Goal: Task Accomplishment & Management: Use online tool/utility

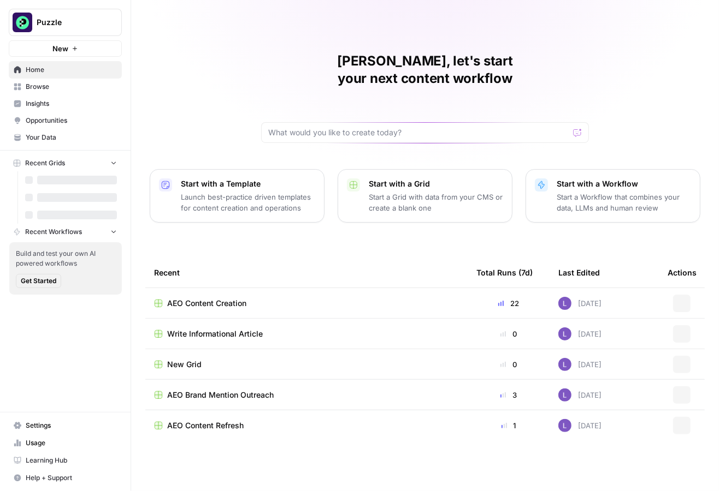
click at [80, 122] on span "Opportunities" at bounding box center [71, 121] width 91 height 10
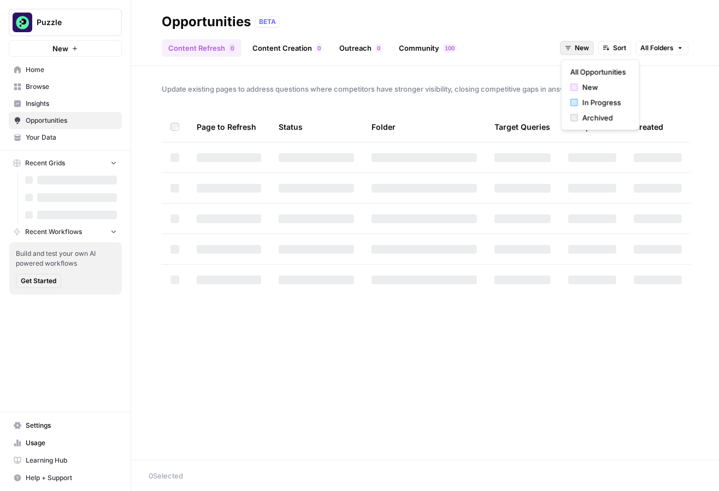
click at [578, 50] on span "New" at bounding box center [581, 48] width 14 height 10
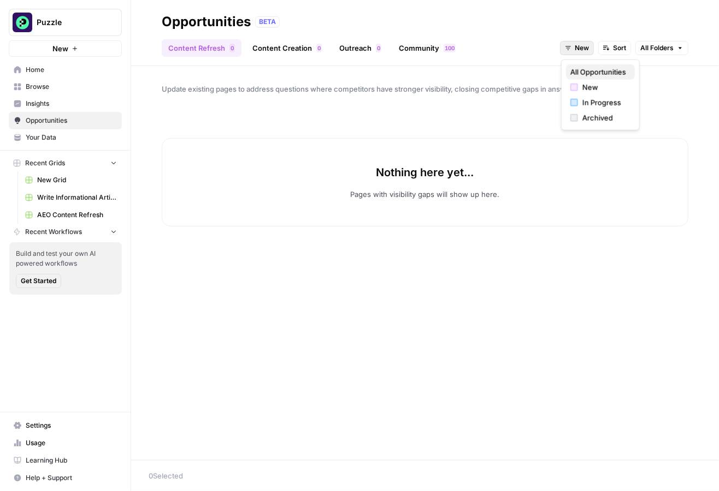
drag, startPoint x: 591, startPoint y: 98, endPoint x: 599, endPoint y: 69, distance: 30.1
click at [600, 69] on div "All Opportunities New In Progress Archived" at bounding box center [600, 95] width 79 height 71
click at [599, 69] on span "All Opportunities" at bounding box center [598, 72] width 56 height 11
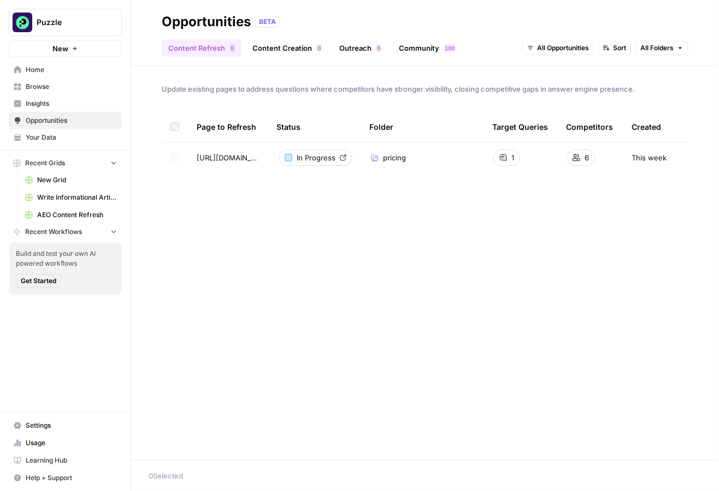
click at [65, 100] on span "Insights" at bounding box center [71, 104] width 91 height 10
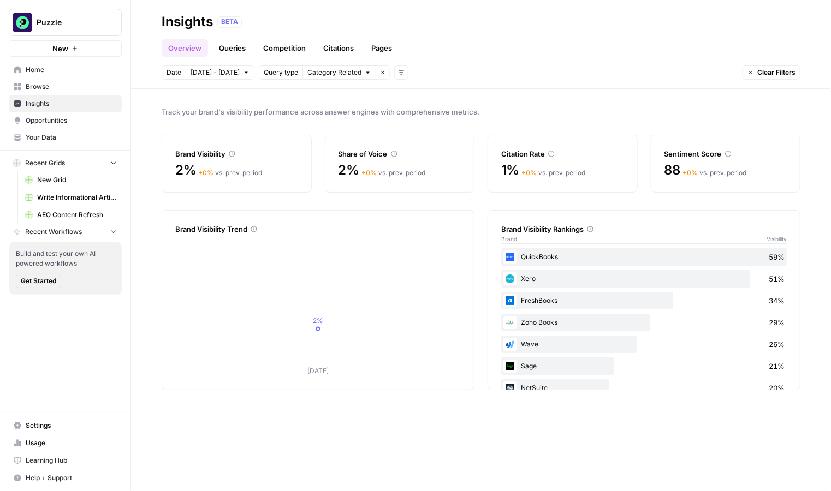
click at [51, 88] on span "Browse" at bounding box center [71, 87] width 91 height 10
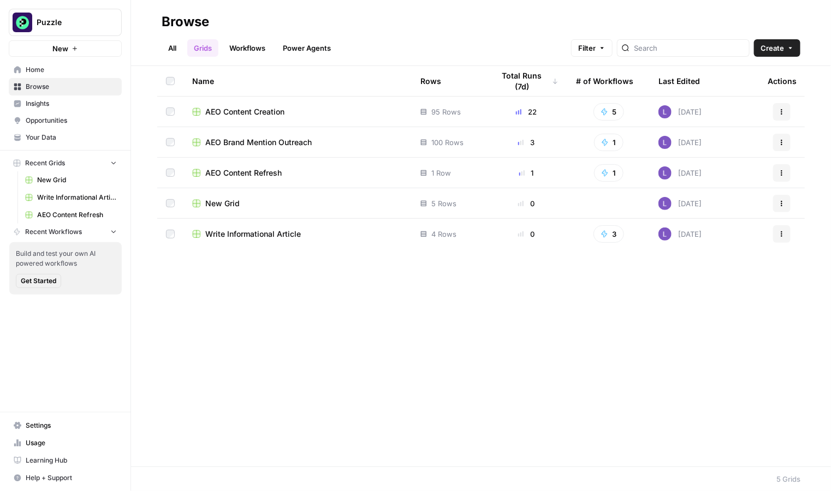
click at [166, 207] on div at bounding box center [170, 203] width 9 height 9
click at [285, 477] on icon "button" at bounding box center [283, 476] width 7 height 7
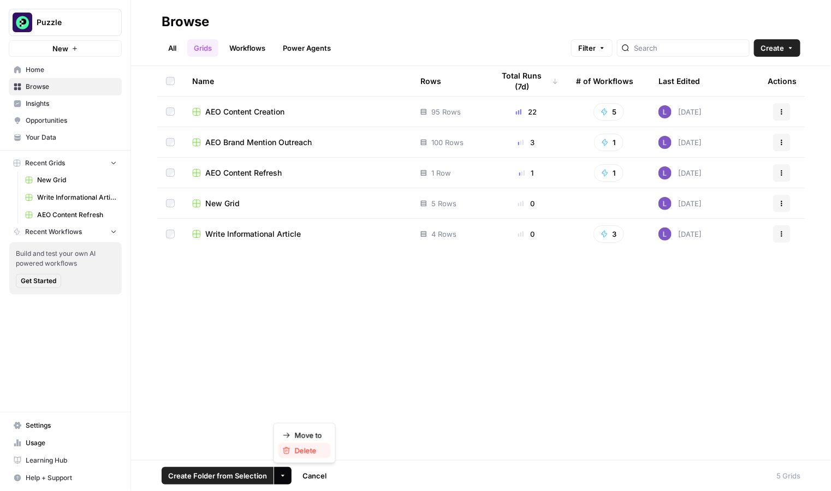
click at [318, 448] on span "Delete" at bounding box center [308, 451] width 27 height 11
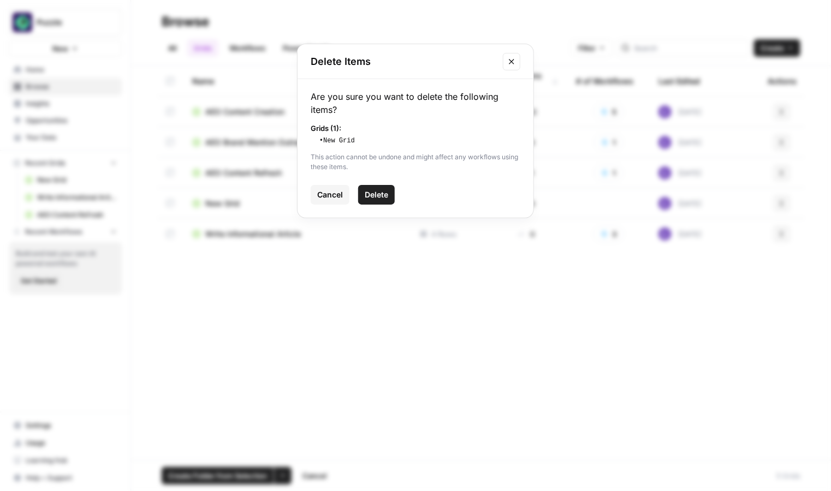
click at [381, 199] on span "Delete" at bounding box center [376, 194] width 23 height 11
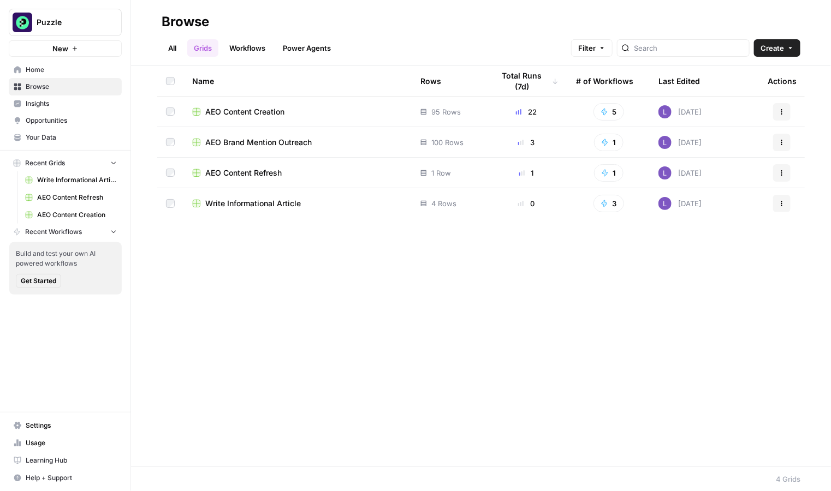
click at [225, 106] on span "AEO Content Creation" at bounding box center [244, 111] width 79 height 11
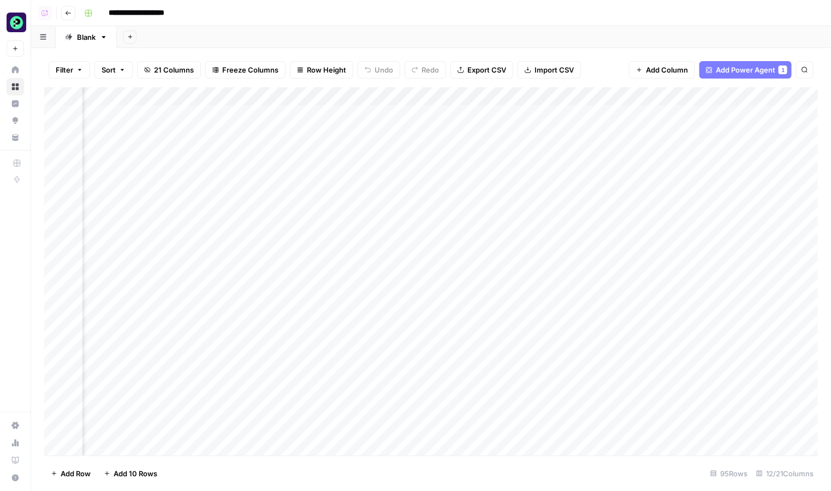
scroll to position [0, 674]
click at [219, 148] on div "Add Column" at bounding box center [431, 271] width 774 height 369
click at [652, 116] on div "Add Column" at bounding box center [431, 271] width 774 height 369
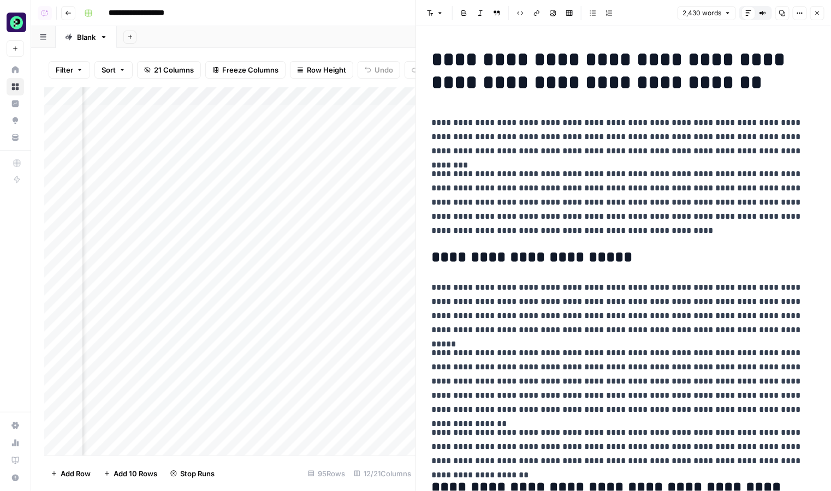
scroll to position [397, 0]
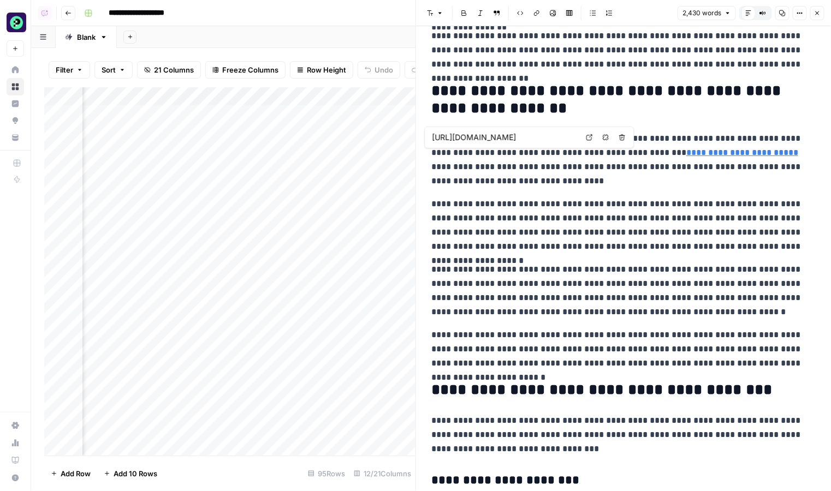
click at [718, 153] on link "**********" at bounding box center [742, 153] width 112 height 8
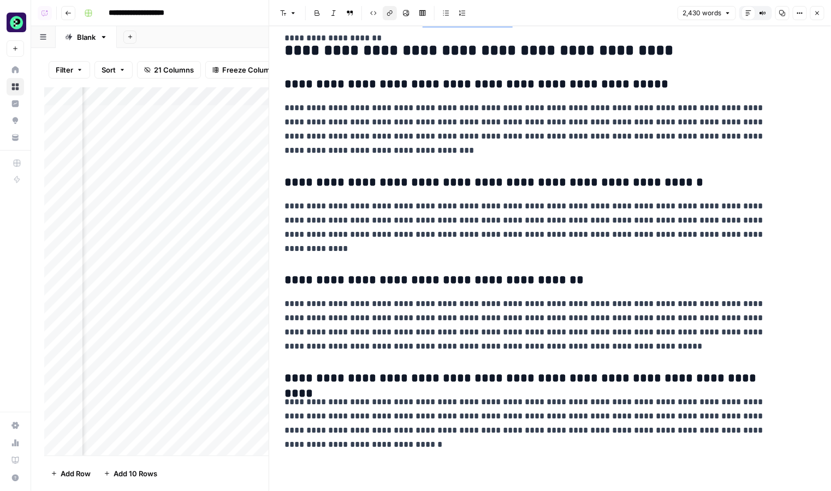
scroll to position [2983, 0]
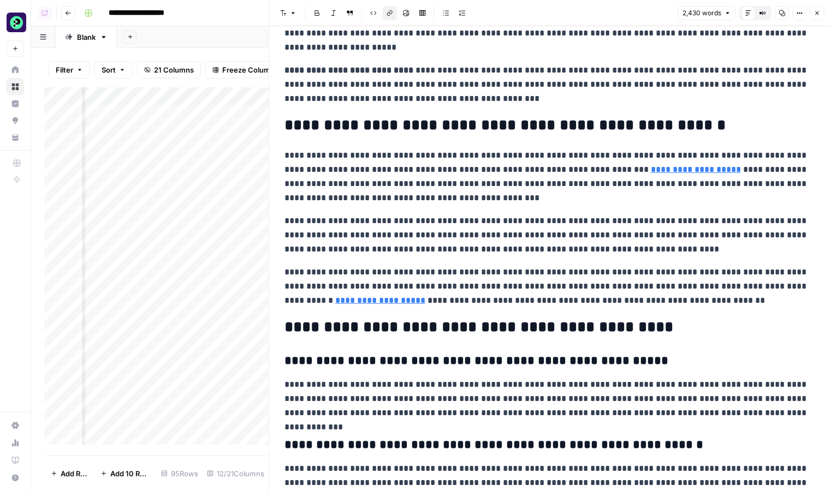
click at [718, 18] on button "Close" at bounding box center [817, 13] width 14 height 14
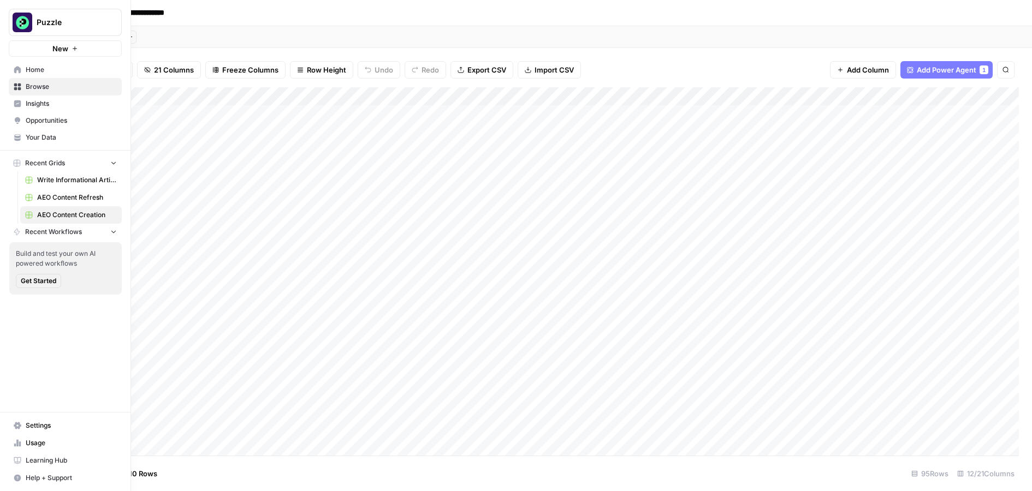
click at [58, 77] on link "Home" at bounding box center [65, 69] width 113 height 17
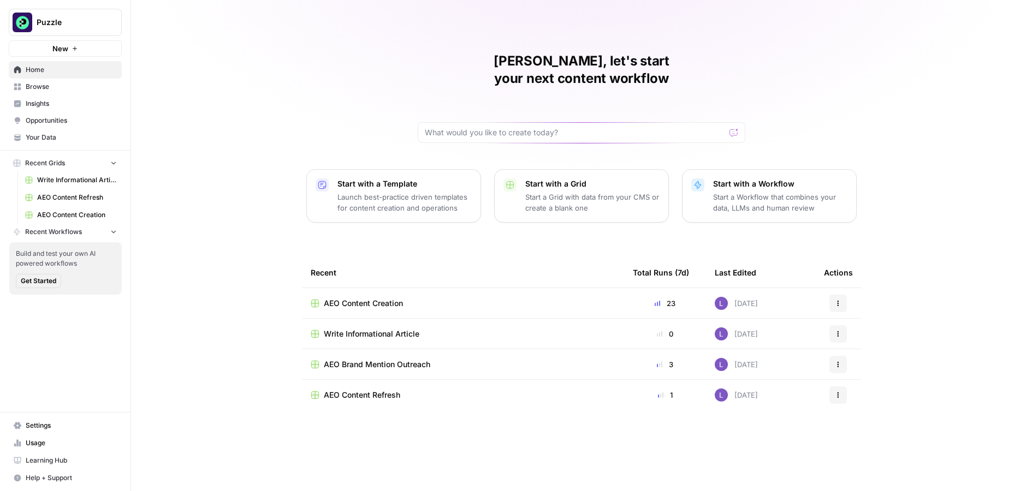
click at [25, 143] on link "Your Data" at bounding box center [65, 137] width 113 height 17
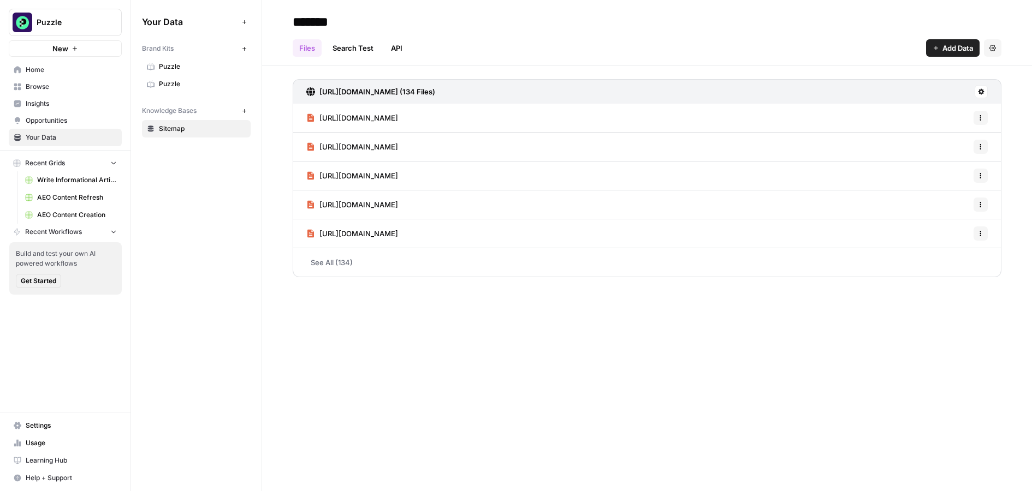
click at [187, 86] on span "Puzzle" at bounding box center [202, 84] width 87 height 10
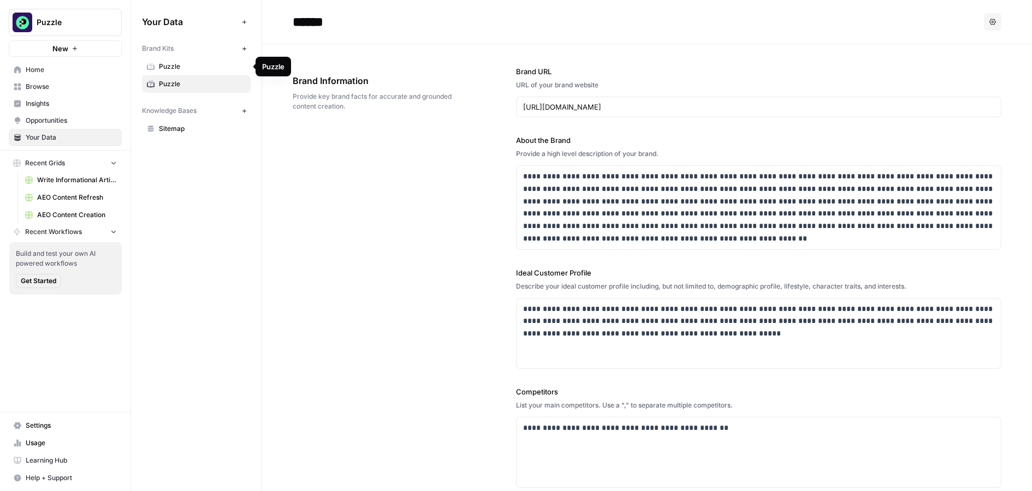
click at [229, 68] on span "Puzzle" at bounding box center [202, 67] width 87 height 10
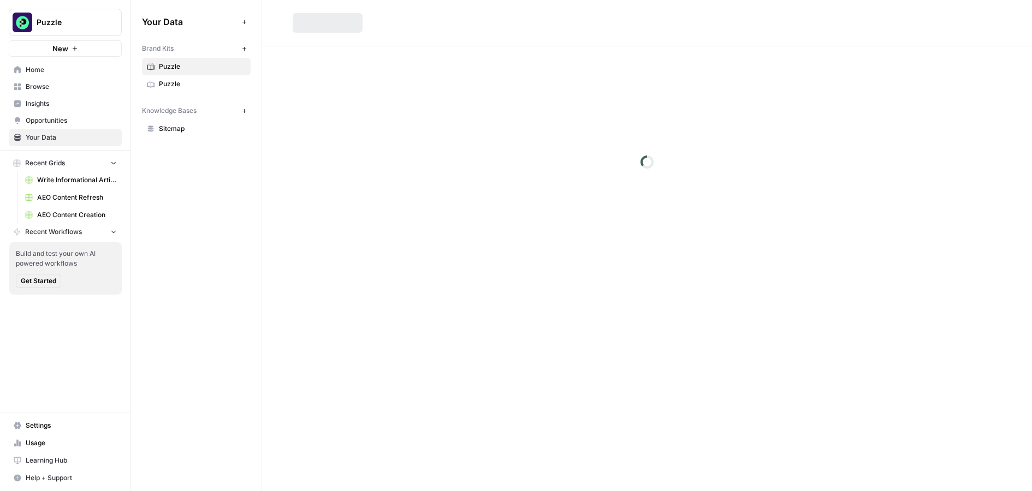
click at [222, 85] on span "Puzzle" at bounding box center [202, 84] width 87 height 10
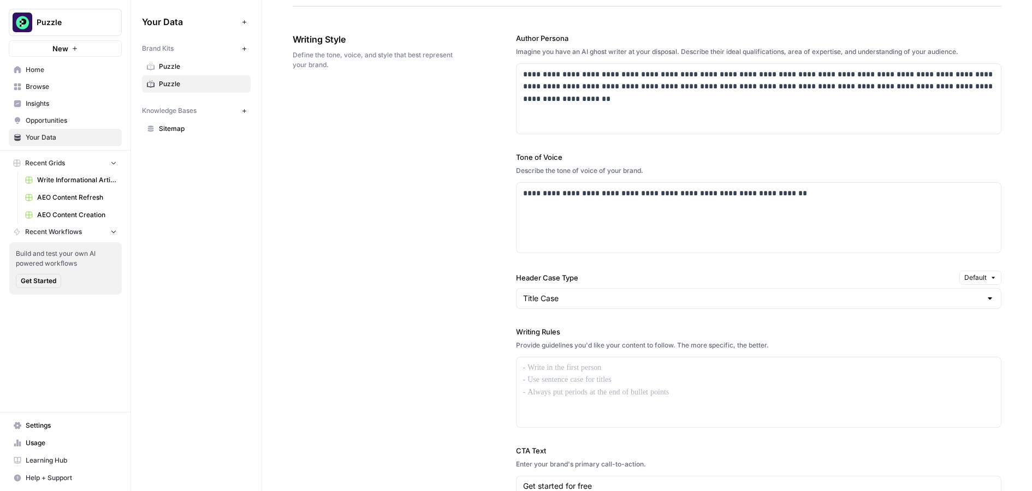
scroll to position [623, 0]
drag, startPoint x: 572, startPoint y: 328, endPoint x: 496, endPoint y: 327, distance: 75.9
click at [497, 327] on div "**********" at bounding box center [647, 299] width 709 height 577
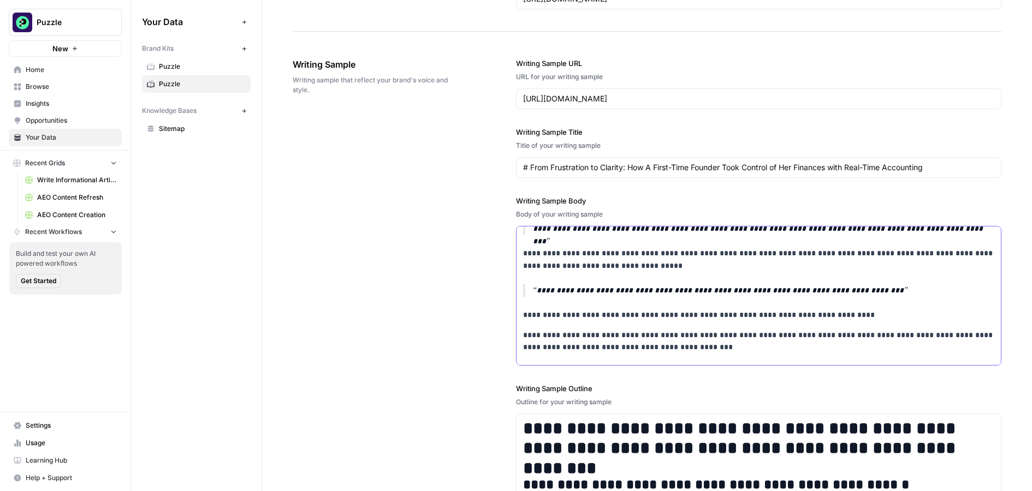
scroll to position [312, 0]
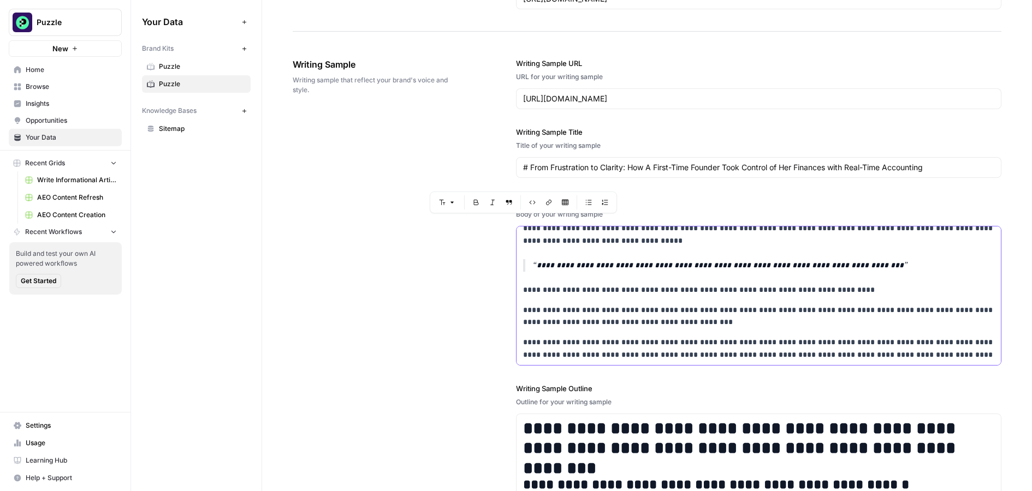
drag, startPoint x: 522, startPoint y: 235, endPoint x: 666, endPoint y: 384, distance: 207.4
click at [666, 384] on div "**********" at bounding box center [759, 306] width 486 height 540
click at [437, 335] on div "**********" at bounding box center [647, 306] width 709 height 540
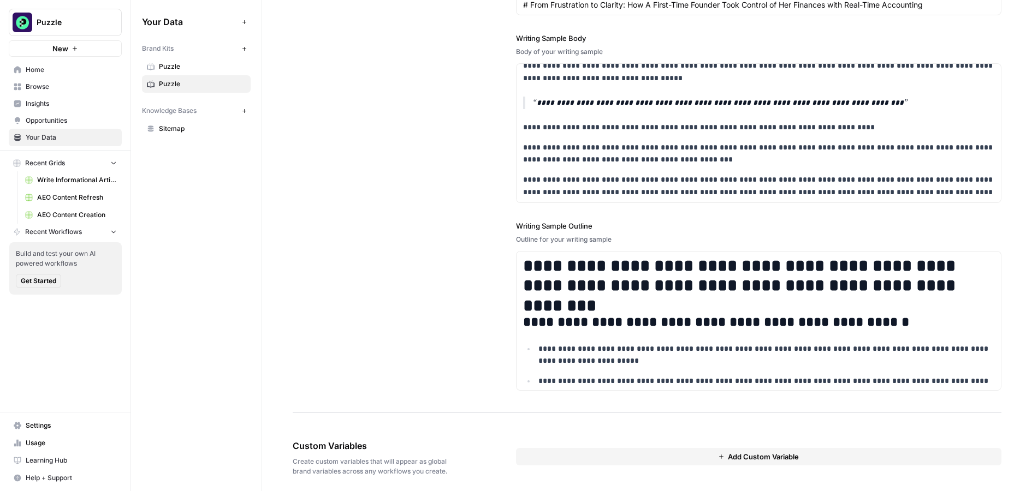
click at [704, 455] on button "Add Custom Variable" at bounding box center [759, 456] width 486 height 17
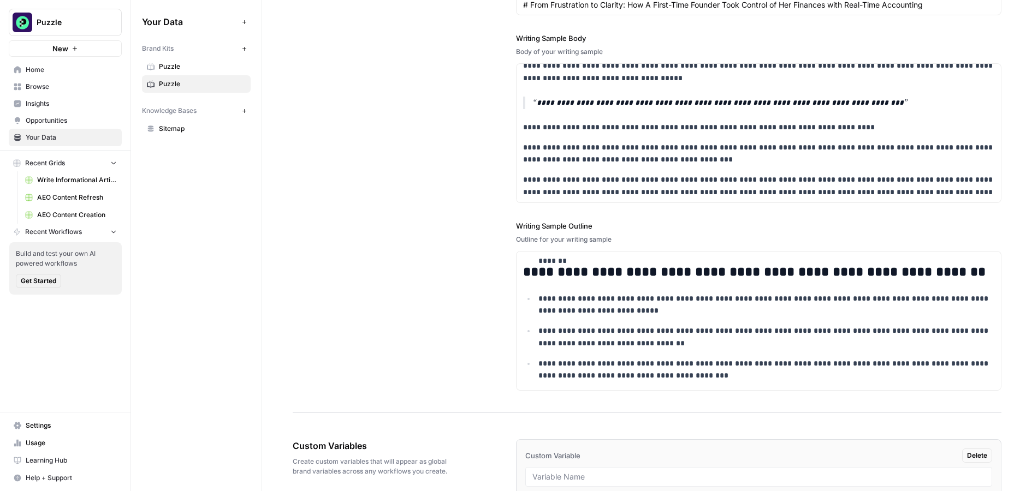
scroll to position [1479, 0]
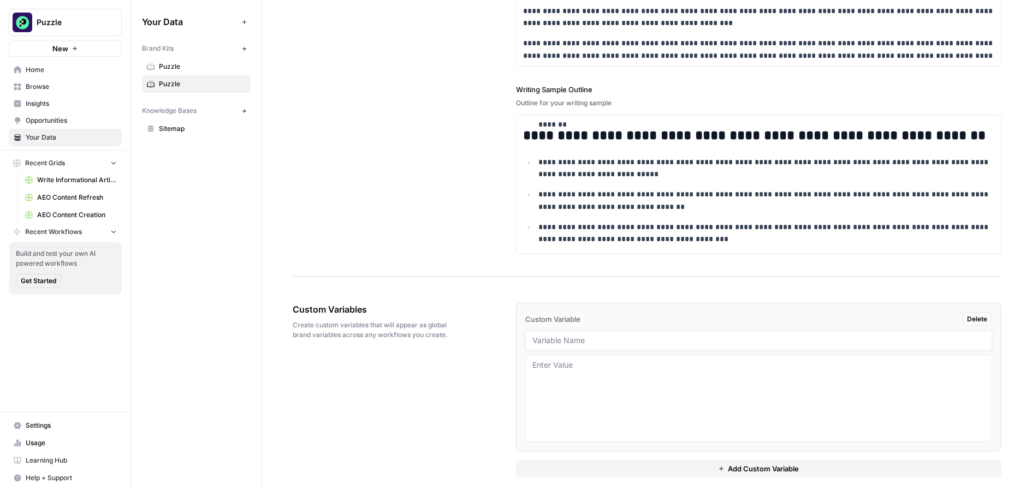
click at [578, 336] on input "text" at bounding box center [758, 341] width 453 height 10
type input "linkedin"
click at [677, 355] on div at bounding box center [758, 398] width 467 height 87
click at [182, 126] on span "Sitemap" at bounding box center [202, 129] width 87 height 10
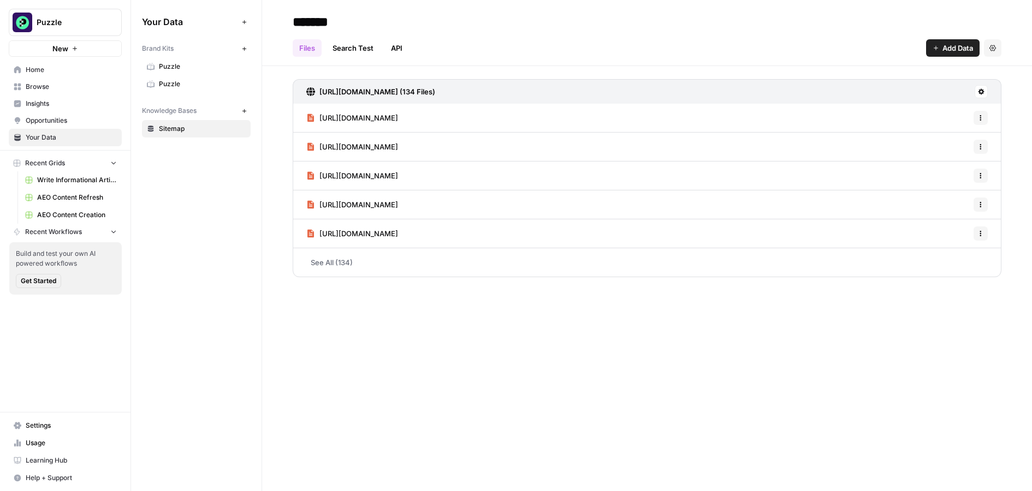
click at [718, 55] on button "Add Data" at bounding box center [953, 47] width 54 height 17
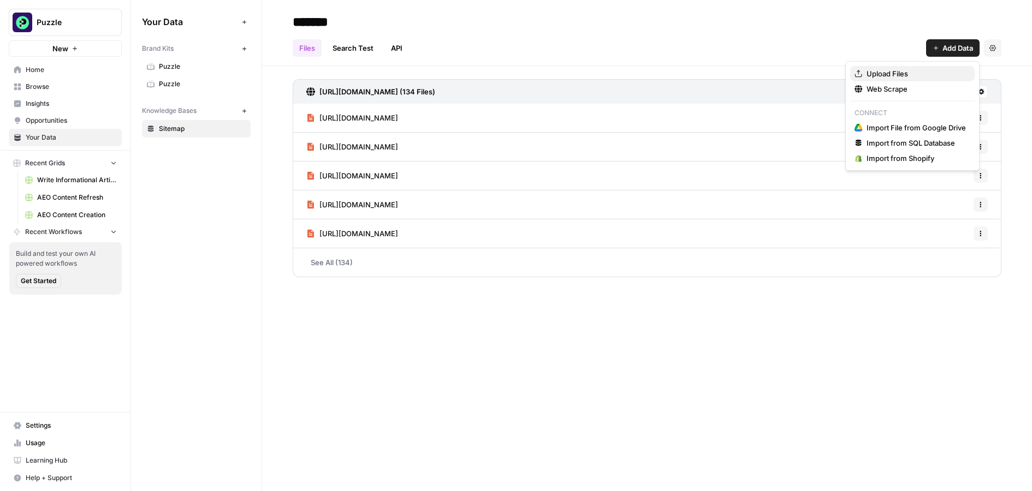
click at [718, 74] on span "Upload Files" at bounding box center [916, 73] width 99 height 11
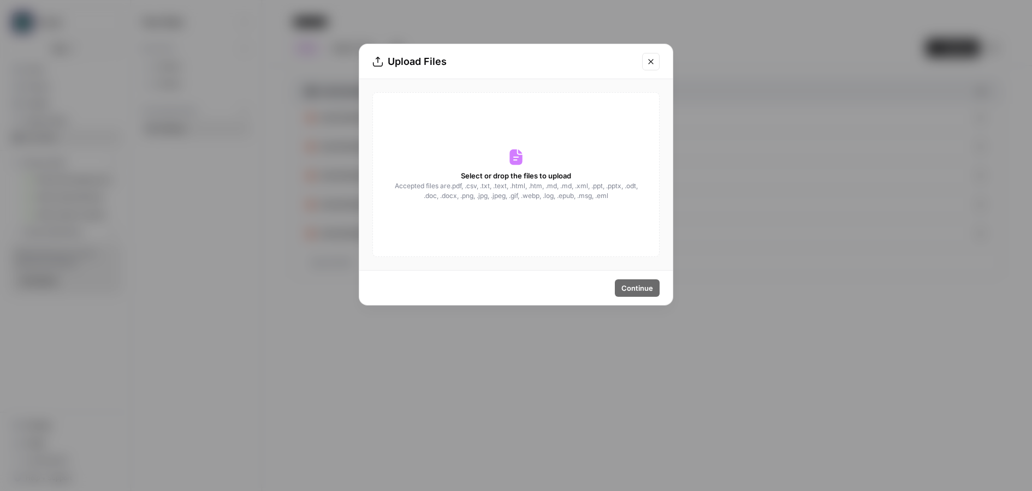
click at [647, 61] on icon "Close modal" at bounding box center [651, 61] width 9 height 9
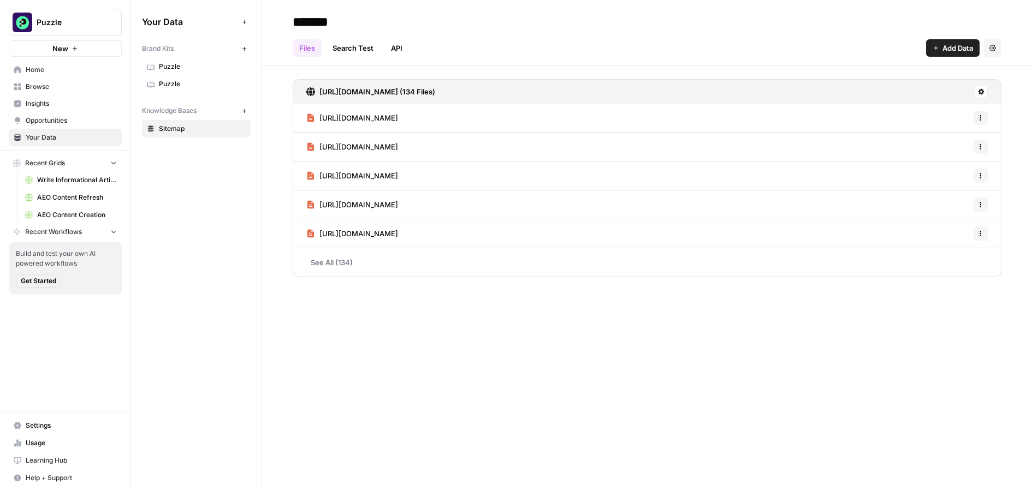
click at [718, 51] on span "Add Data" at bounding box center [958, 48] width 31 height 11
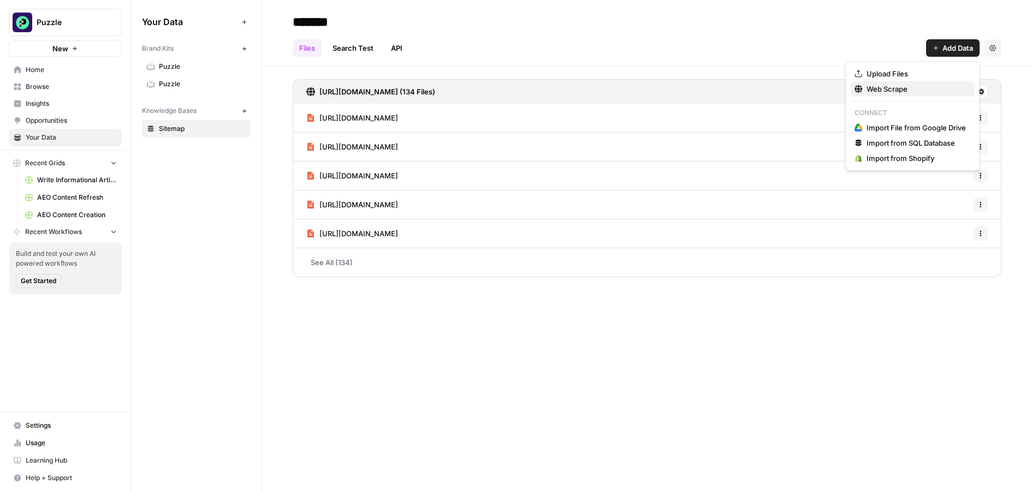
click at [718, 88] on span "Web Scrape" at bounding box center [916, 89] width 99 height 11
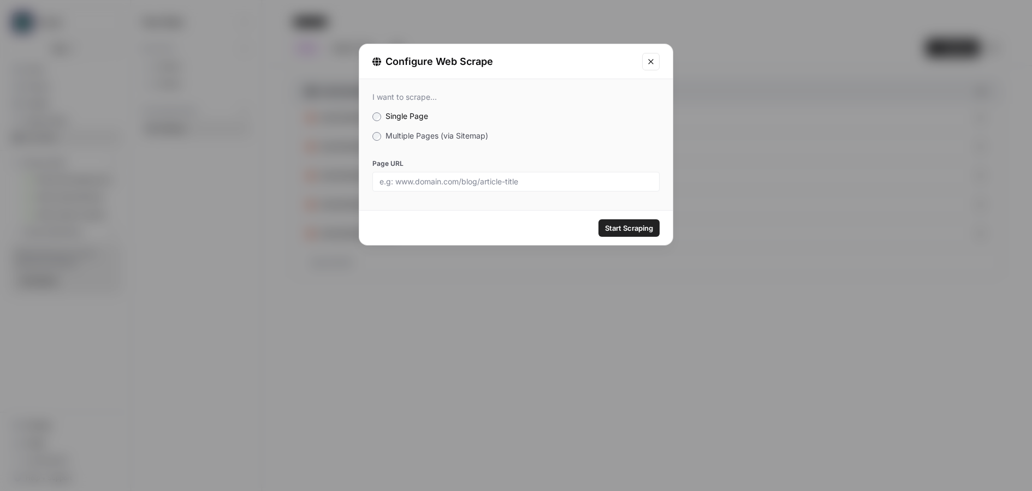
click at [389, 136] on span "Multiple Pages (via Sitemap)" at bounding box center [437, 135] width 103 height 9
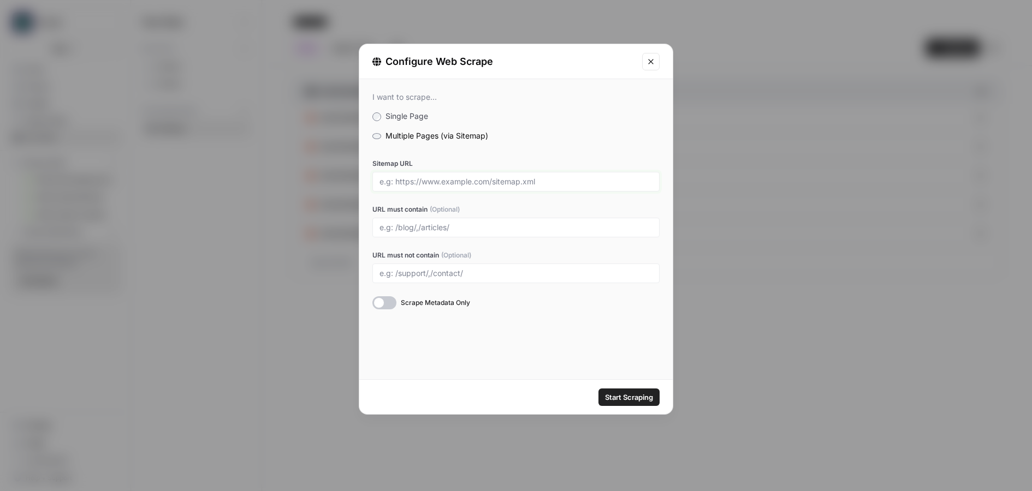
click at [433, 183] on input "Sitemap URL" at bounding box center [516, 182] width 273 height 10
drag, startPoint x: 491, startPoint y: 181, endPoint x: 551, endPoint y: 181, distance: 60.1
click at [552, 181] on input "Sitemap URL" at bounding box center [516, 182] width 273 height 10
click at [406, 232] on input "URL must contain (Optional)" at bounding box center [516, 228] width 273 height 10
type input "blog"
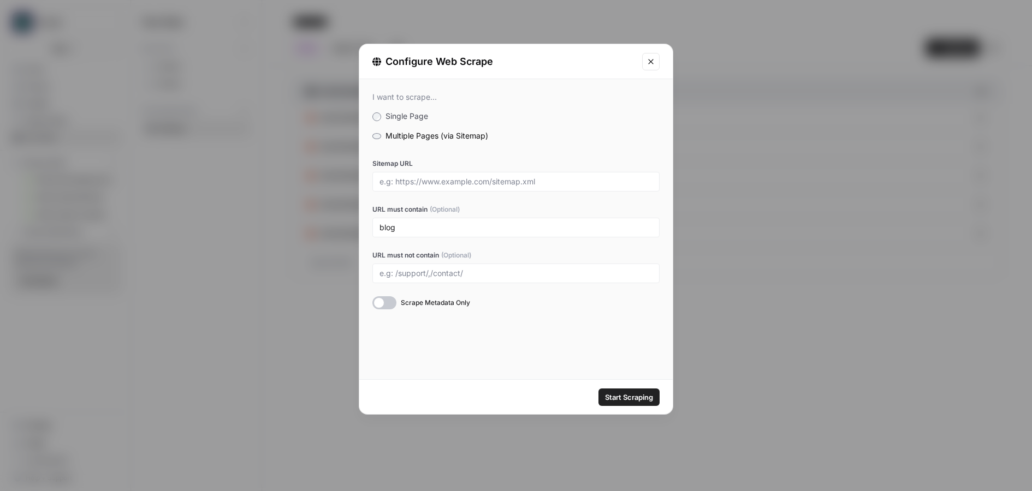
click at [654, 64] on icon "Close modal" at bounding box center [651, 61] width 9 height 9
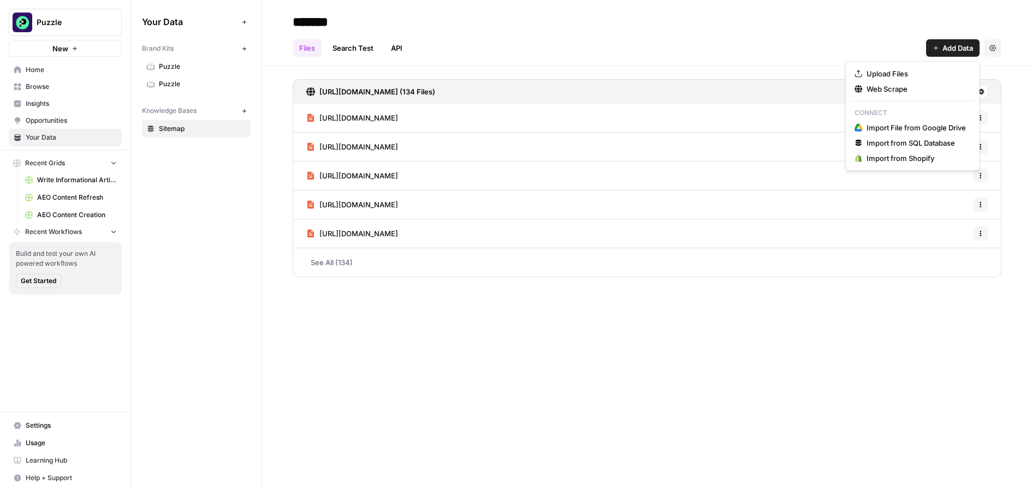
click at [718, 50] on span "Add Data" at bounding box center [958, 48] width 31 height 11
click at [61, 99] on span "Insights" at bounding box center [71, 104] width 91 height 10
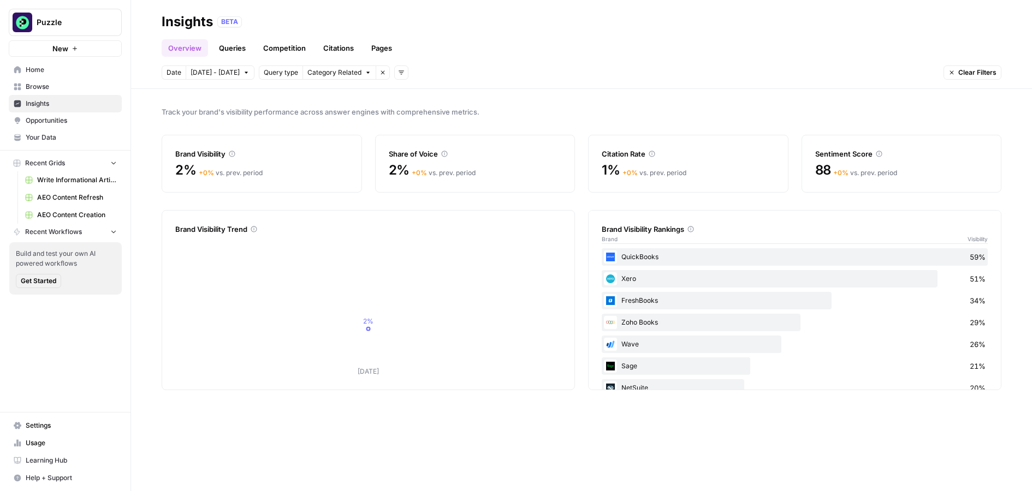
click at [232, 51] on link "Queries" at bounding box center [232, 47] width 40 height 17
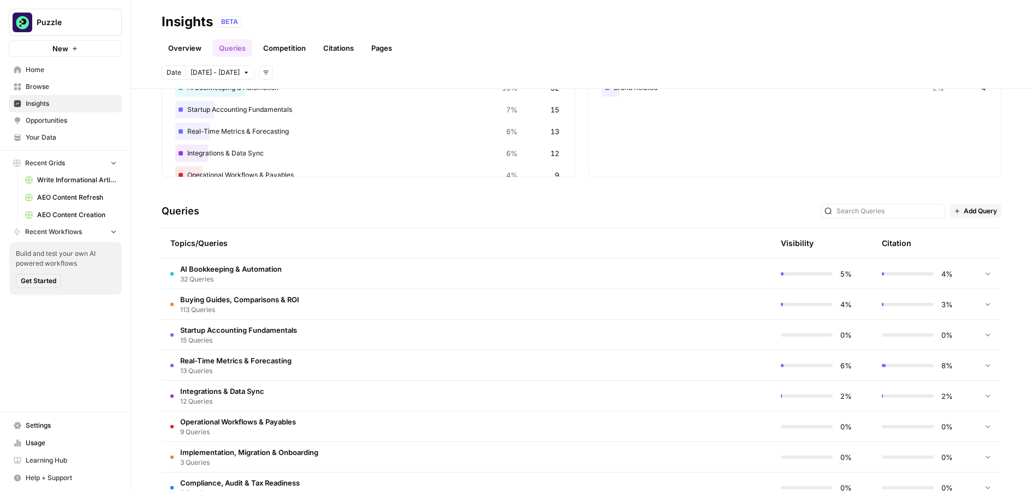
scroll to position [175, 0]
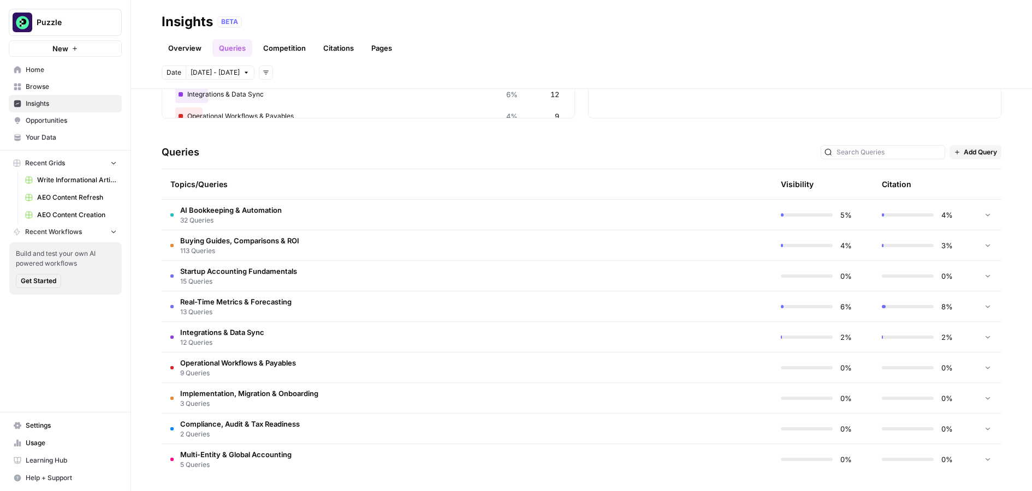
click at [273, 221] on span "32 Queries" at bounding box center [231, 221] width 102 height 10
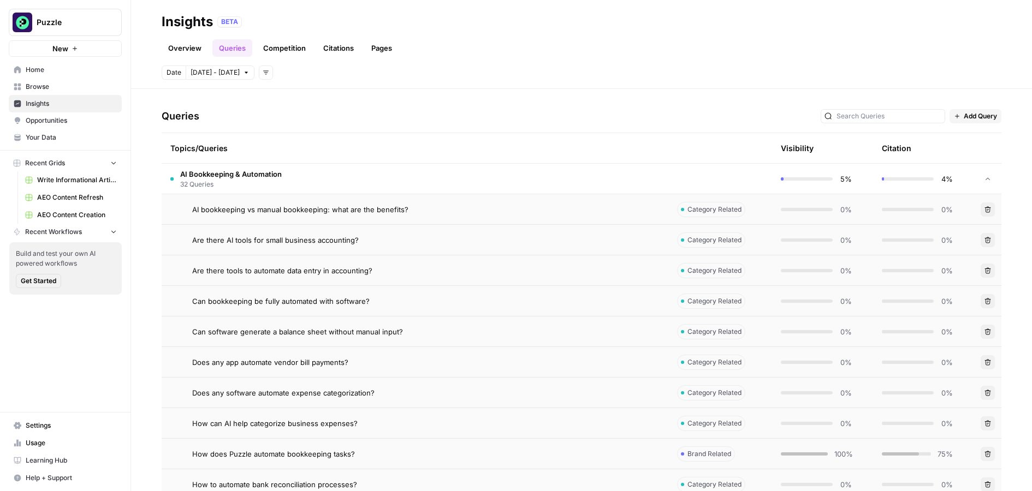
scroll to position [240, 0]
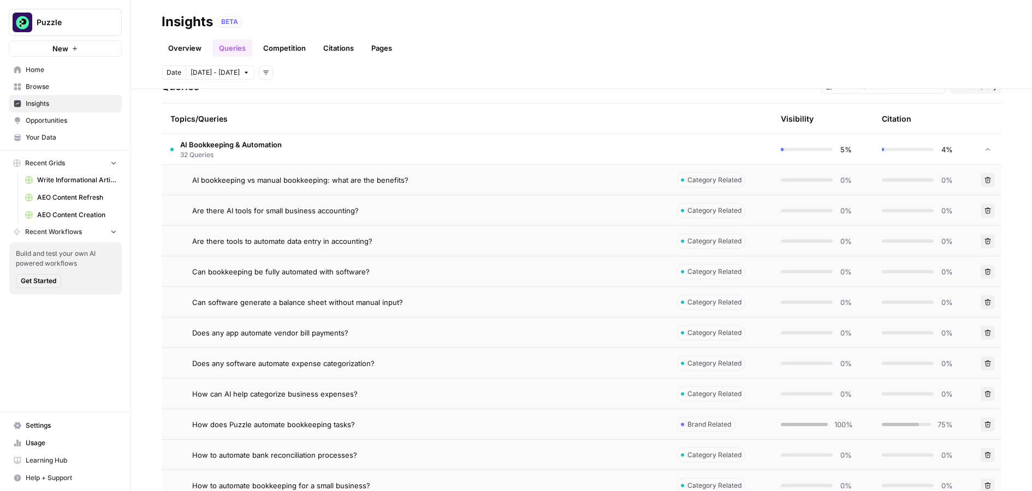
click at [331, 180] on span "AI bookkeeping vs manual bookkeeping: what are the benefits?" at bounding box center [300, 180] width 216 height 11
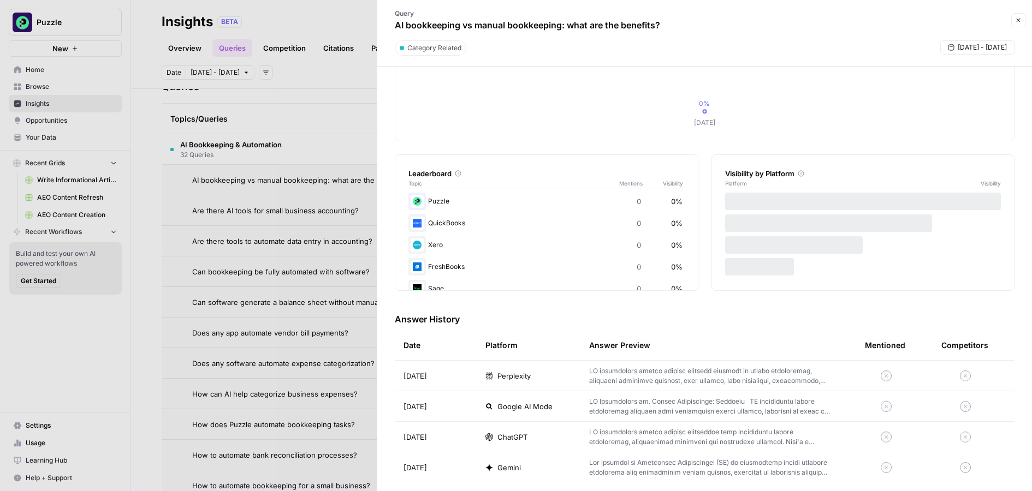
scroll to position [98, 0]
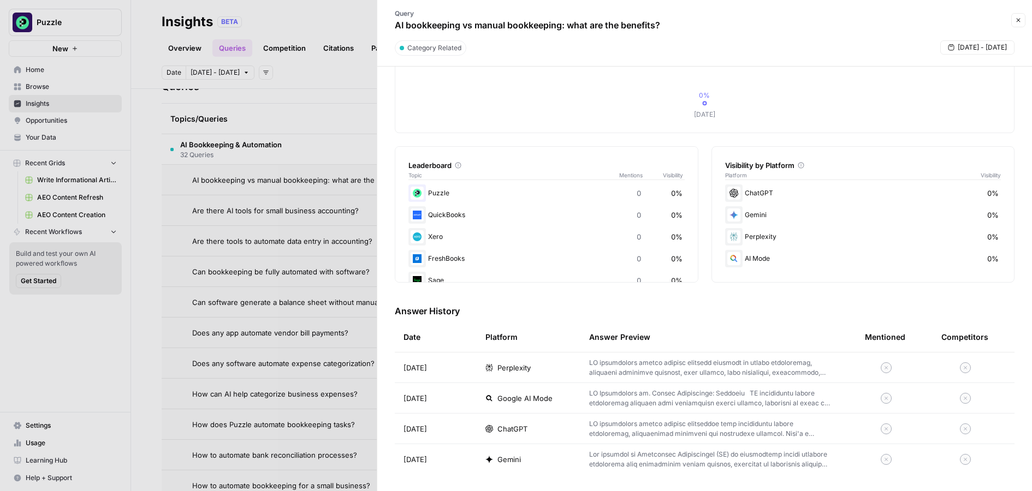
click at [689, 359] on p at bounding box center [709, 368] width 241 height 20
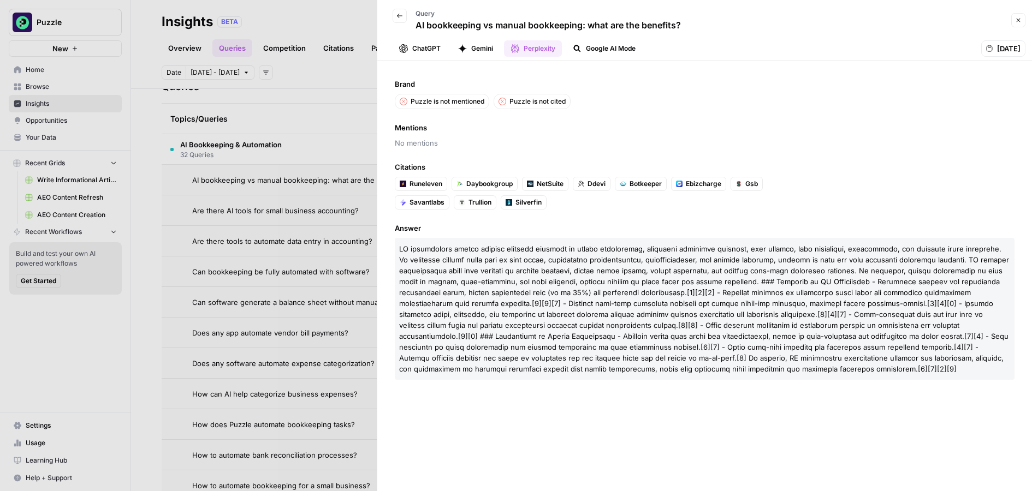
click at [416, 47] on button "ChatGPT" at bounding box center [420, 48] width 55 height 16
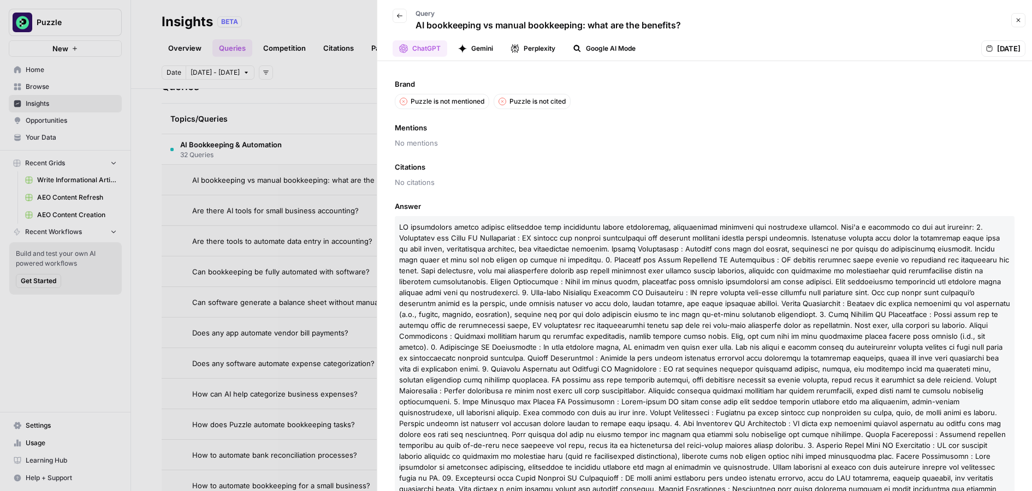
click at [475, 46] on button "Gemini" at bounding box center [476, 48] width 48 height 16
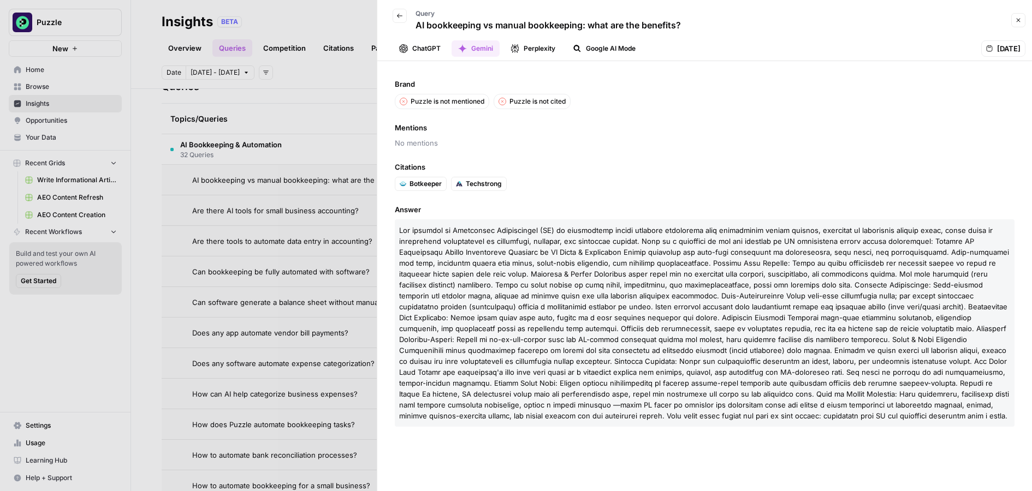
click at [617, 50] on button "Google AI Mode" at bounding box center [604, 48] width 76 height 16
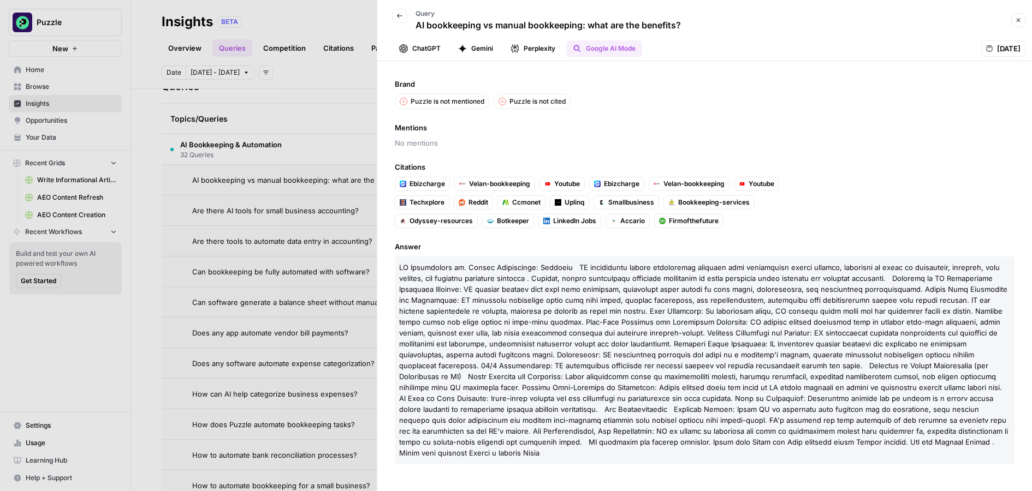
click at [718, 16] on header "Back Query AI bookkeeping vs manual bookkeeping: what are the benefits? Close C…" at bounding box center [704, 30] width 655 height 61
click at [718, 15] on button "Close" at bounding box center [1018, 20] width 14 height 14
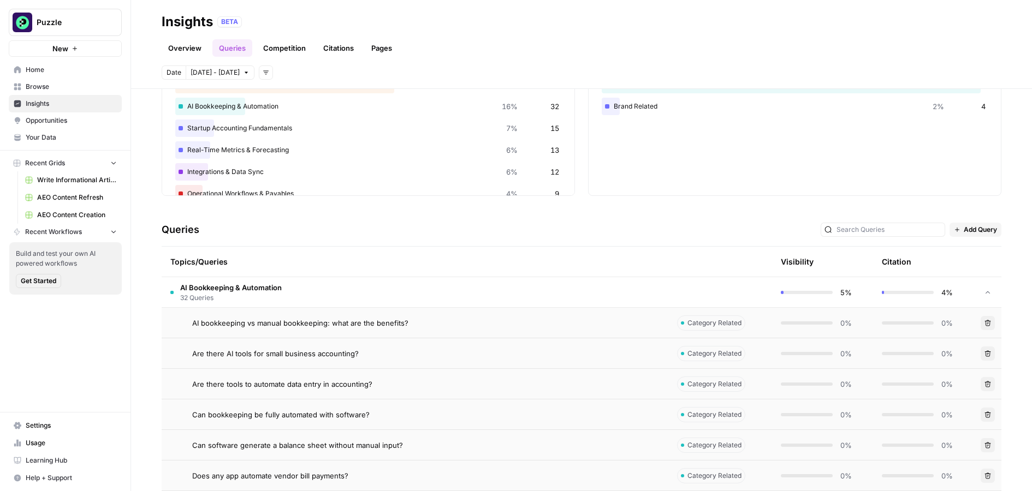
scroll to position [8, 0]
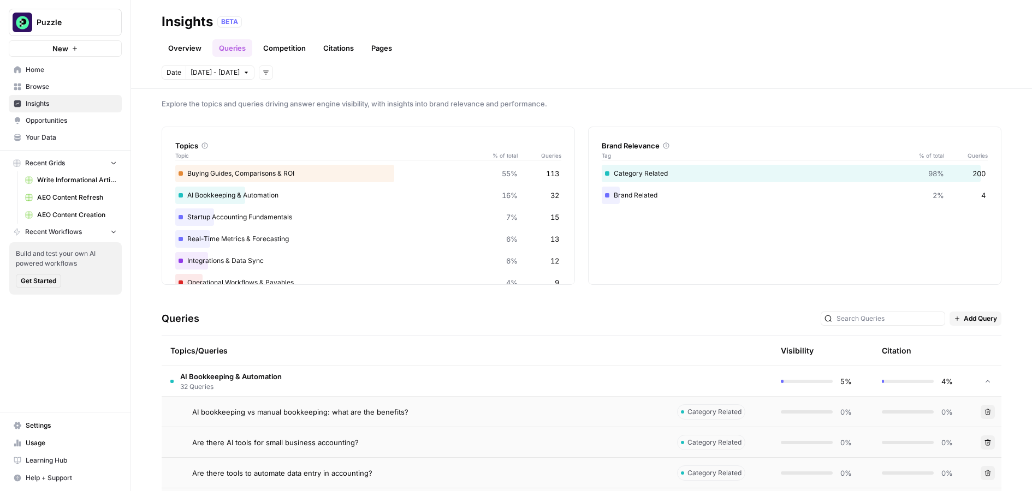
click at [278, 44] on link "Competition" at bounding box center [285, 47] width 56 height 17
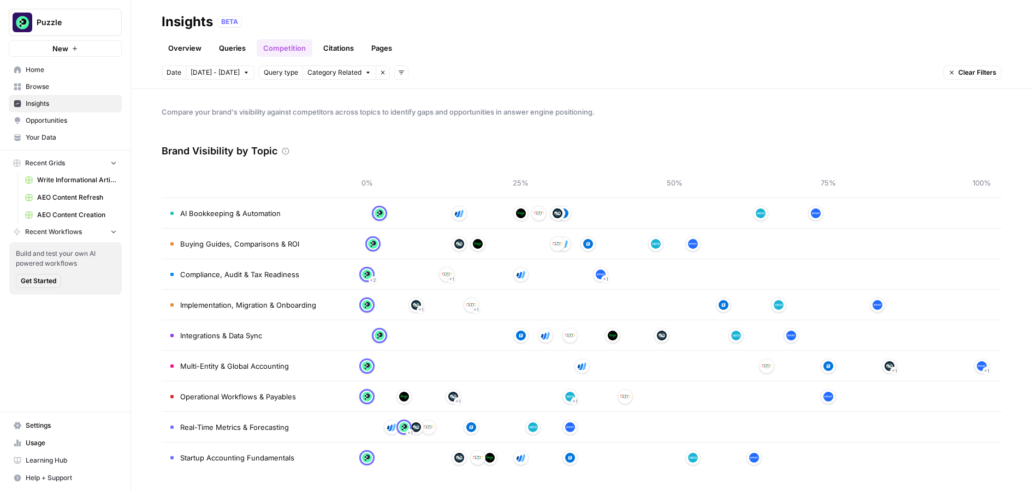
click at [247, 49] on link "Queries" at bounding box center [232, 47] width 40 height 17
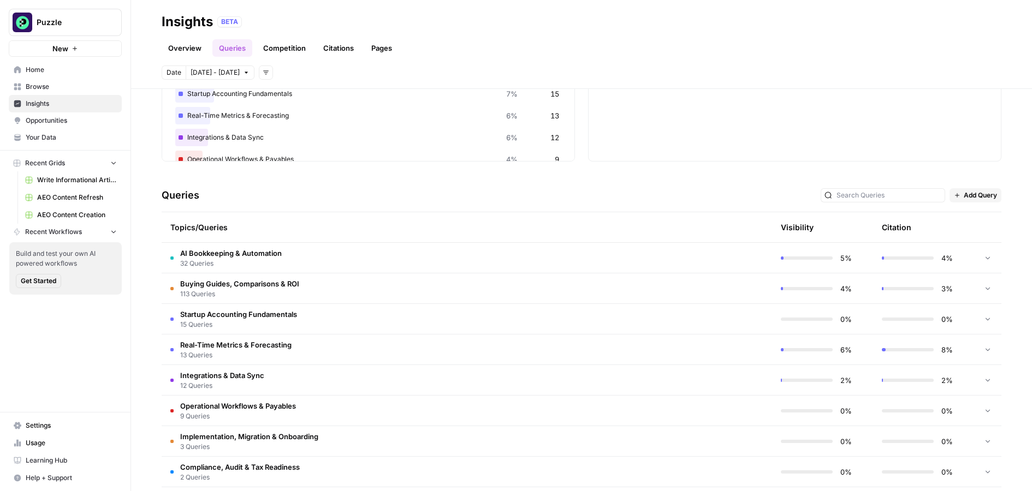
scroll to position [153, 0]
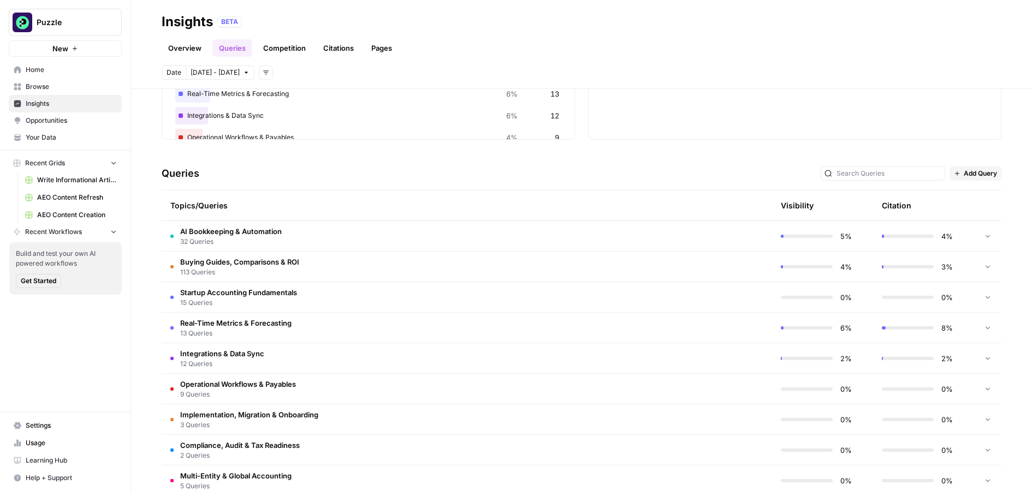
click at [233, 228] on span "AI Bookkeeping & Automation" at bounding box center [231, 231] width 102 height 11
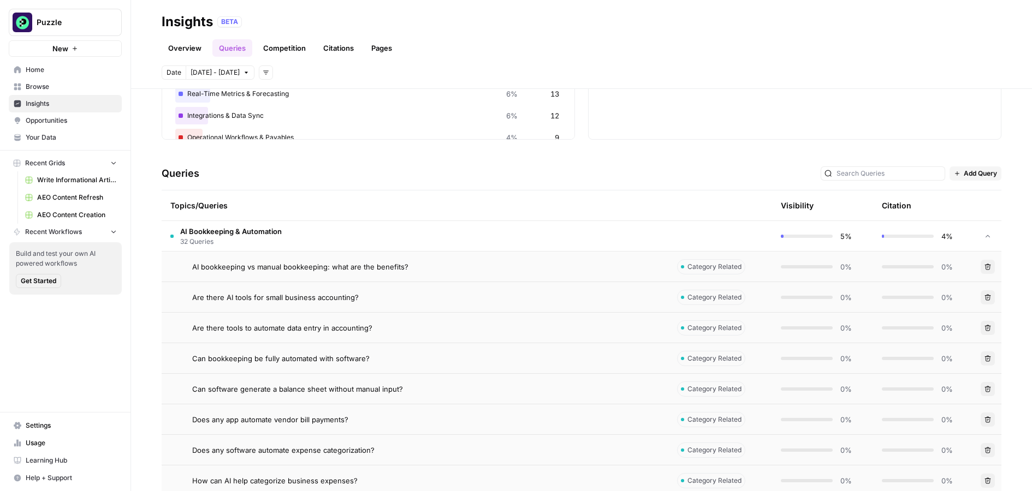
click at [294, 257] on td "AI bookkeeping vs manual bookkeeping: what are the benefits?" at bounding box center [415, 267] width 507 height 30
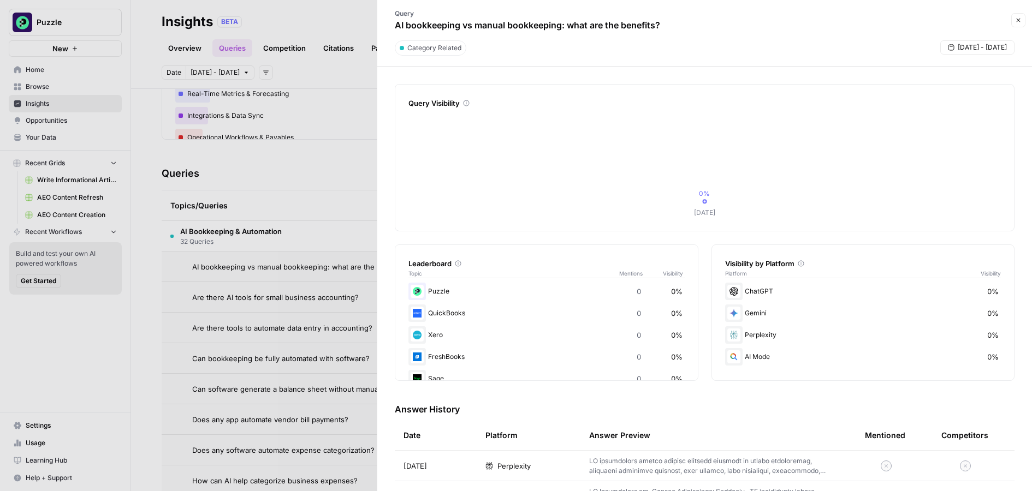
scroll to position [85, 0]
click at [486, 465] on icon at bounding box center [489, 467] width 8 height 8
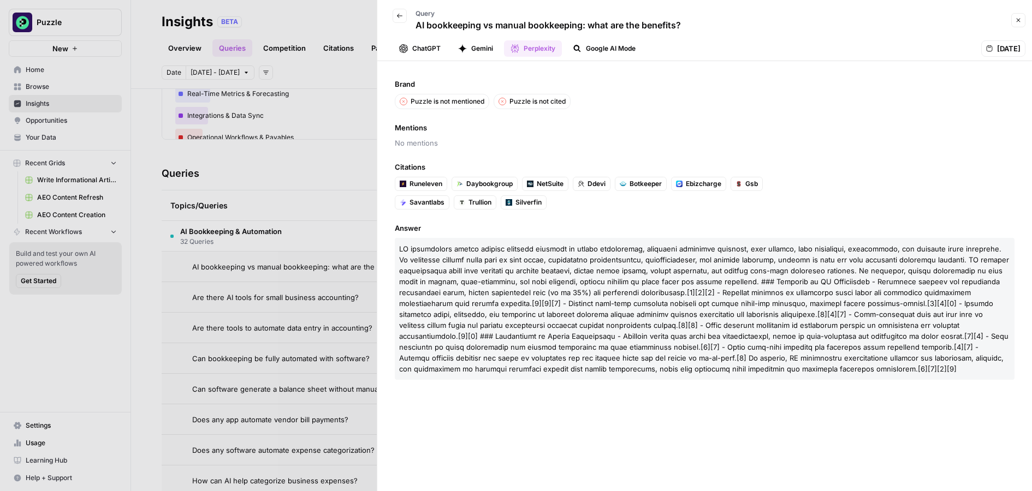
click at [427, 184] on span "Runeleven" at bounding box center [426, 184] width 33 height 10
click at [718, 19] on icon "button" at bounding box center [1019, 21] width 4 height 4
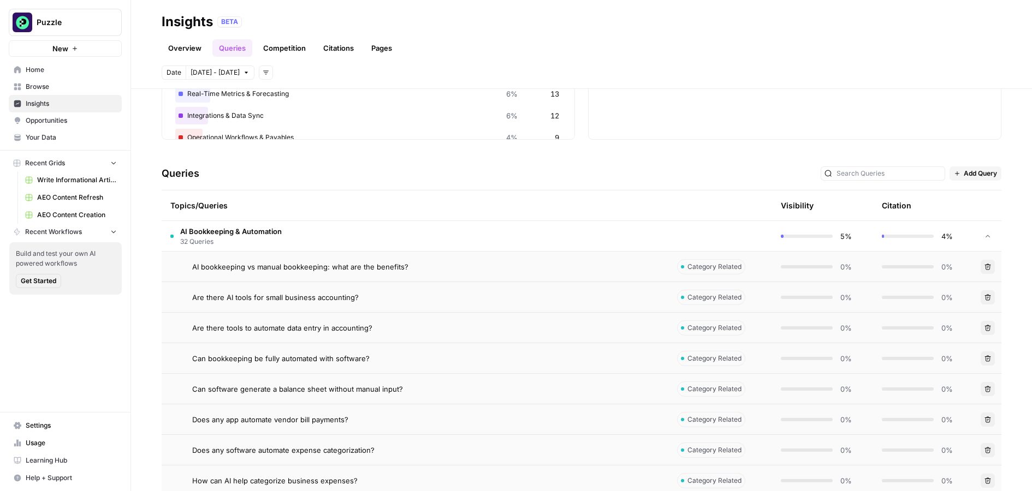
click at [330, 53] on link "Citations" at bounding box center [339, 47] width 44 height 17
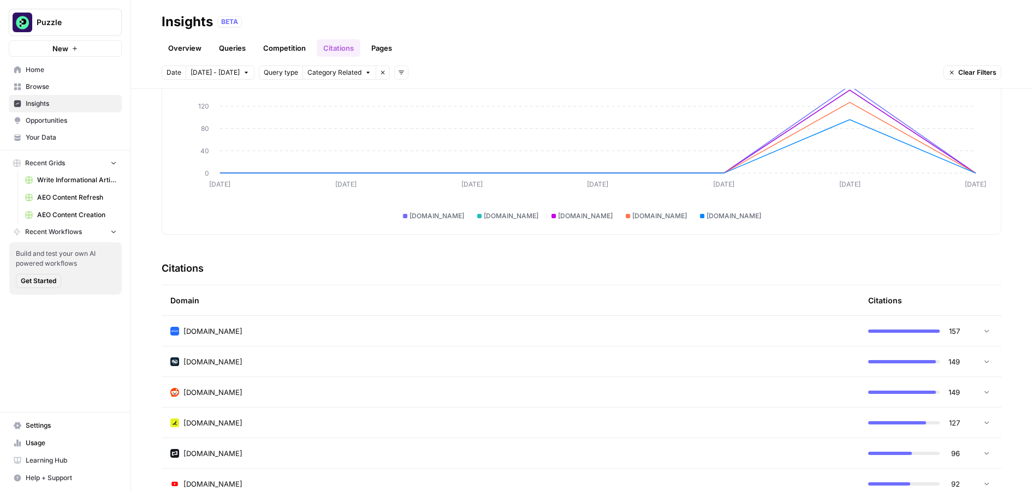
scroll to position [159, 0]
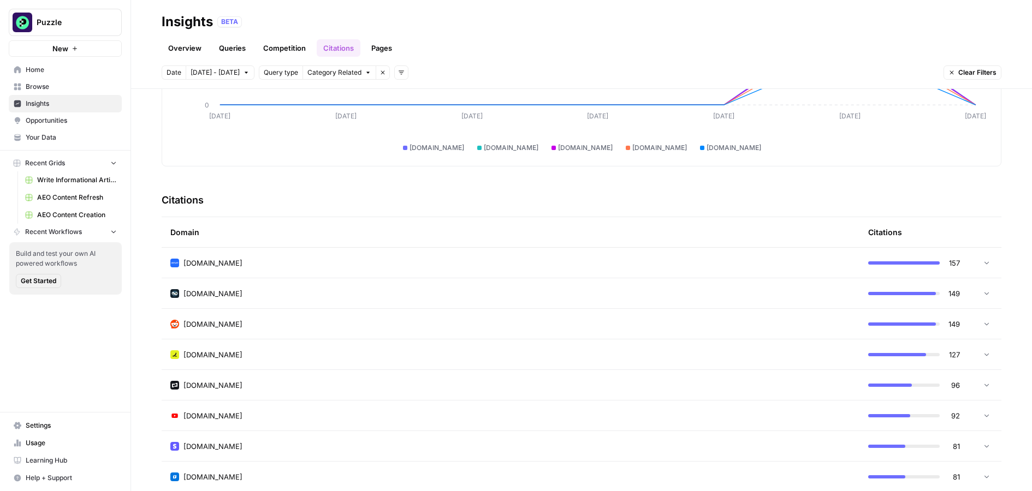
click at [304, 255] on td "[DOMAIN_NAME]" at bounding box center [511, 263] width 698 height 30
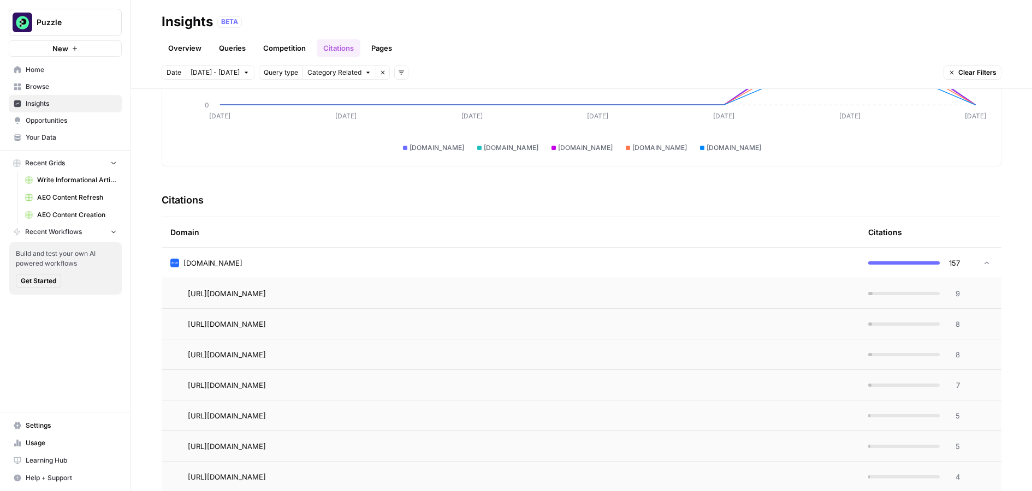
click at [292, 260] on div "[DOMAIN_NAME]" at bounding box center [510, 263] width 680 height 11
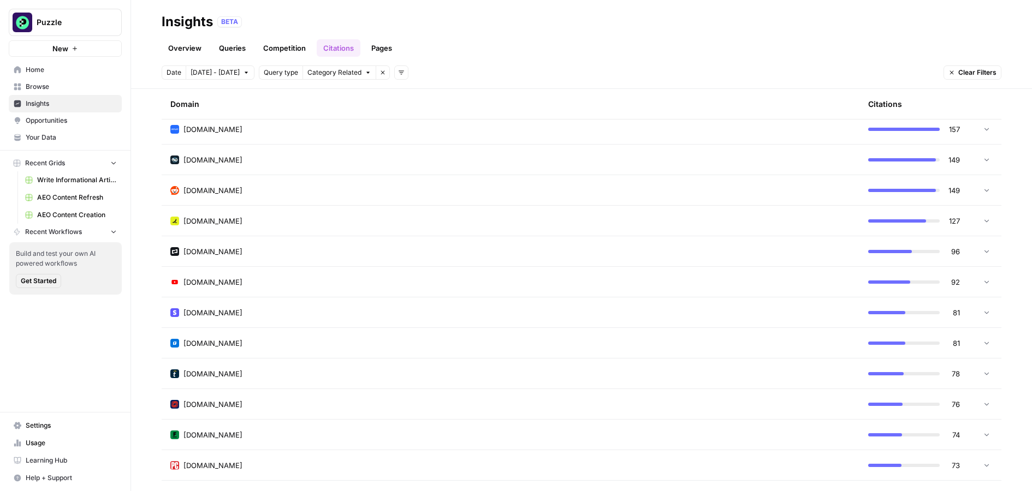
scroll to position [295, 0]
click at [318, 131] on div "[DOMAIN_NAME]" at bounding box center [510, 127] width 680 height 11
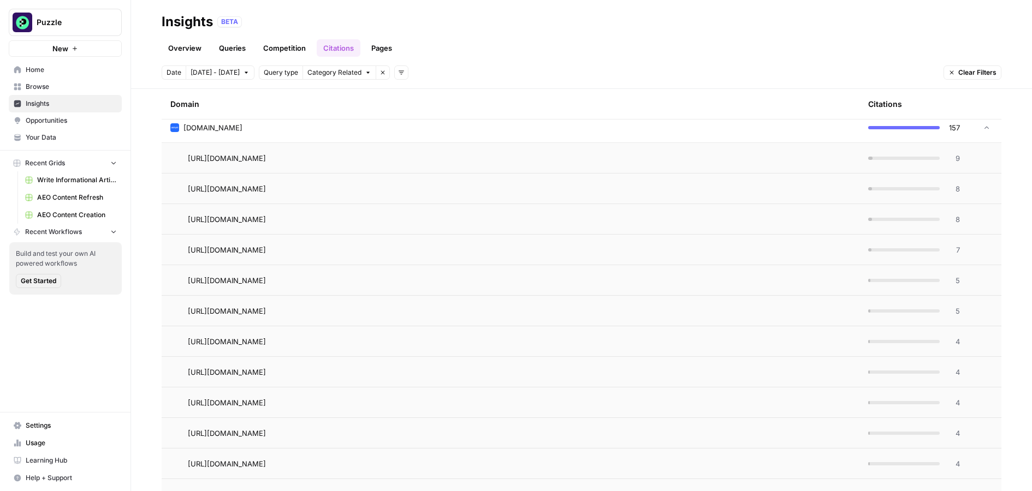
click at [718, 157] on span "9" at bounding box center [953, 158] width 14 height 11
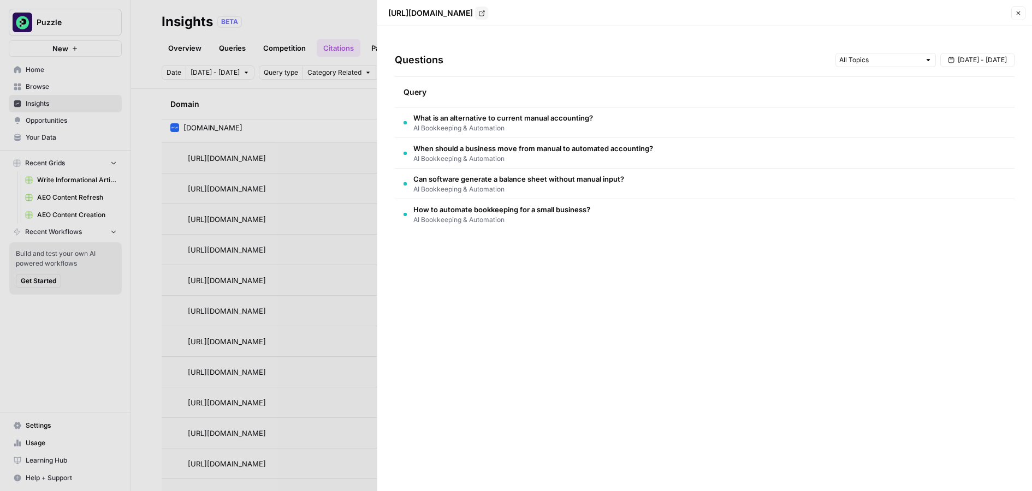
click at [718, 19] on div "[URL][DOMAIN_NAME] Go to page" at bounding box center [696, 13] width 624 height 13
click at [718, 18] on button "Close" at bounding box center [1018, 13] width 14 height 14
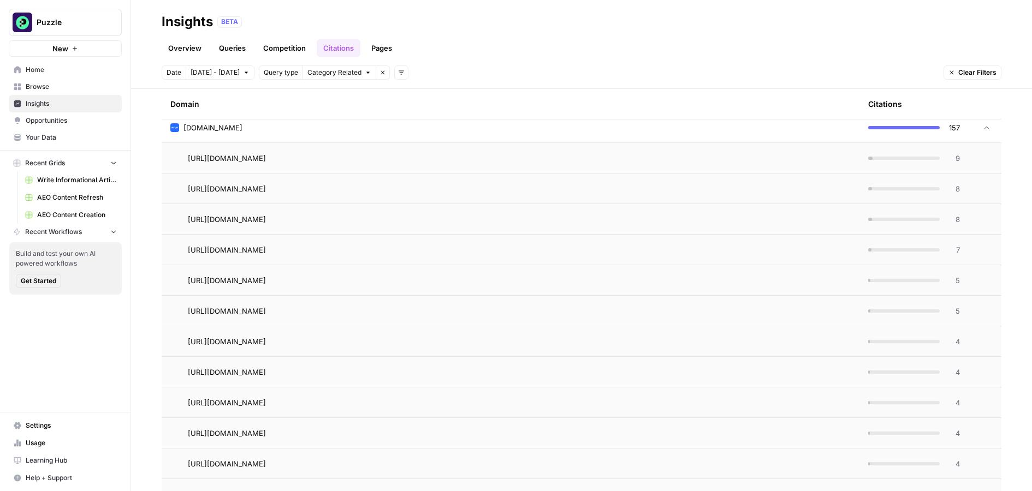
click at [390, 44] on link "Pages" at bounding box center [382, 47] width 34 height 17
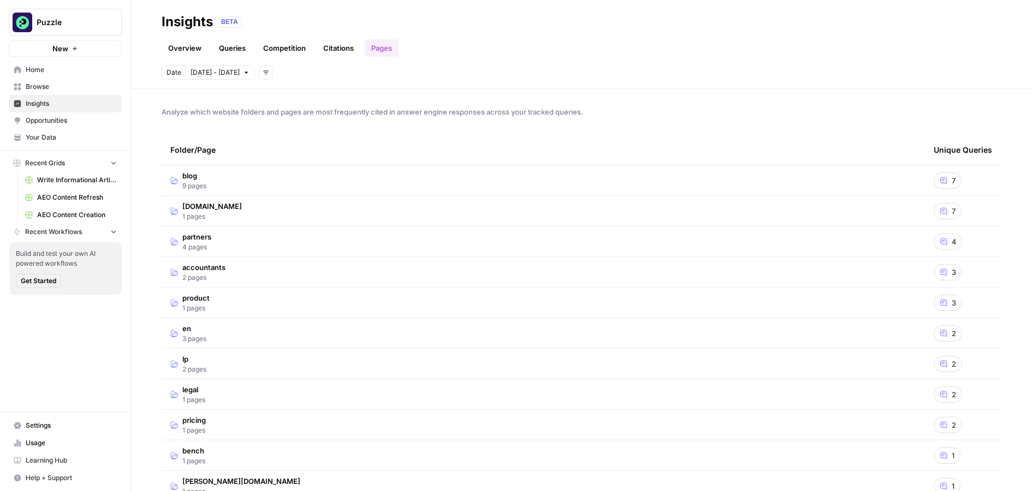
scroll to position [17, 0]
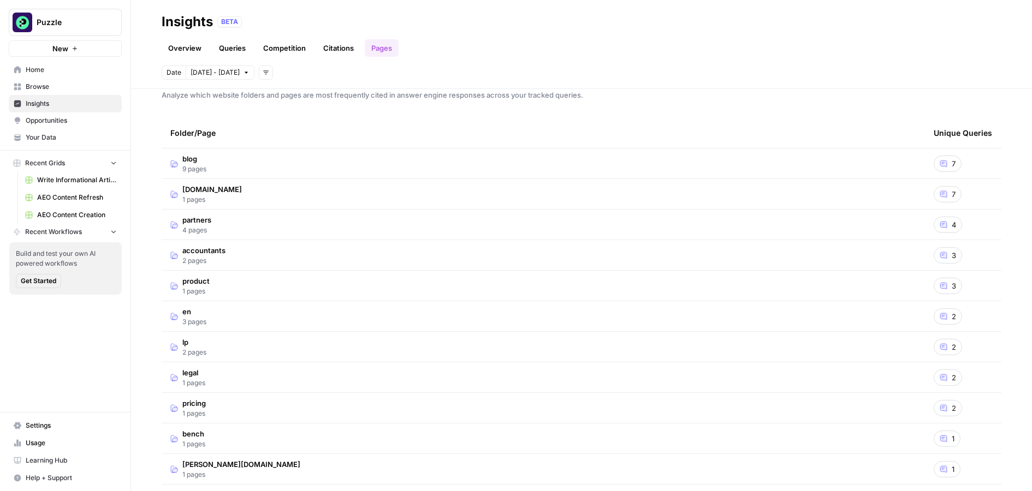
click at [236, 168] on td "blog 9 pages" at bounding box center [543, 164] width 763 height 30
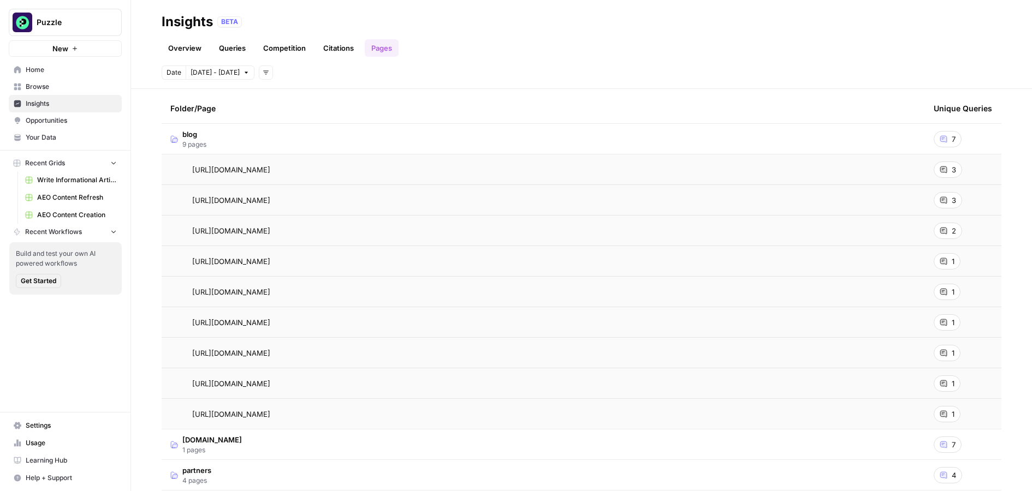
scroll to position [34, 0]
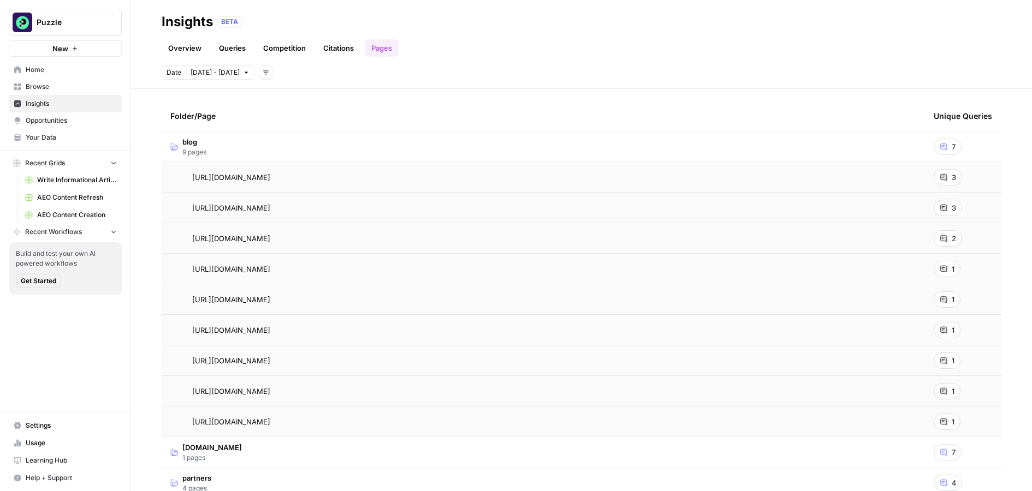
click at [718, 175] on icon at bounding box center [943, 177] width 7 height 7
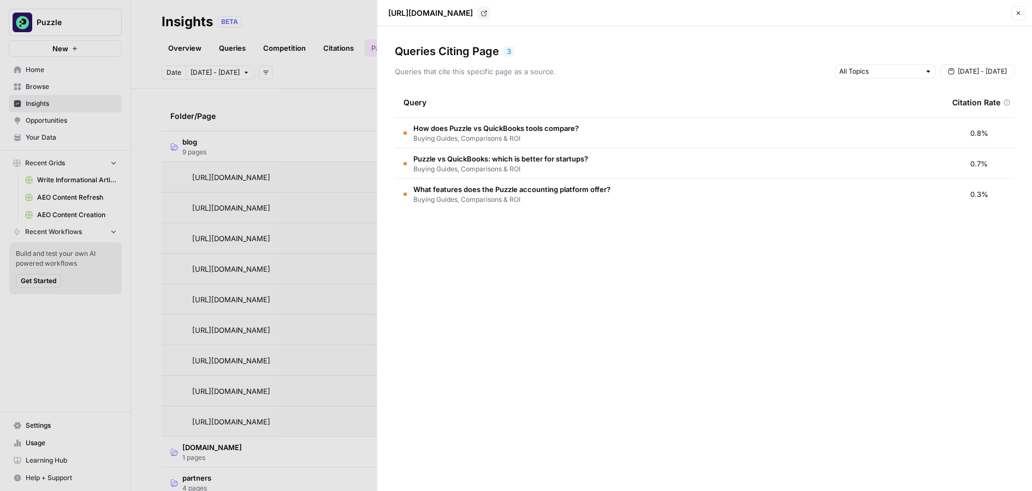
click at [718, 13] on icon "button" at bounding box center [1018, 13] width 7 height 7
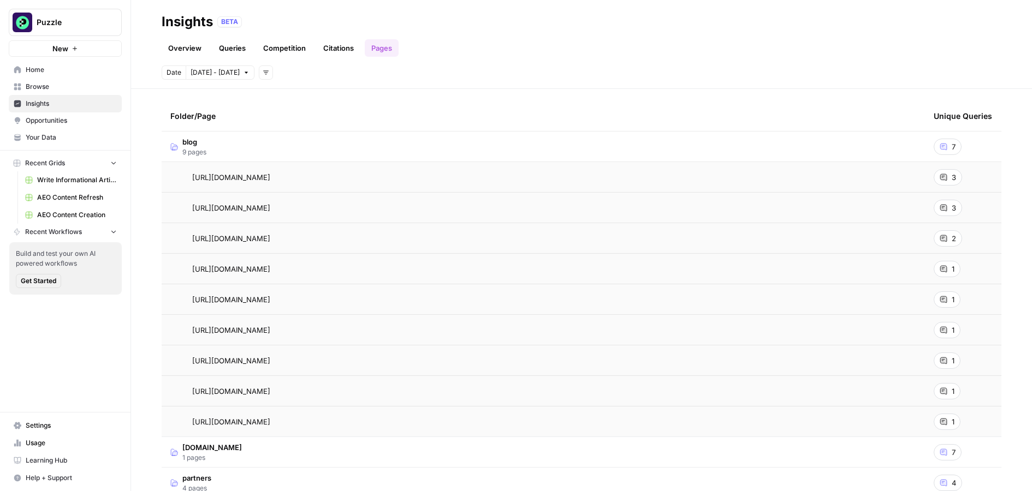
click at [185, 46] on link "Overview" at bounding box center [185, 47] width 46 height 17
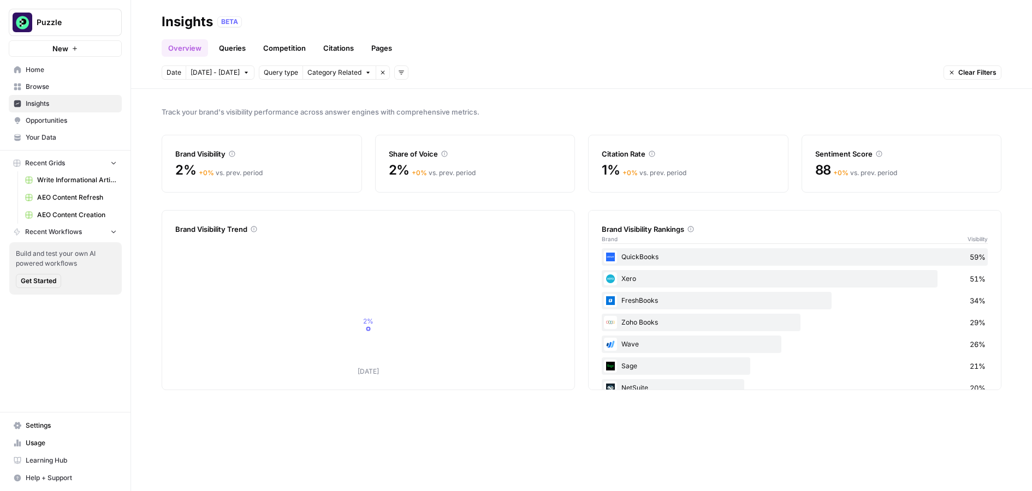
click at [70, 124] on span "Opportunities" at bounding box center [71, 121] width 91 height 10
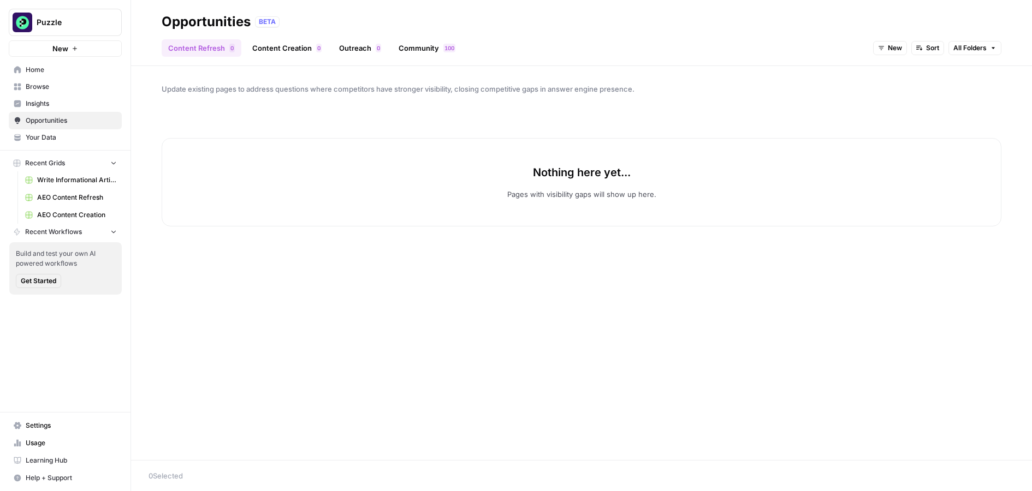
click at [718, 48] on span "New" at bounding box center [895, 48] width 14 height 10
click at [718, 68] on span "All Opportunities" at bounding box center [912, 72] width 56 height 11
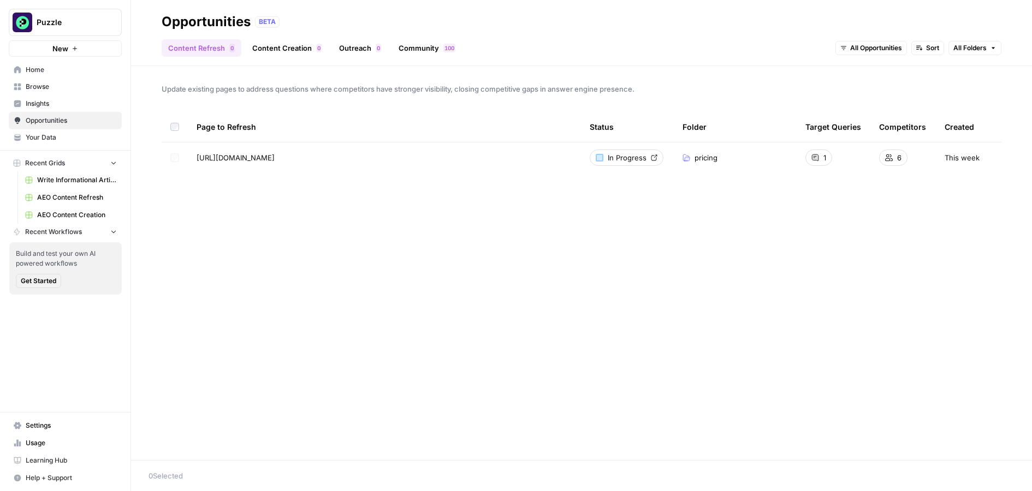
click at [58, 193] on span "AEO Content Refresh" at bounding box center [77, 198] width 80 height 10
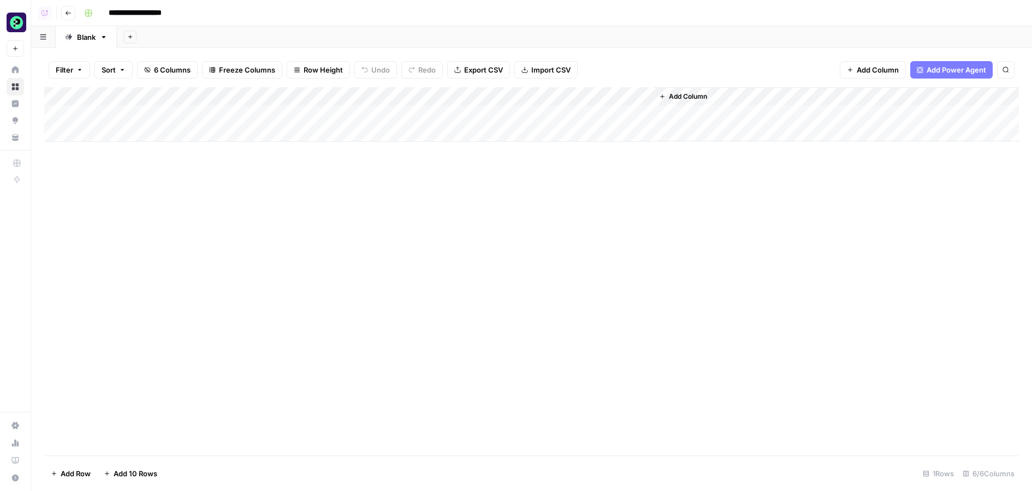
click at [679, 100] on span "Add Column" at bounding box center [688, 97] width 38 height 10
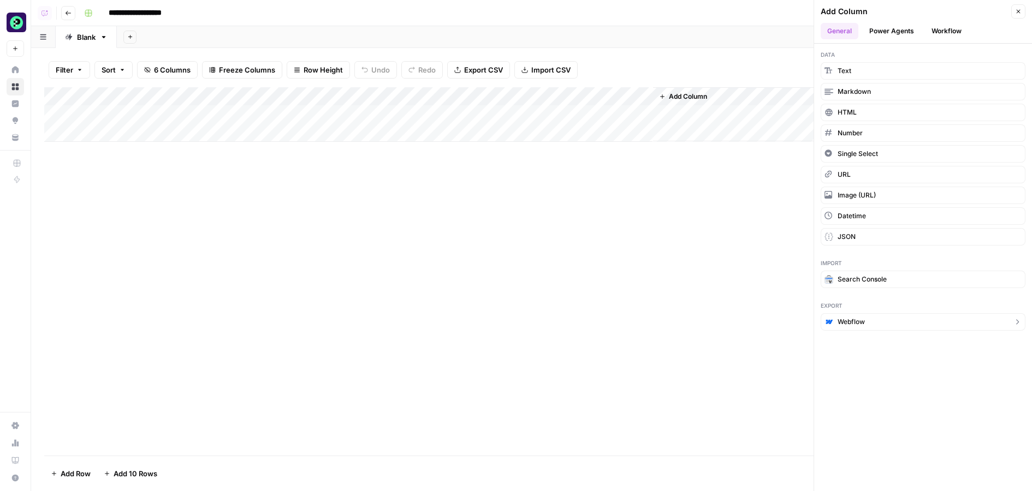
click at [718, 318] on button "Webflow" at bounding box center [923, 321] width 205 height 17
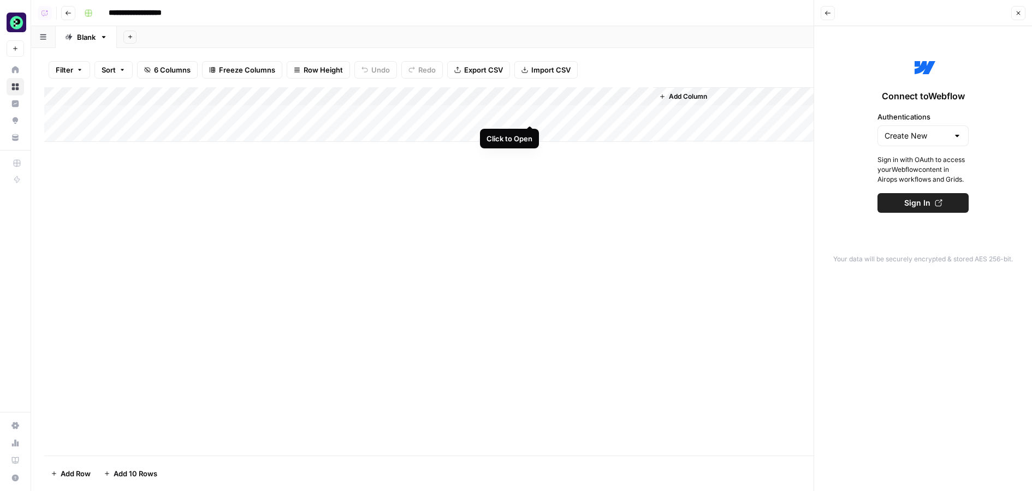
click at [529, 115] on div "Add Column" at bounding box center [531, 114] width 975 height 55
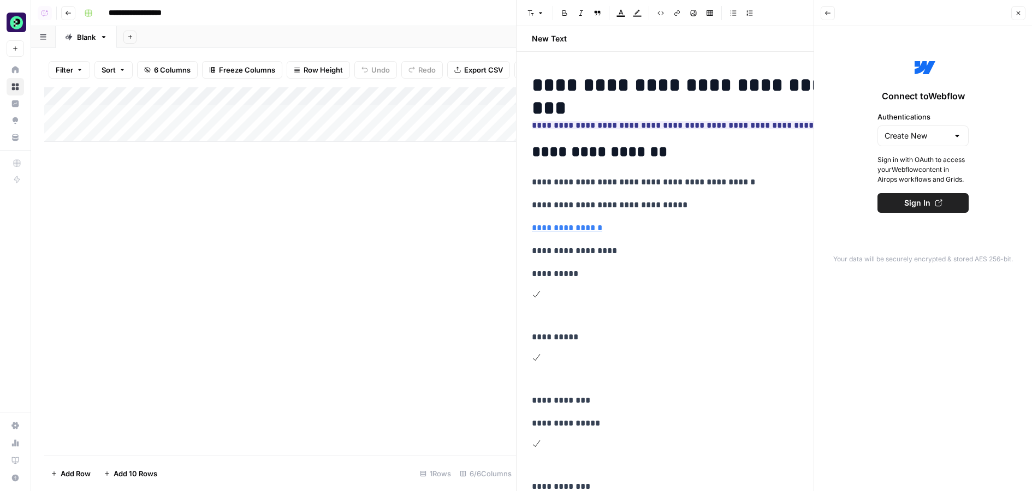
click at [718, 15] on button "Close" at bounding box center [1018, 13] width 14 height 14
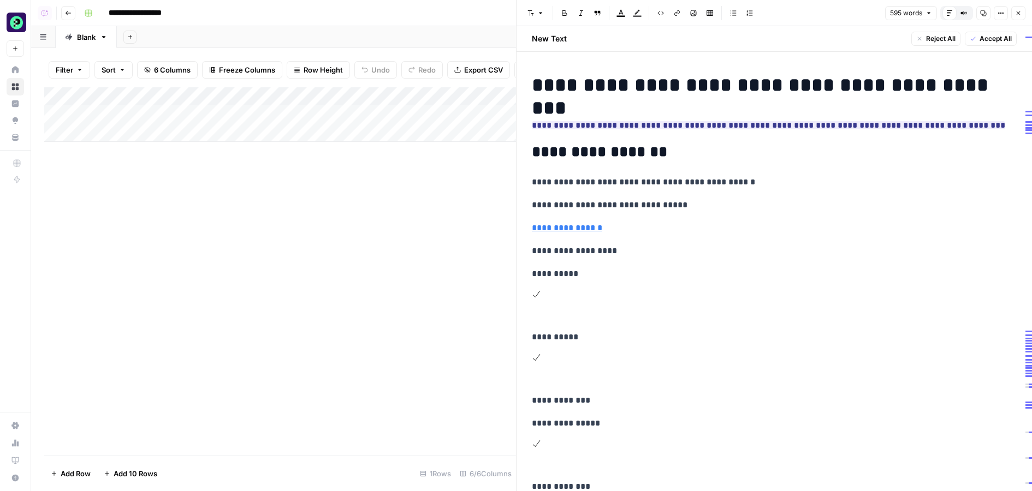
click at [718, 16] on icon "button" at bounding box center [1018, 13] width 7 height 7
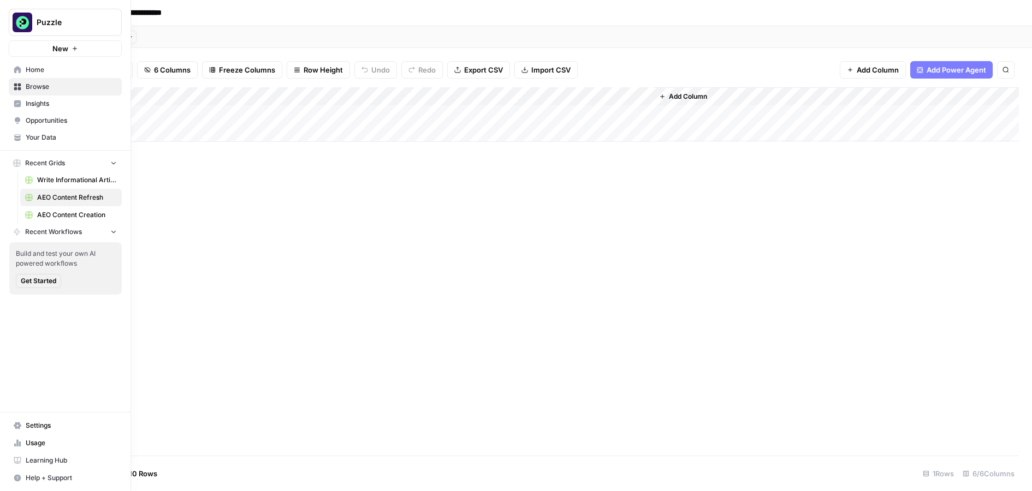
click at [63, 118] on span "Opportunities" at bounding box center [71, 121] width 91 height 10
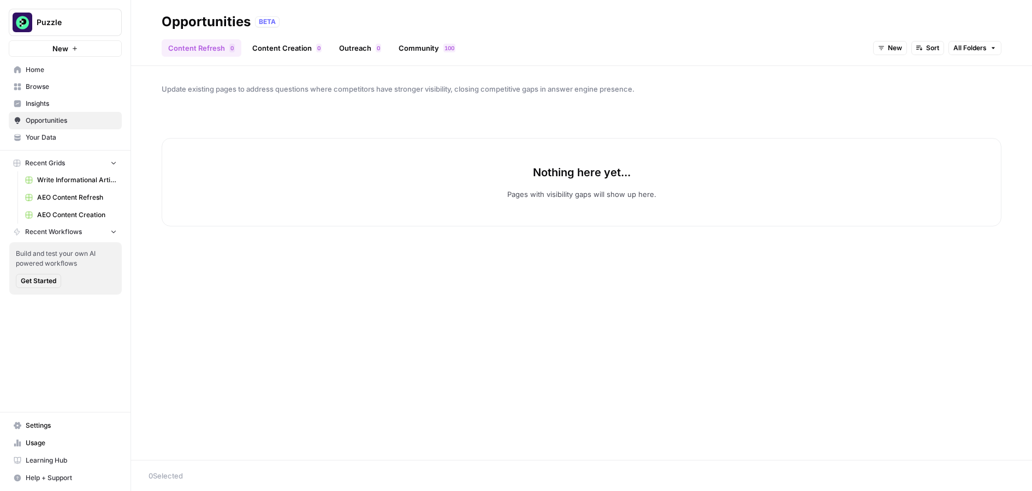
click at [281, 44] on link "Content Creation 0" at bounding box center [287, 47] width 82 height 17
click at [718, 44] on button "New" at bounding box center [948, 48] width 34 height 14
click at [718, 74] on span "All Opportunities" at bounding box center [968, 72] width 56 height 11
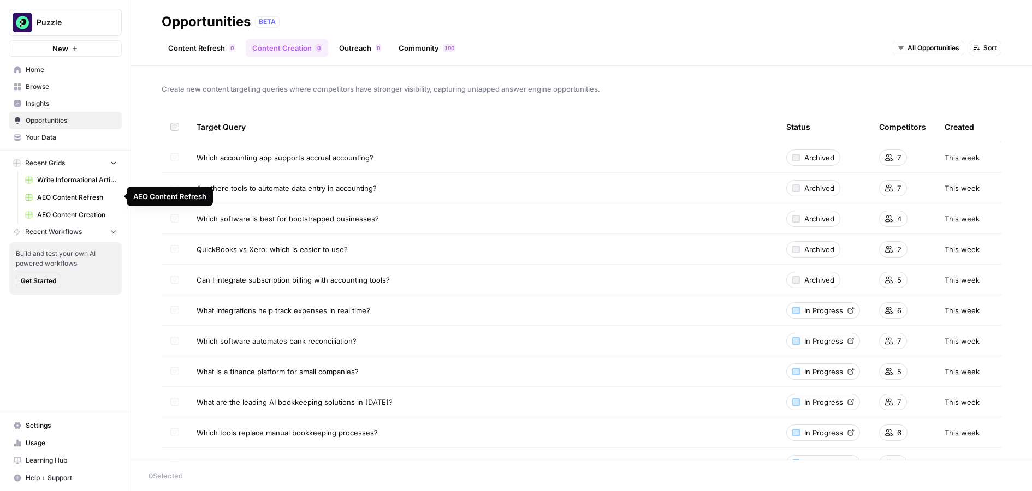
click at [85, 212] on span "AEO Content Creation" at bounding box center [77, 215] width 80 height 10
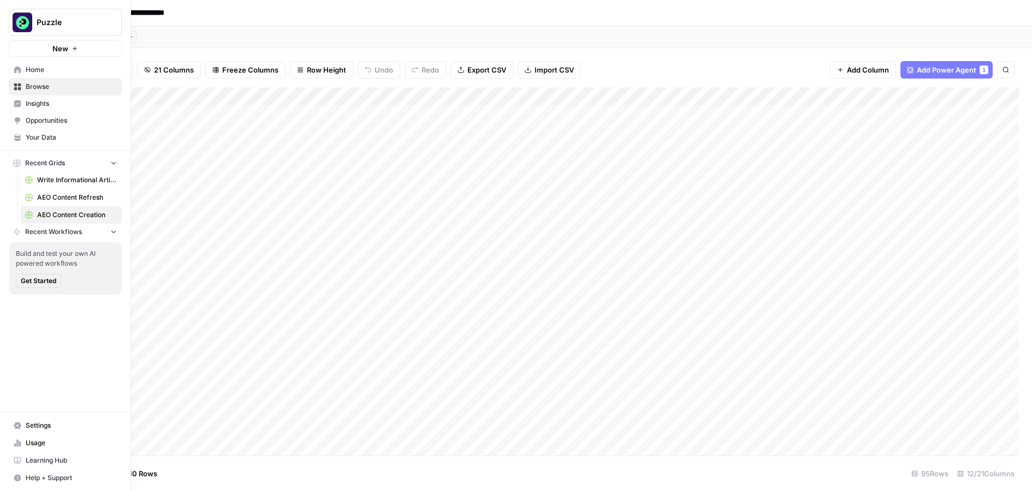
click at [62, 197] on span "AEO Content Refresh" at bounding box center [77, 198] width 80 height 10
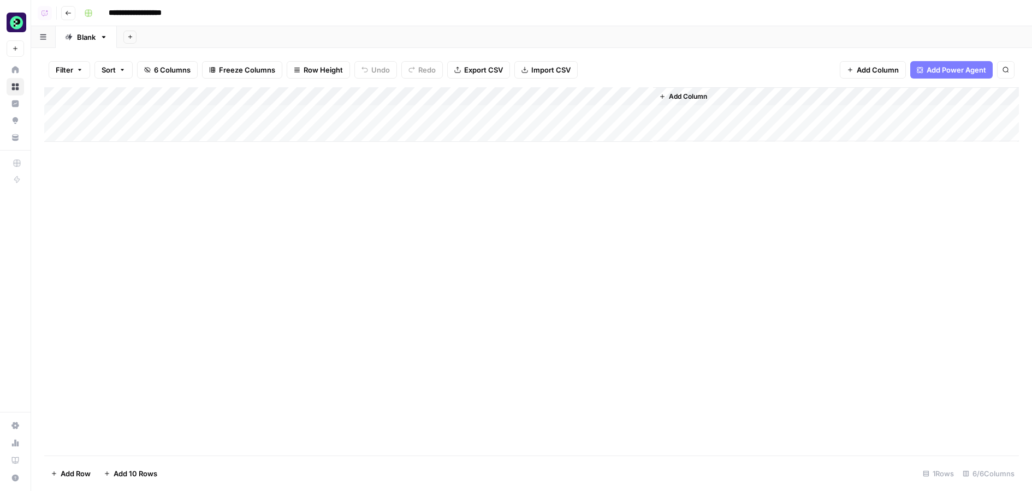
click at [75, 115] on div "Add Column" at bounding box center [531, 114] width 975 height 55
click at [75, 112] on div "Add Column" at bounding box center [531, 114] width 975 height 55
click at [118, 75] on button "Sort" at bounding box center [113, 69] width 38 height 17
click at [172, 290] on div "Add Column" at bounding box center [531, 271] width 975 height 369
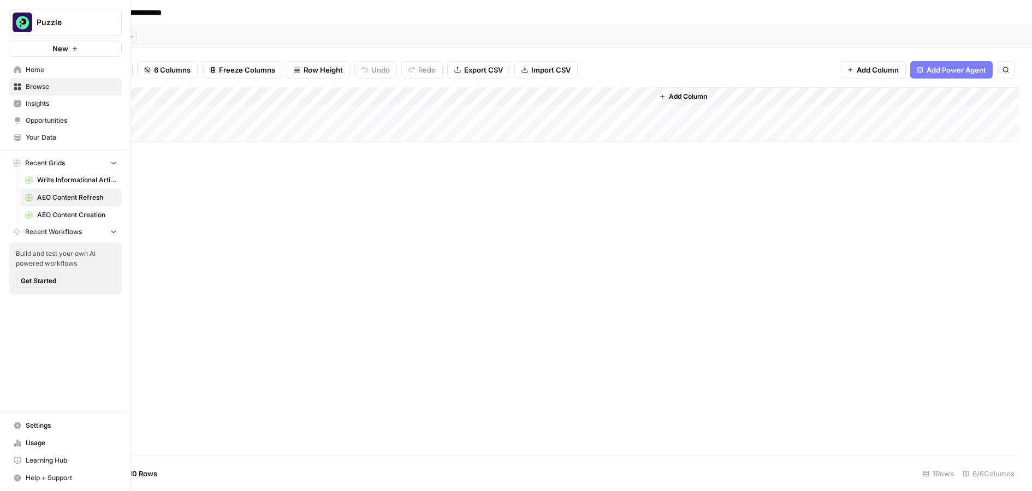
click at [73, 215] on span "AEO Content Creation" at bounding box center [77, 215] width 80 height 10
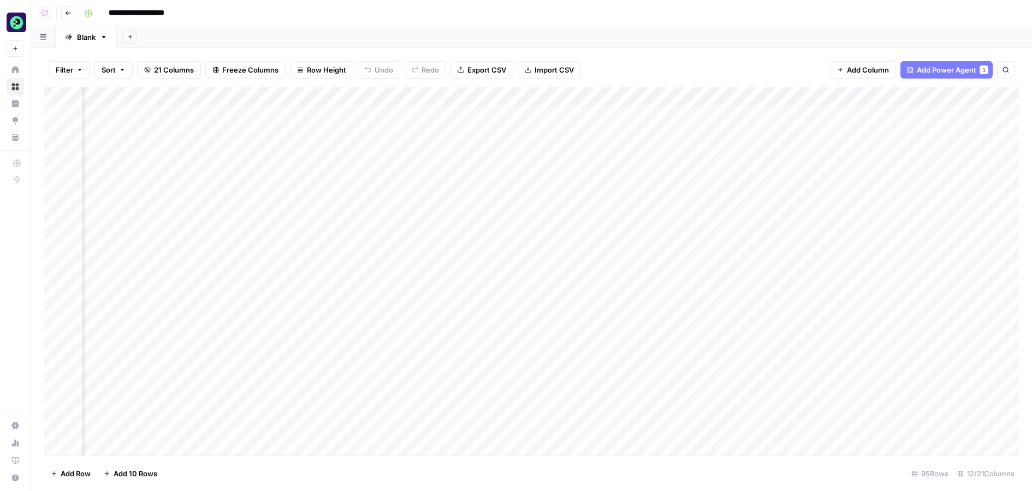
scroll to position [0, 277]
click at [425, 99] on div "Add Column" at bounding box center [531, 271] width 975 height 369
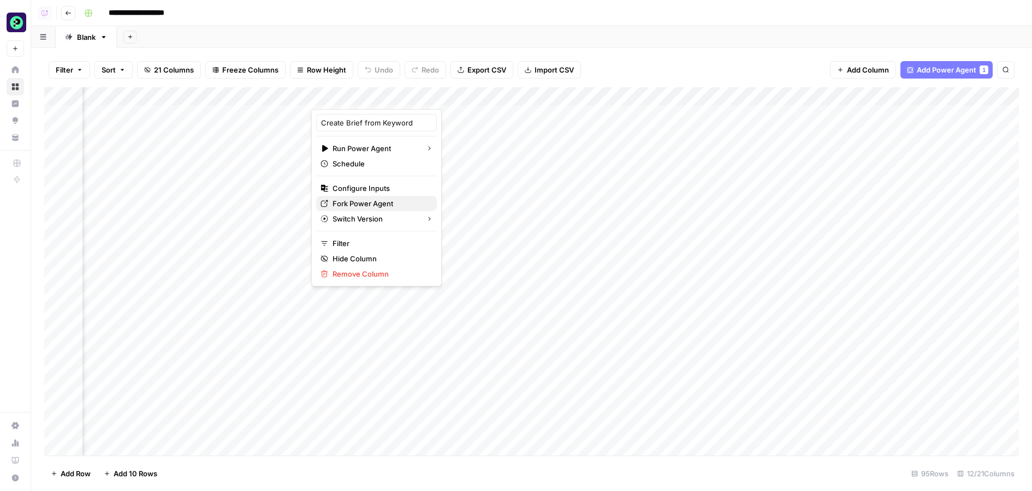
click at [363, 204] on span "Fork Power Agent" at bounding box center [381, 203] width 96 height 11
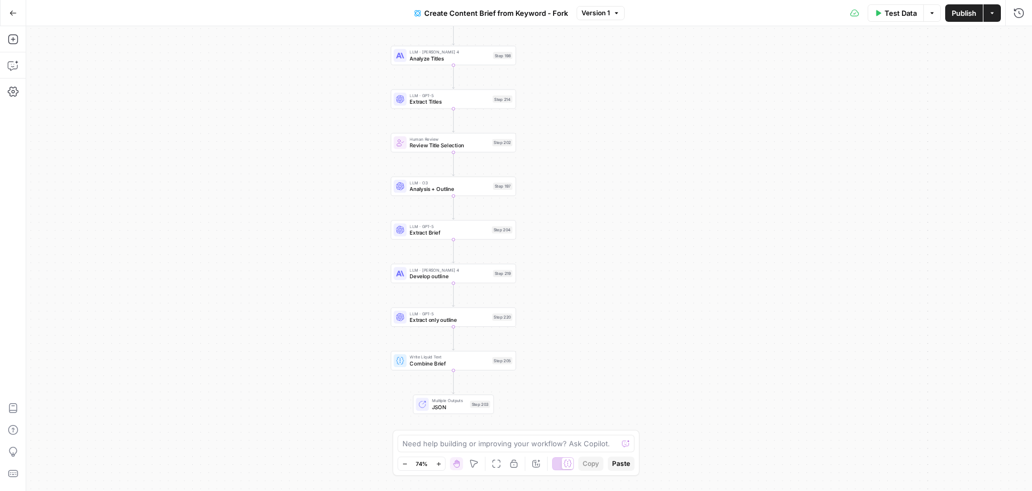
click at [995, 14] on icon "button" at bounding box center [992, 13] width 7 height 7
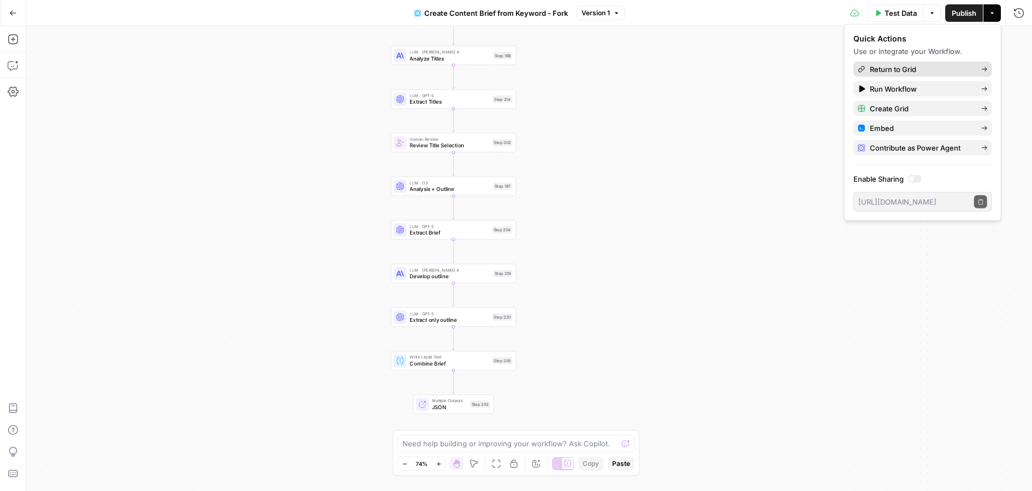
click at [891, 68] on span "Return to Grid" at bounding box center [921, 69] width 103 height 11
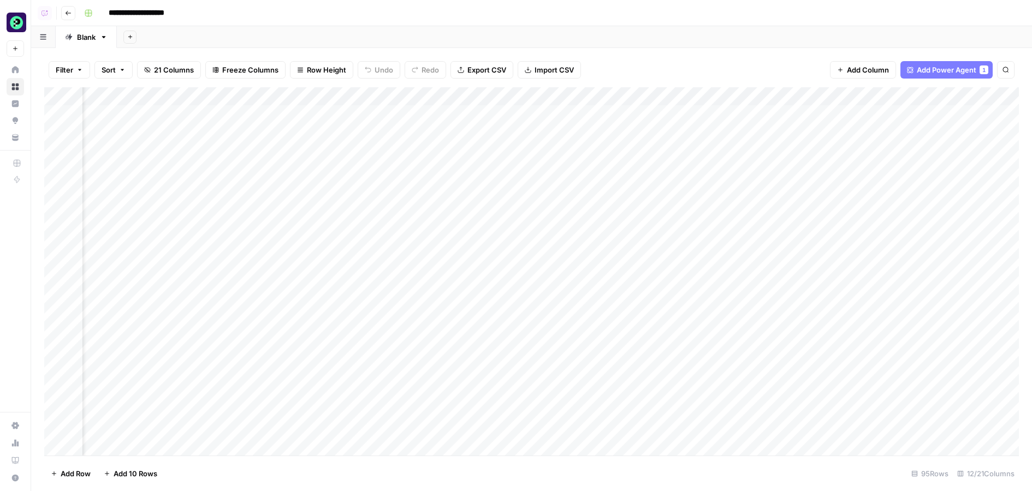
scroll to position [0, 66]
click at [940, 67] on span "Add Power Agent" at bounding box center [947, 69] width 60 height 11
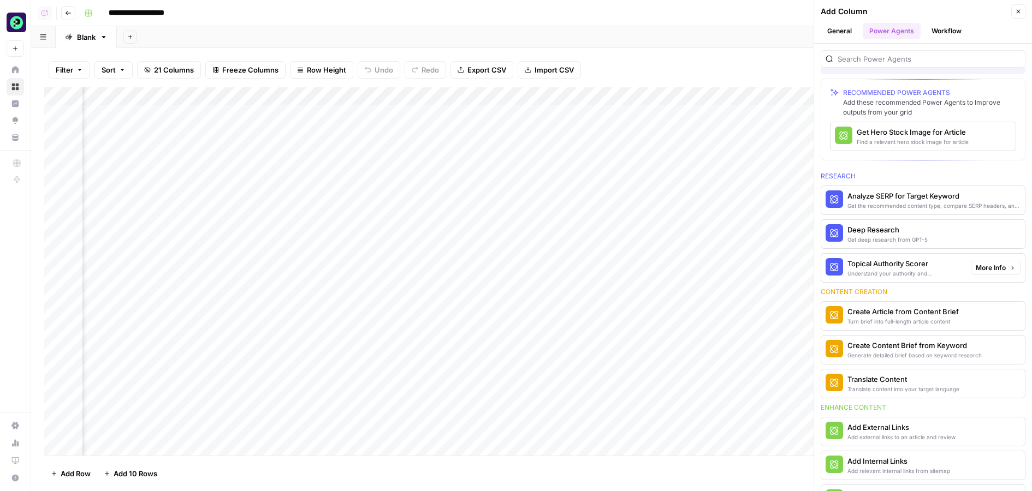
scroll to position [33, 0]
click at [991, 428] on span "More Info" at bounding box center [991, 430] width 30 height 10
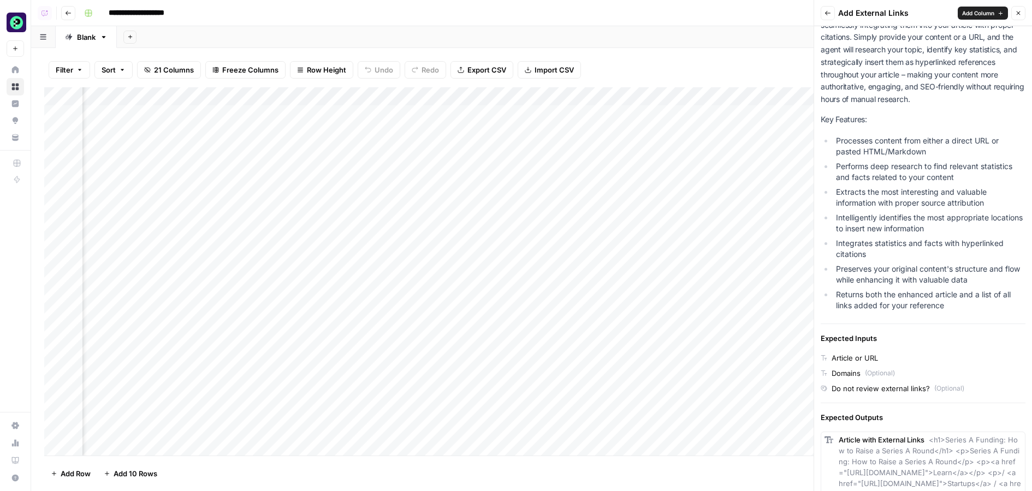
scroll to position [232, 0]
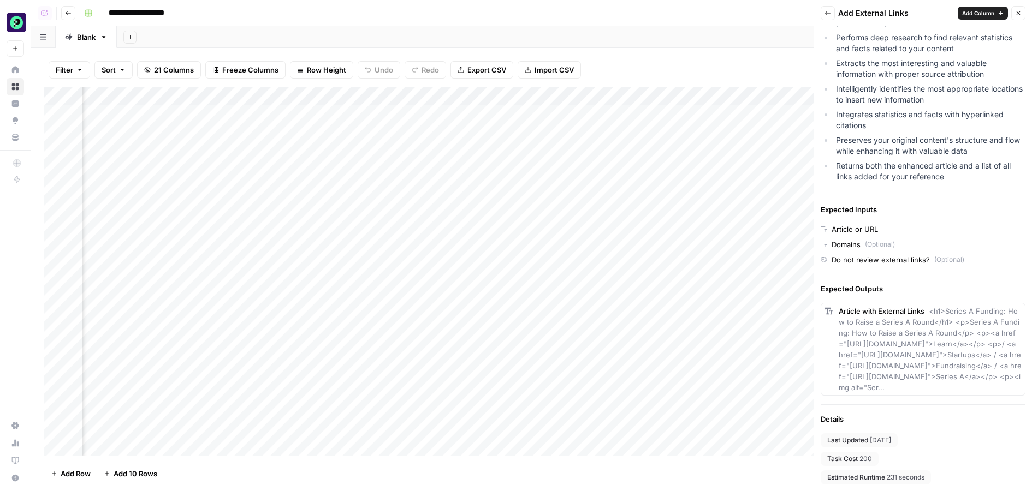
click at [1020, 11] on icon "button" at bounding box center [1018, 13] width 7 height 7
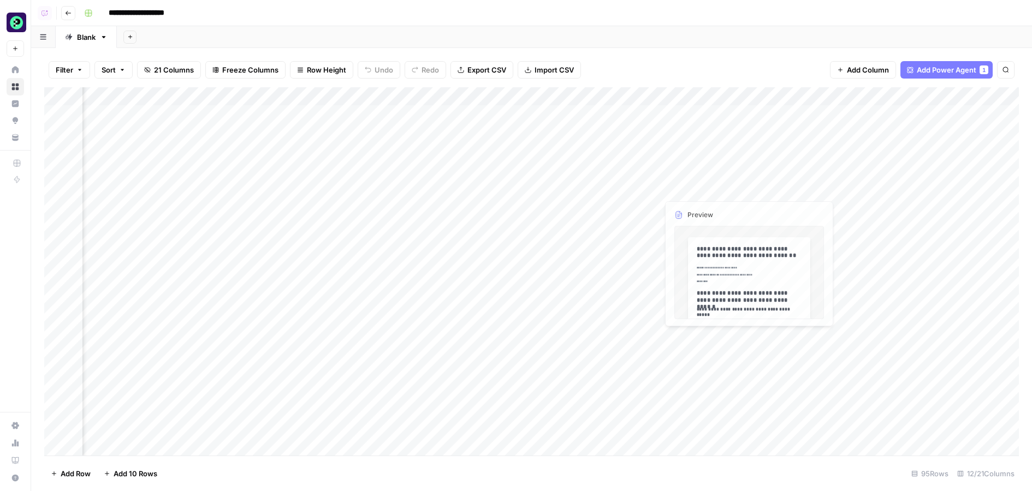
scroll to position [0, 119]
click at [691, 114] on div "Add Column" at bounding box center [531, 271] width 975 height 369
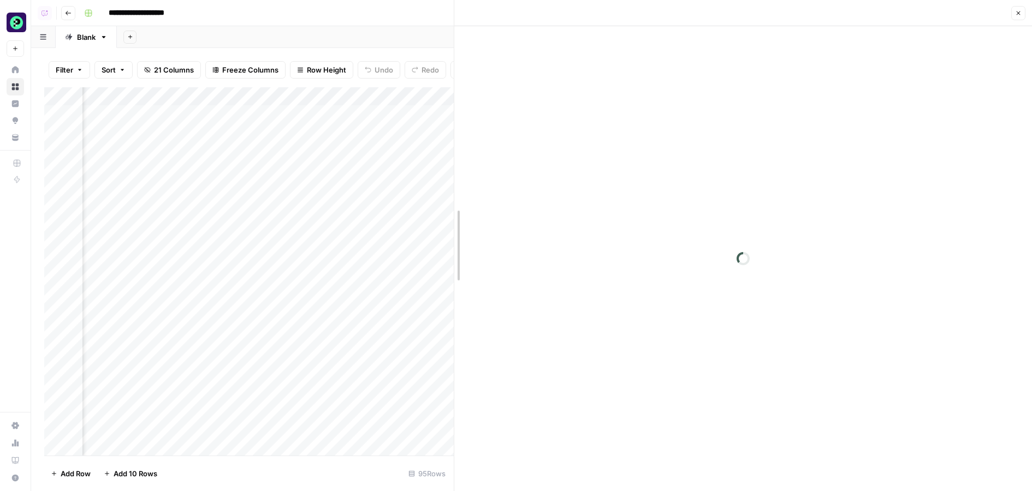
drag, startPoint x: 518, startPoint y: 172, endPoint x: 456, endPoint y: 173, distance: 62.3
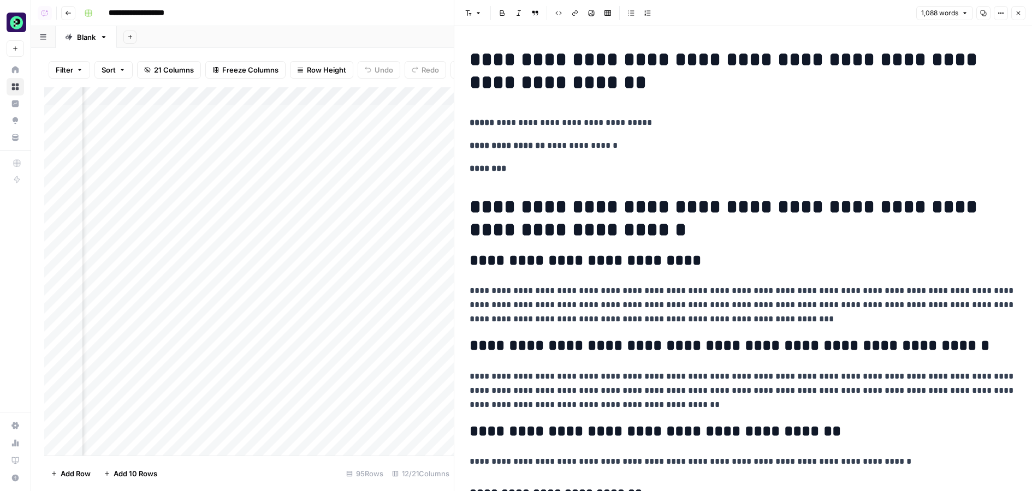
scroll to position [0, 503]
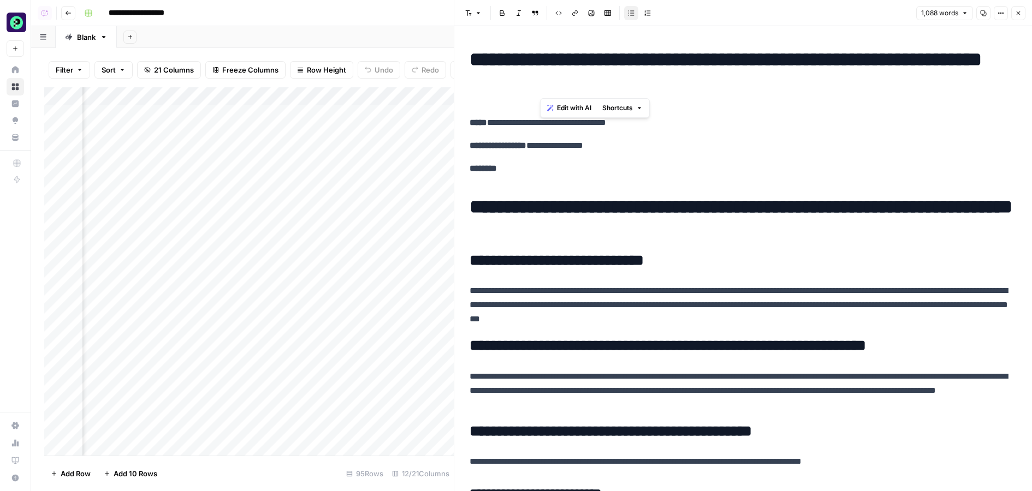
drag, startPoint x: 659, startPoint y: 90, endPoint x: 460, endPoint y: 70, distance: 199.7
click at [751, 259] on h2 "**********" at bounding box center [743, 260] width 547 height 17
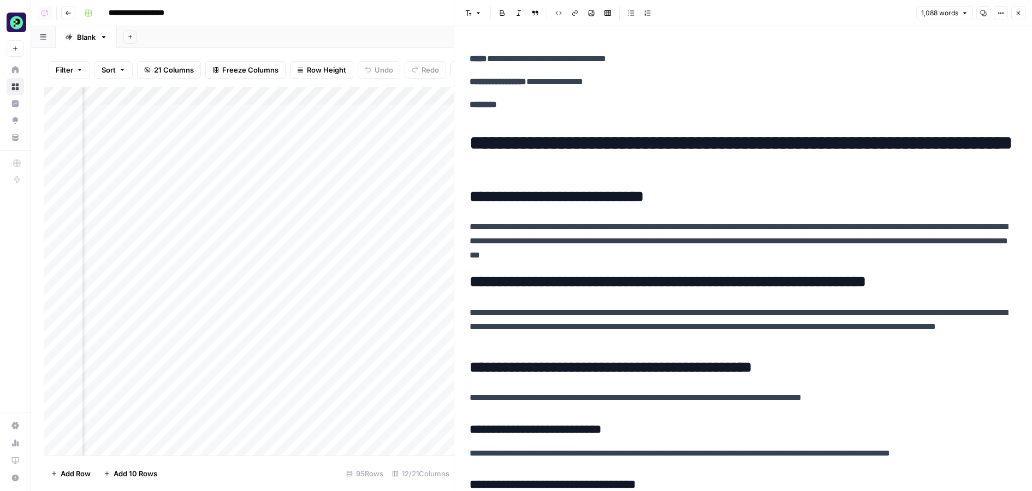
drag, startPoint x: 821, startPoint y: 258, endPoint x: 557, endPoint y: 247, distance: 264.6
click at [557, 247] on p "**********" at bounding box center [743, 241] width 547 height 43
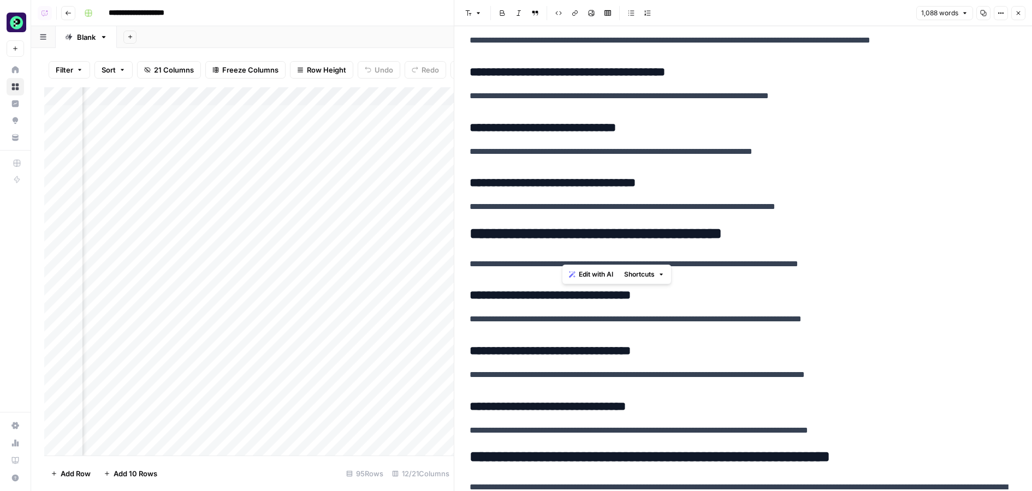
scroll to position [2153, 0]
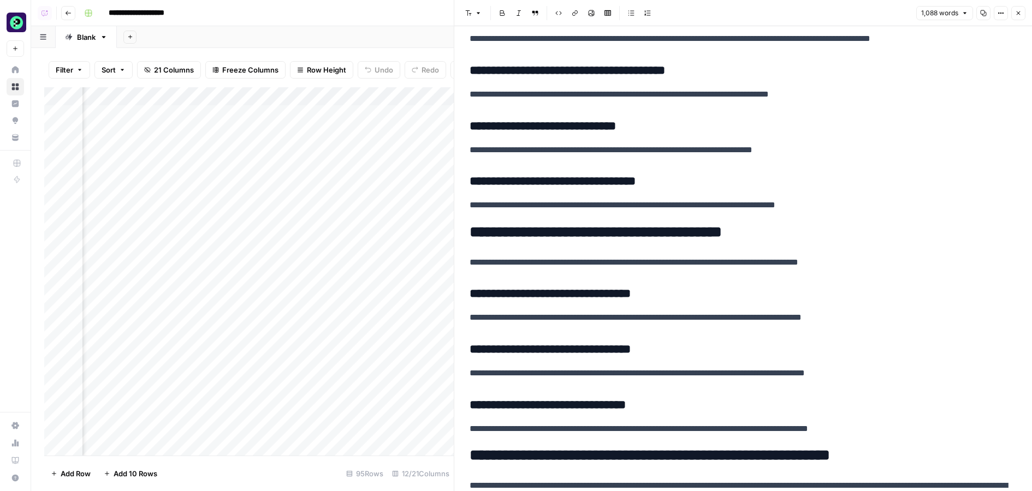
click at [1023, 6] on div "Font style Bold Italic Block quote Code block Link Image Insert Table Bulleted …" at bounding box center [743, 13] width 565 height 14
click at [1019, 11] on icon "button" at bounding box center [1018, 13] width 7 height 7
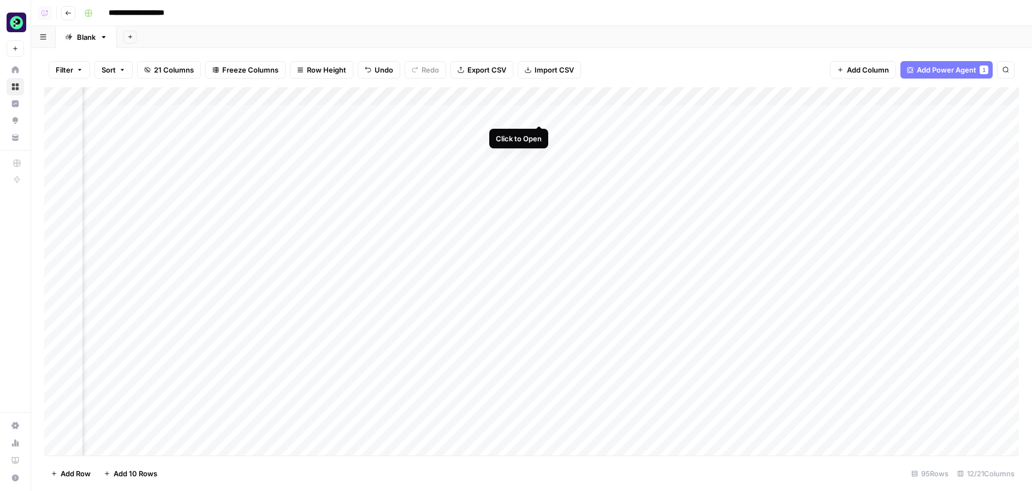
click at [541, 114] on div "Add Column" at bounding box center [531, 271] width 975 height 369
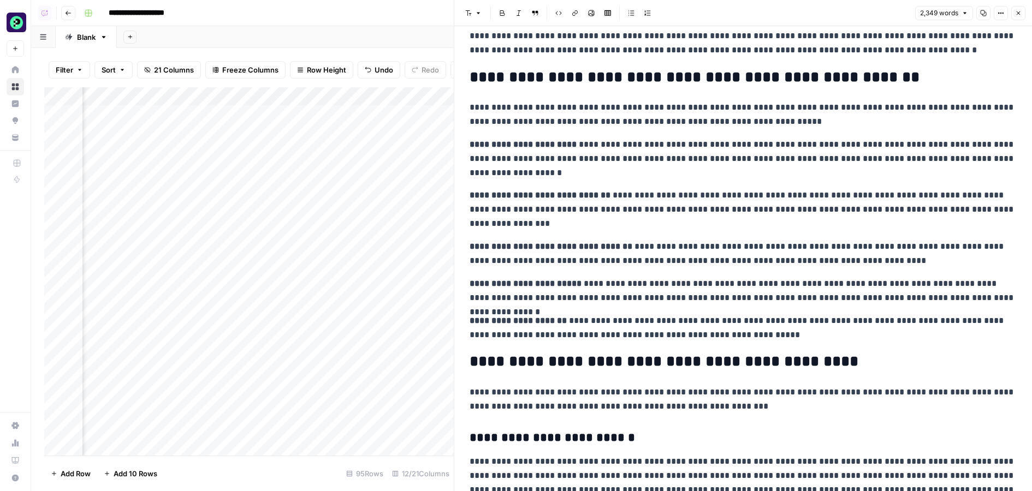
scroll to position [1581, 0]
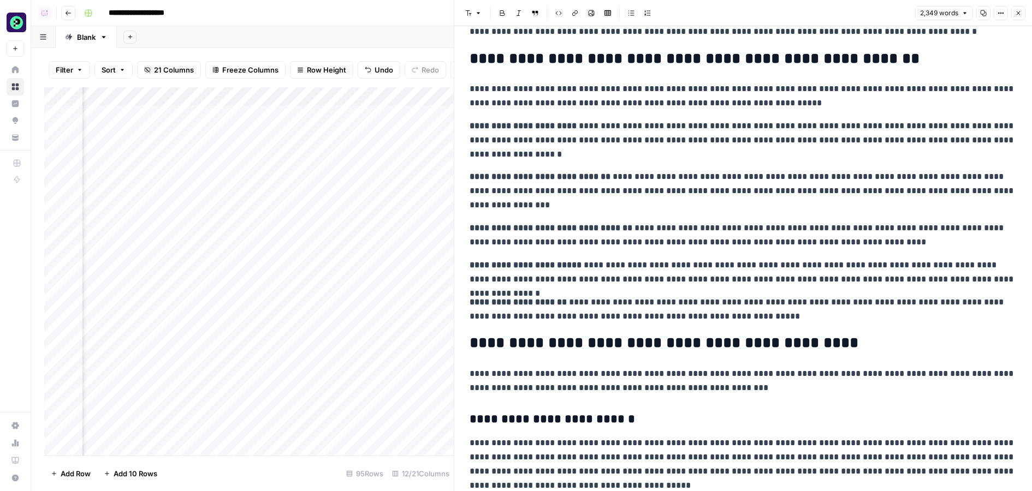
click at [1022, 21] on header "Font style Bold Italic Block quote Code block Link Image Insert Table Bulleted …" at bounding box center [743, 13] width 578 height 26
click at [1021, 13] on span "Close" at bounding box center [1021, 13] width 1 height 1
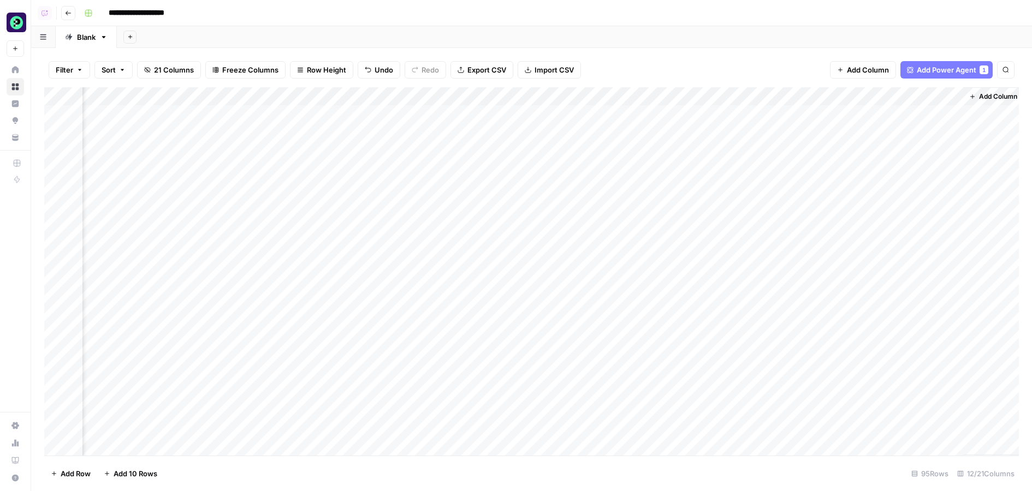
scroll to position [0, 613]
click at [586, 114] on div "Add Column" at bounding box center [531, 271] width 975 height 369
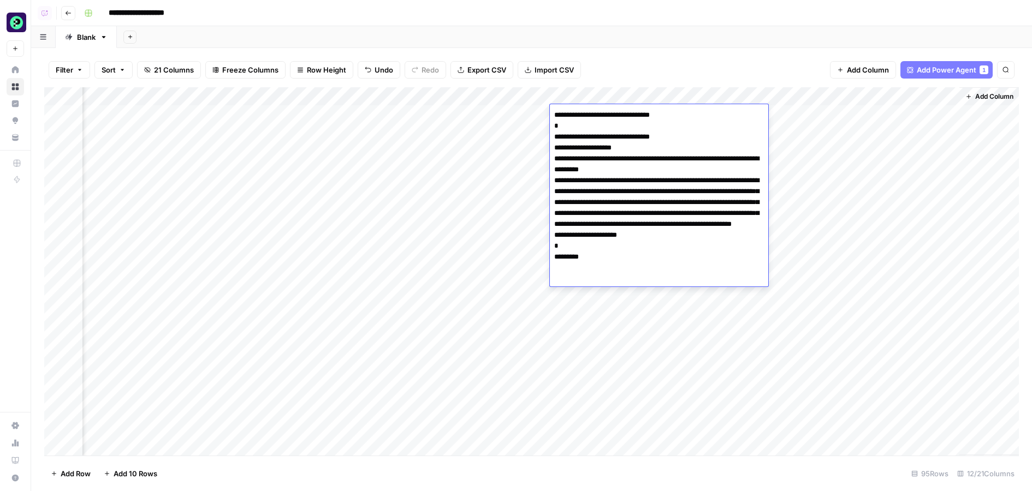
click at [884, 241] on div "Add Column" at bounding box center [531, 271] width 975 height 369
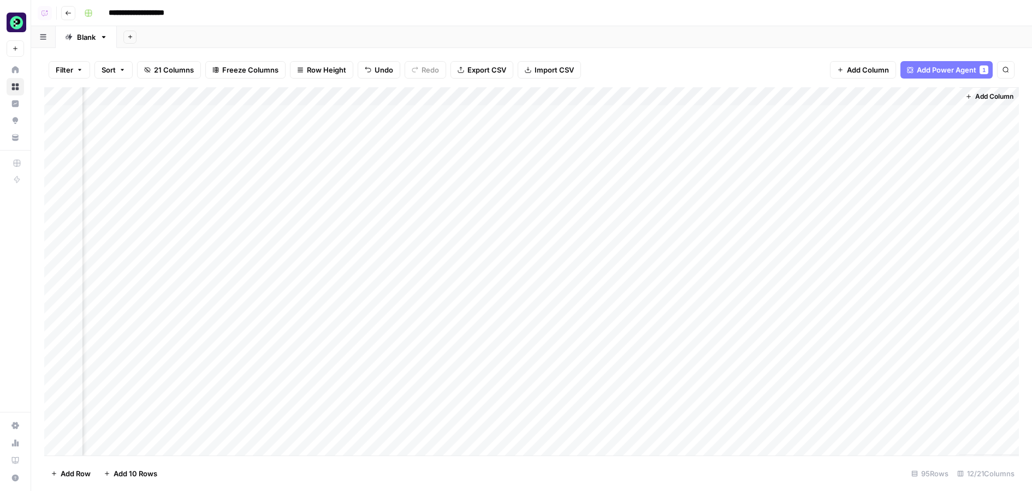
click at [927, 75] on span "Add Power Agent" at bounding box center [947, 69] width 60 height 11
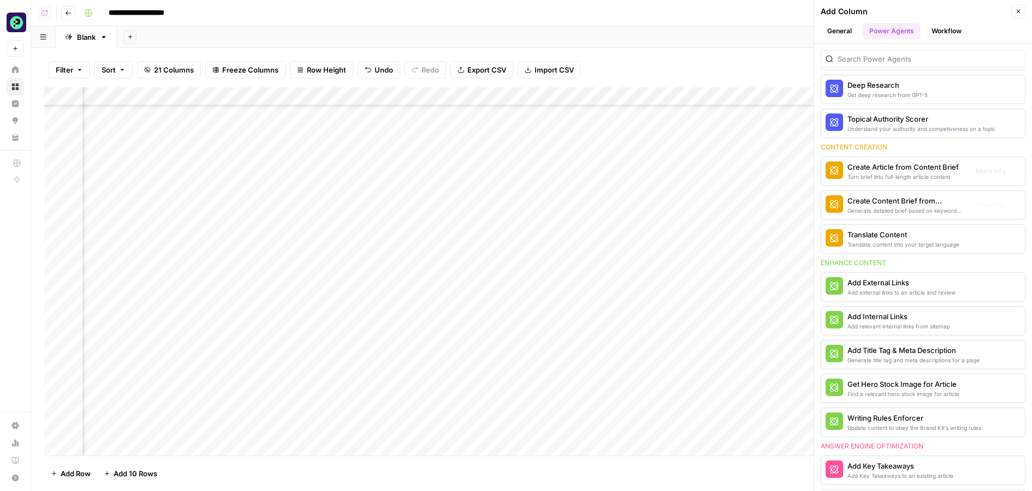
scroll to position [176, 0]
click at [874, 311] on div "Add Internal Links" at bounding box center [899, 316] width 103 height 11
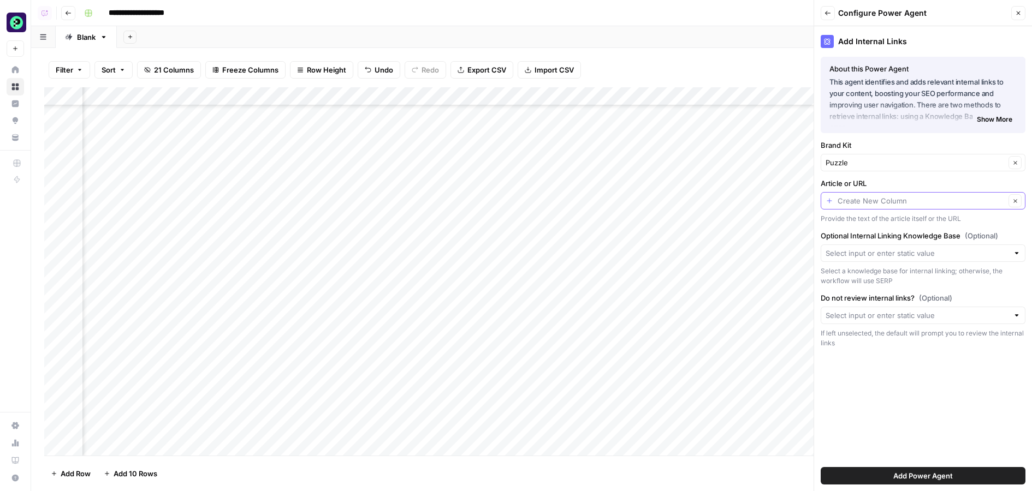
click at [904, 202] on input "Article or URL" at bounding box center [922, 201] width 168 height 11
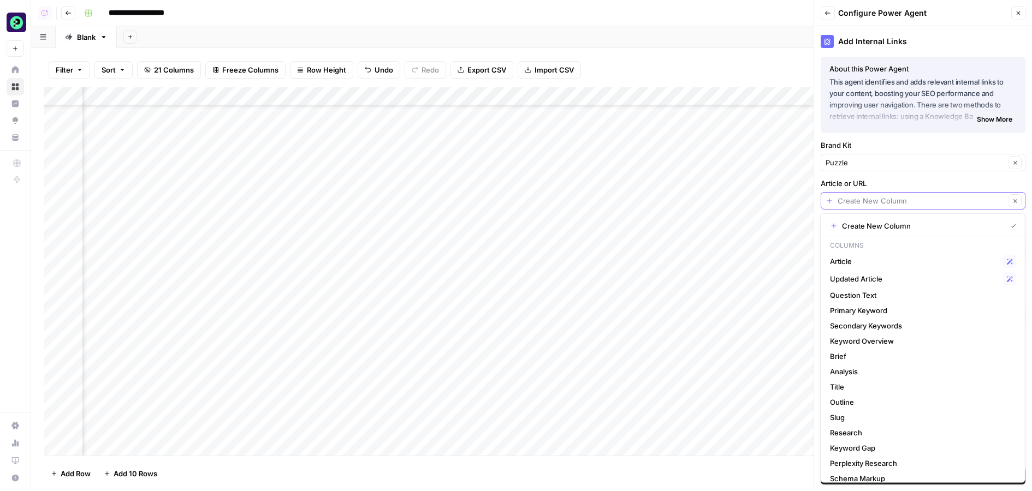
scroll to position [0, 613]
type input "Create New Column"
click at [928, 185] on label "Article or URL" at bounding box center [923, 183] width 205 height 11
click at [928, 196] on input "Create New Column" at bounding box center [922, 201] width 168 height 11
type input "Create New Column"
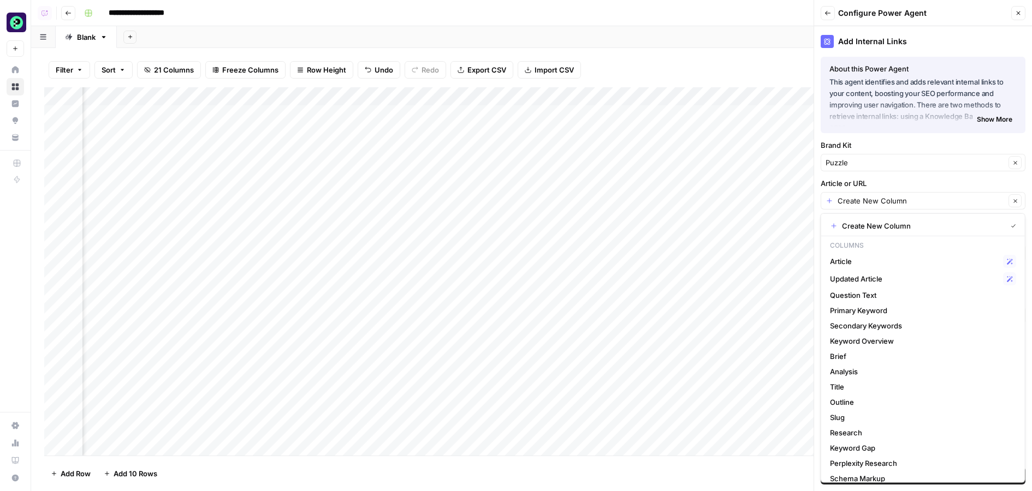
click at [884, 181] on label "Article or URL" at bounding box center [923, 183] width 205 height 11
click at [884, 196] on input "Create New Column" at bounding box center [922, 201] width 168 height 11
type input "Create New Column"
click at [878, 179] on label "Article or URL" at bounding box center [923, 183] width 205 height 11
click at [878, 196] on input "Create New Column" at bounding box center [922, 201] width 168 height 11
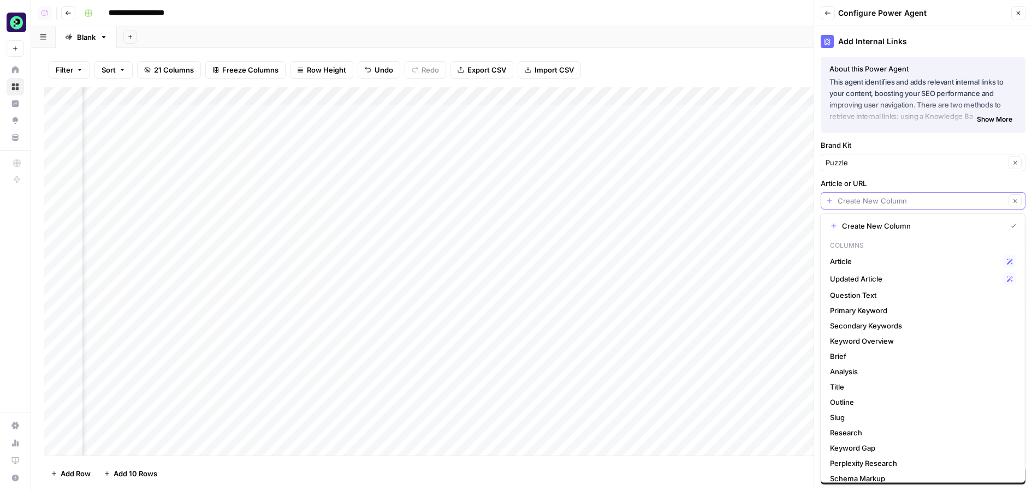
click at [1017, 199] on icon "button" at bounding box center [1015, 201] width 6 height 6
click at [1020, 206] on div at bounding box center [923, 200] width 205 height 17
click at [1017, 202] on div at bounding box center [1017, 201] width 8 height 11
click at [941, 183] on label "Article or URL" at bounding box center [923, 183] width 205 height 11
click at [941, 196] on input "Article or URL" at bounding box center [917, 201] width 183 height 11
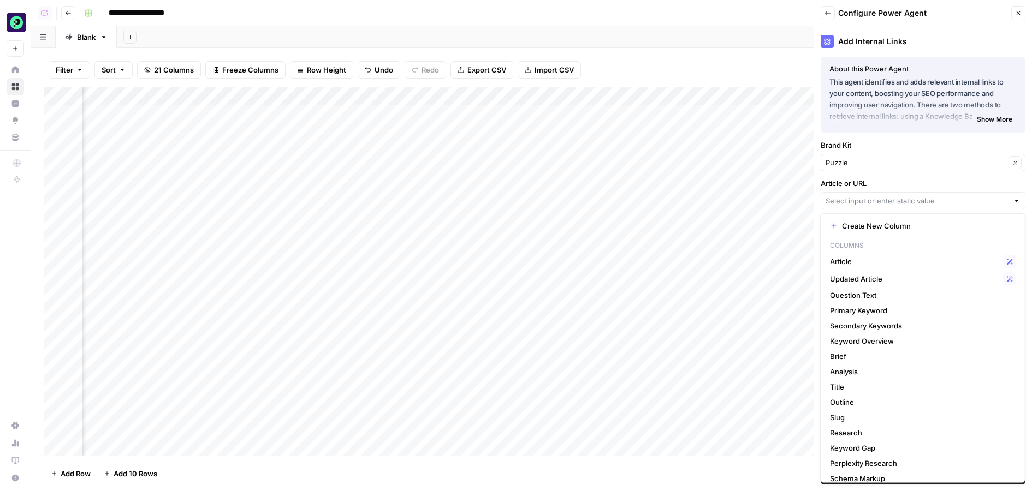
click at [925, 178] on label "Article or URL" at bounding box center [923, 183] width 205 height 11
click at [925, 196] on input "Article or URL" at bounding box center [917, 201] width 183 height 11
click at [1017, 15] on icon "button" at bounding box center [1019, 13] width 4 height 4
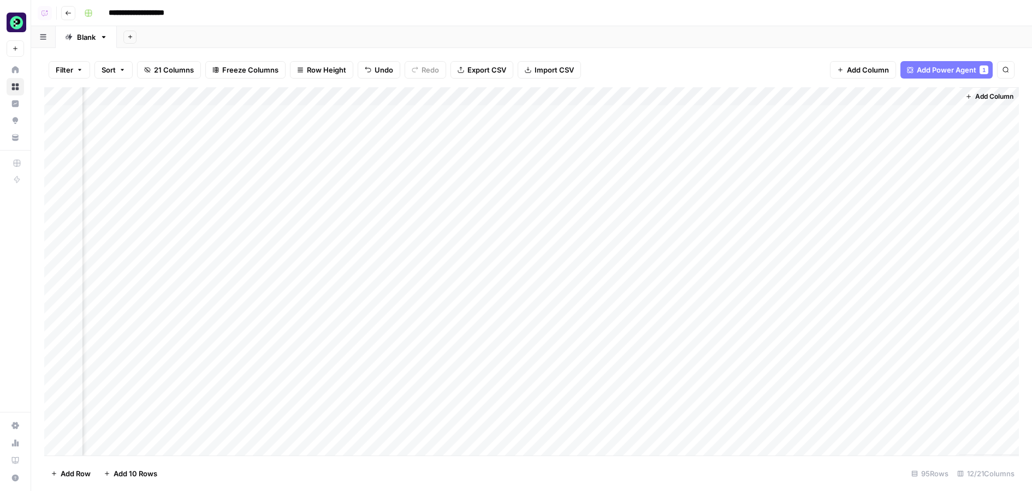
scroll to position [0, 614]
click at [847, 113] on div "Add Column" at bounding box center [531, 271] width 975 height 369
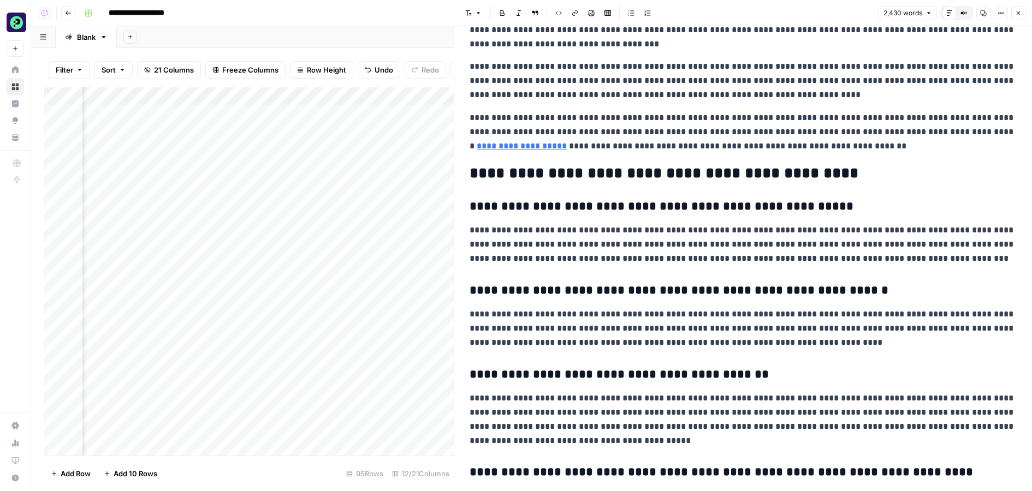
scroll to position [3132, 0]
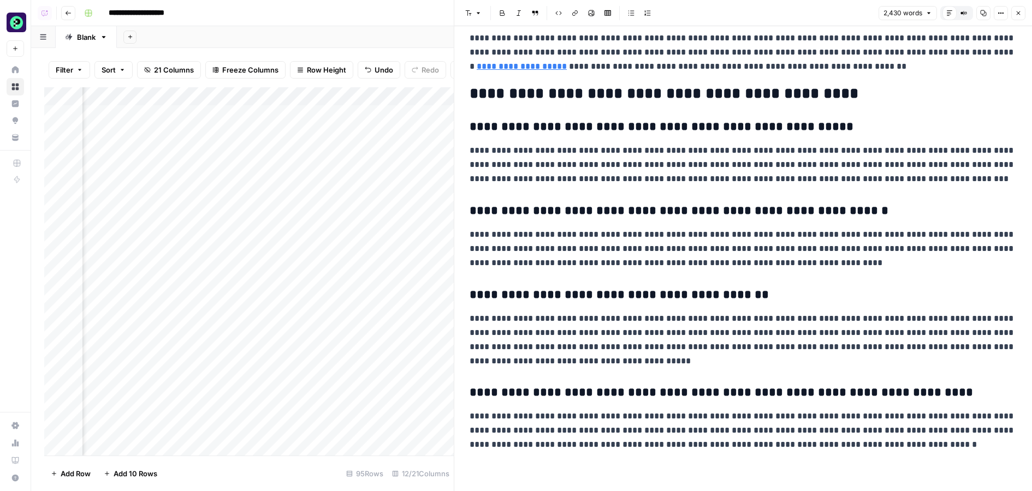
click at [1018, 7] on button "Close" at bounding box center [1018, 13] width 14 height 14
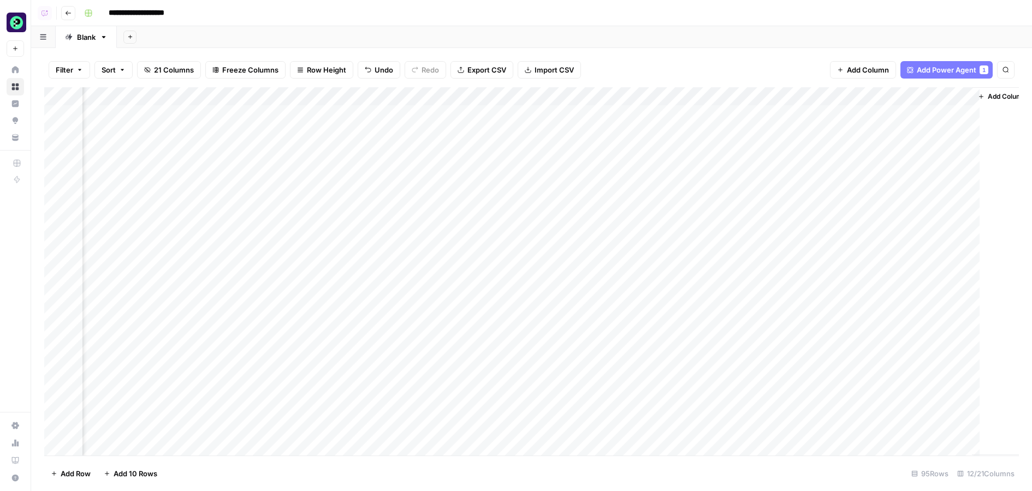
scroll to position [0, 601]
click at [941, 75] on span "Add Power Agent" at bounding box center [947, 69] width 60 height 11
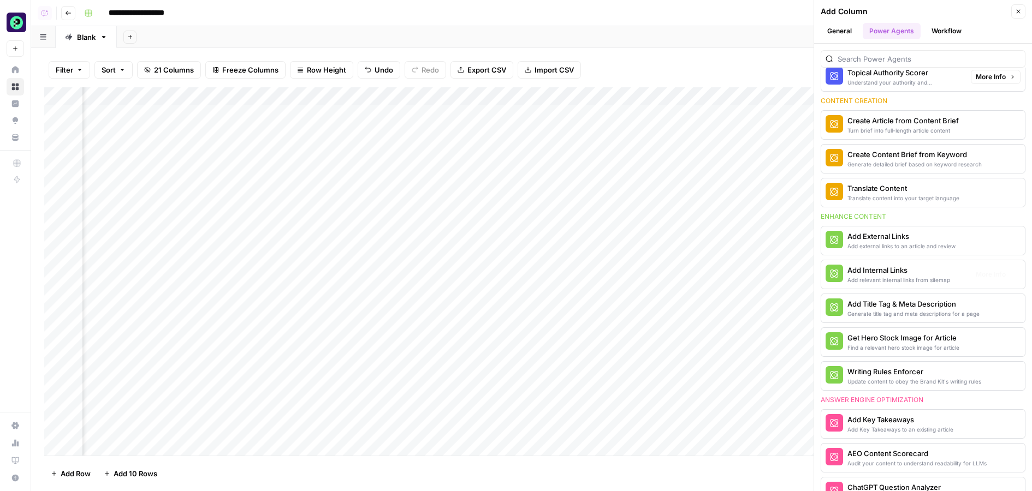
scroll to position [225, 0]
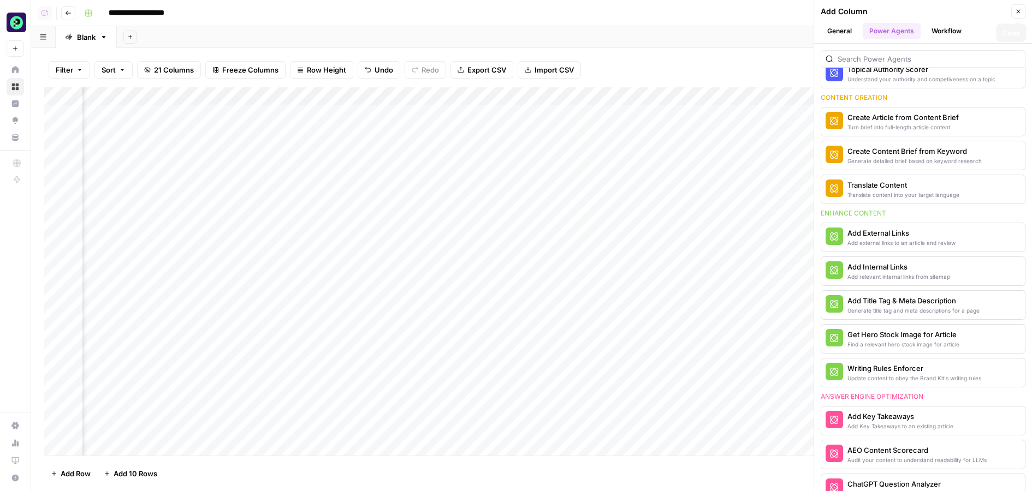
click at [1021, 6] on button "Close" at bounding box center [1018, 11] width 14 height 14
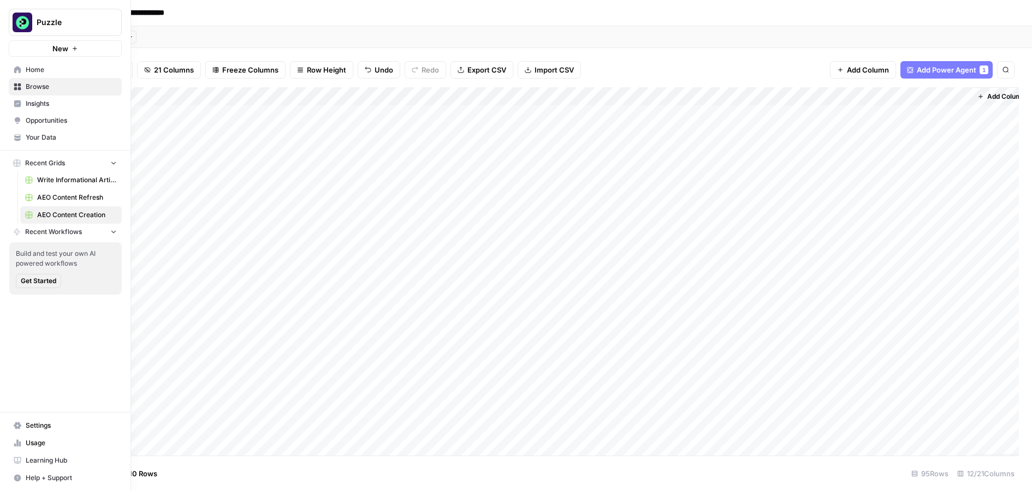
click at [51, 119] on span "Opportunities" at bounding box center [71, 121] width 91 height 10
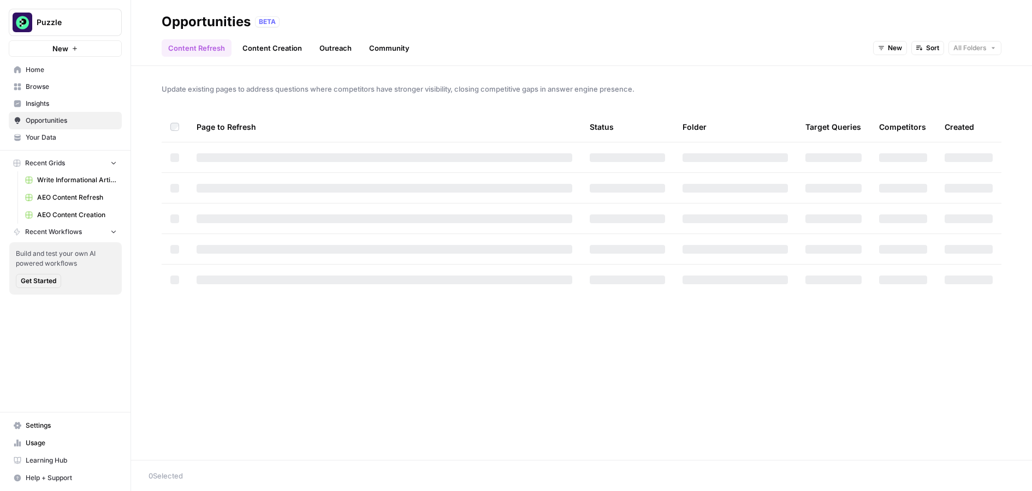
click at [340, 44] on link "Outreach" at bounding box center [335, 47] width 45 height 17
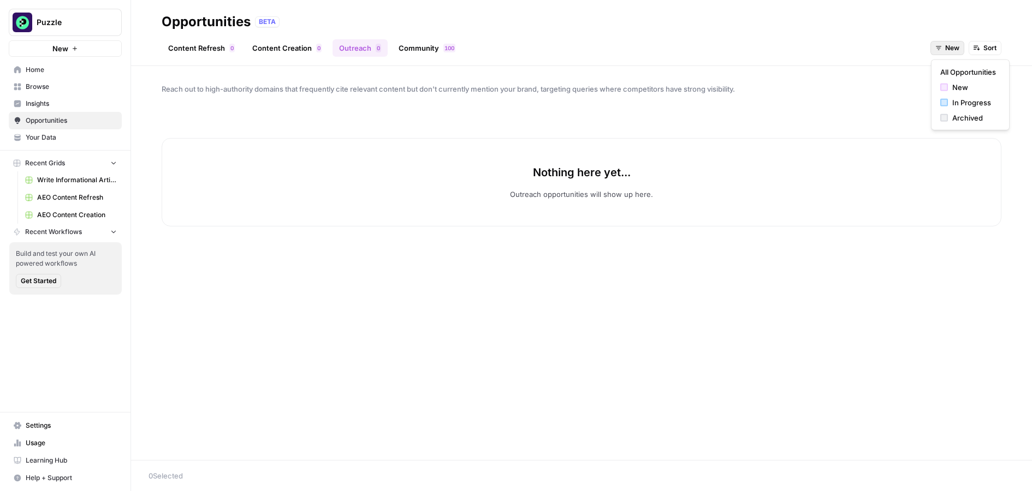
click at [949, 47] on span "New" at bounding box center [952, 48] width 14 height 10
click at [971, 71] on span "All Opportunities" at bounding box center [968, 72] width 56 height 11
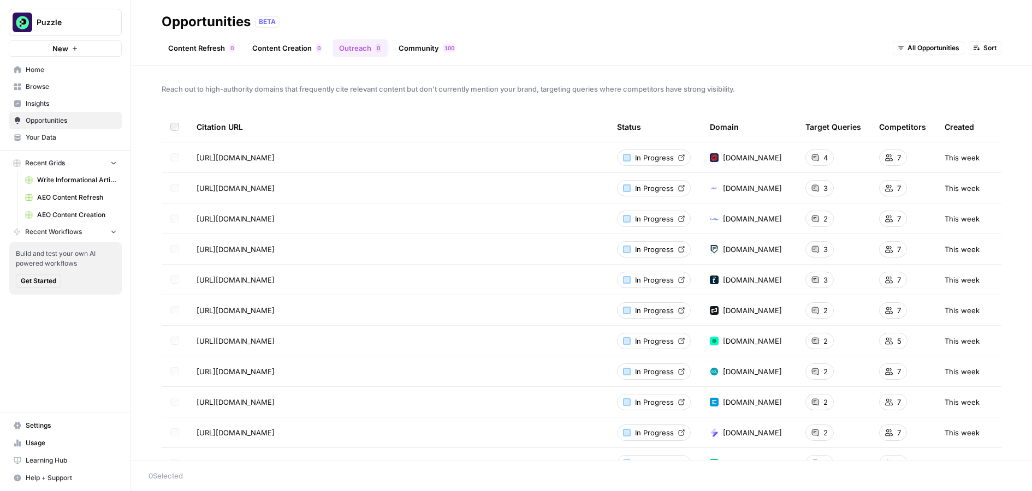
click at [36, 89] on span "Browse" at bounding box center [71, 87] width 91 height 10
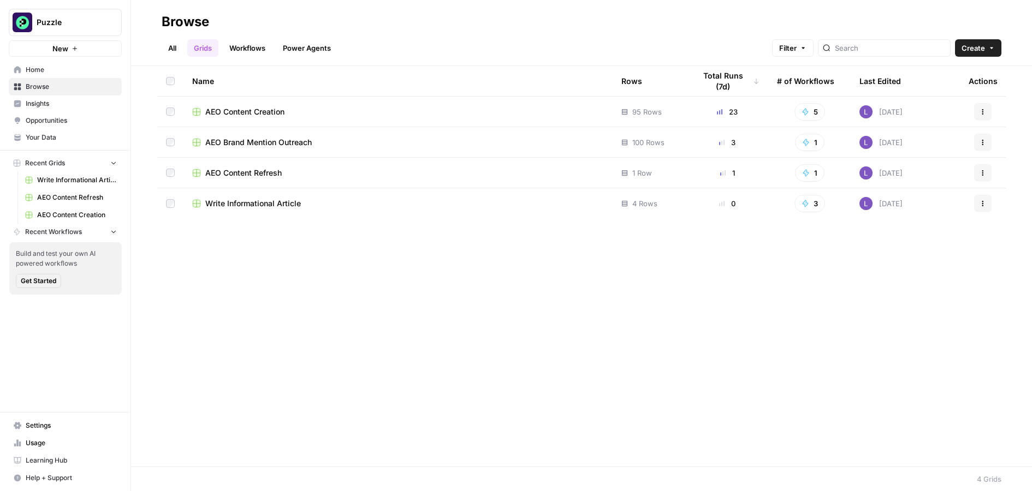
click at [258, 140] on span "AEO Brand Mention Outreach" at bounding box center [258, 142] width 106 height 11
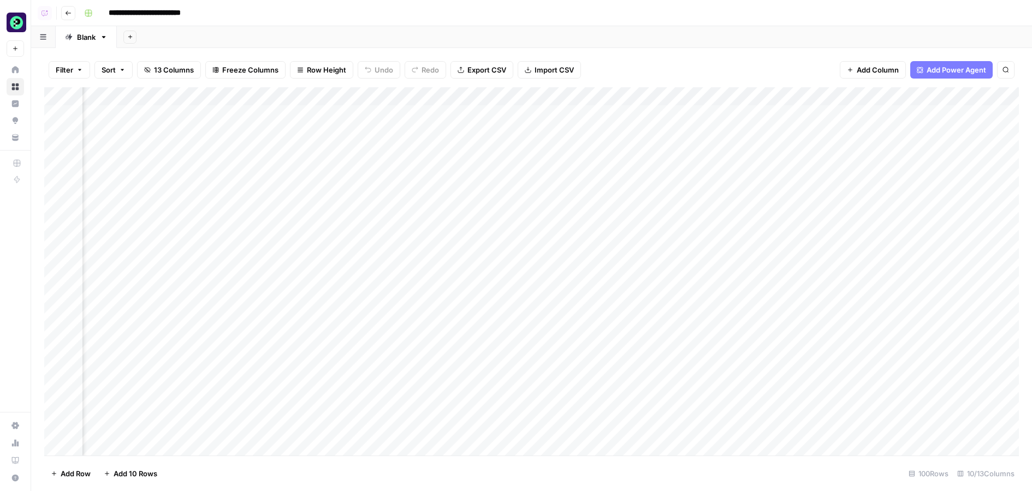
scroll to position [0, 247]
click at [454, 116] on div "Add Column" at bounding box center [531, 271] width 975 height 369
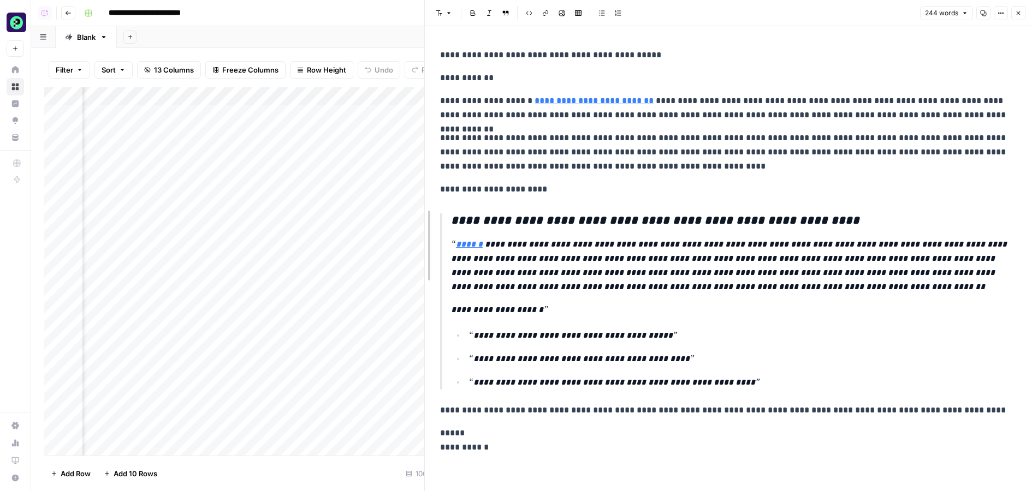
drag, startPoint x: 520, startPoint y: 153, endPoint x: 425, endPoint y: 157, distance: 95.6
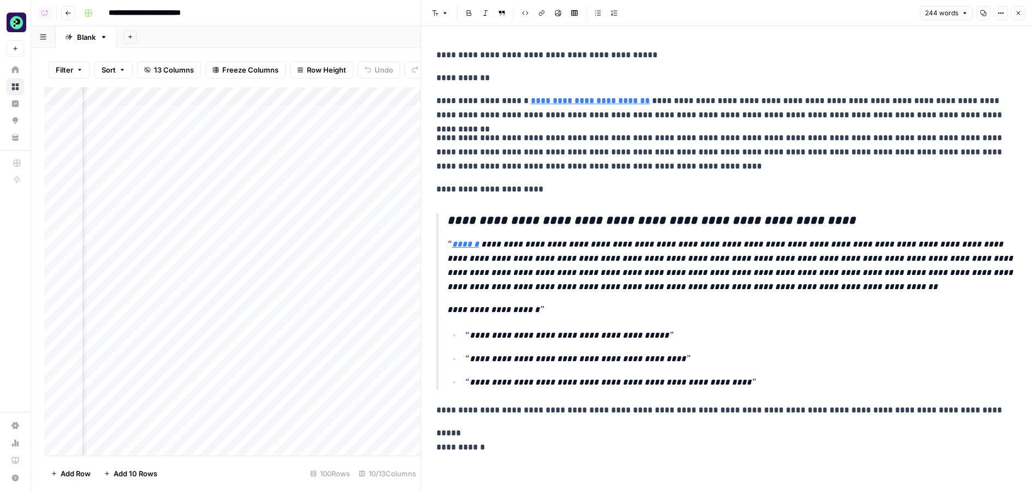
scroll to position [3, 0]
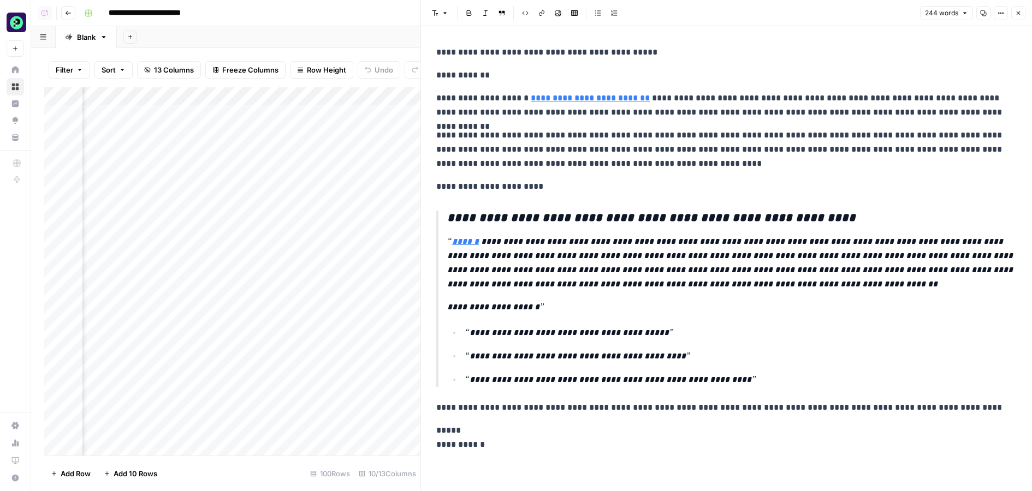
click at [1021, 13] on span "Close" at bounding box center [1021, 13] width 1 height 1
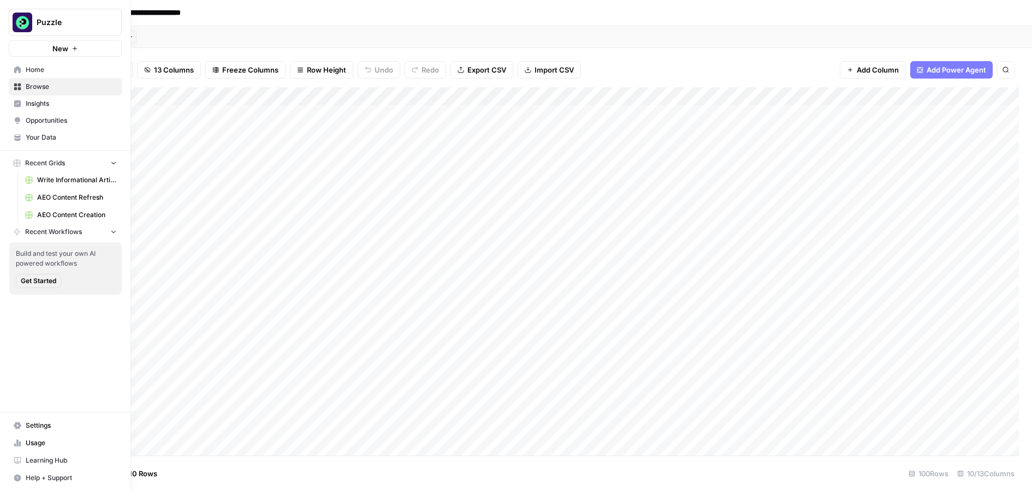
click at [35, 112] on link "Opportunities" at bounding box center [65, 120] width 113 height 17
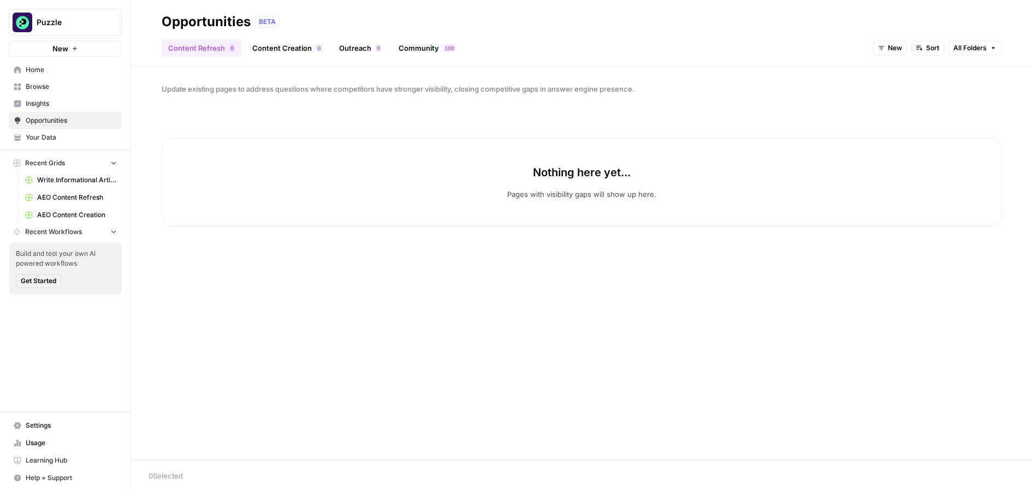
click at [420, 51] on link "Community 0 0 1" at bounding box center [427, 47] width 70 height 17
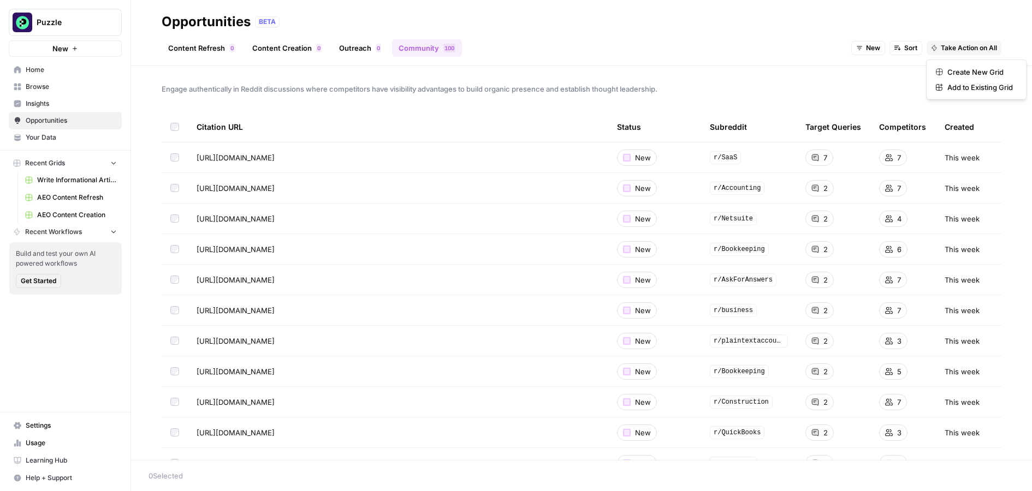
click at [961, 48] on span "Take Action on All" at bounding box center [969, 48] width 56 height 10
click at [946, 69] on div "Create New Grid" at bounding box center [976, 72] width 82 height 11
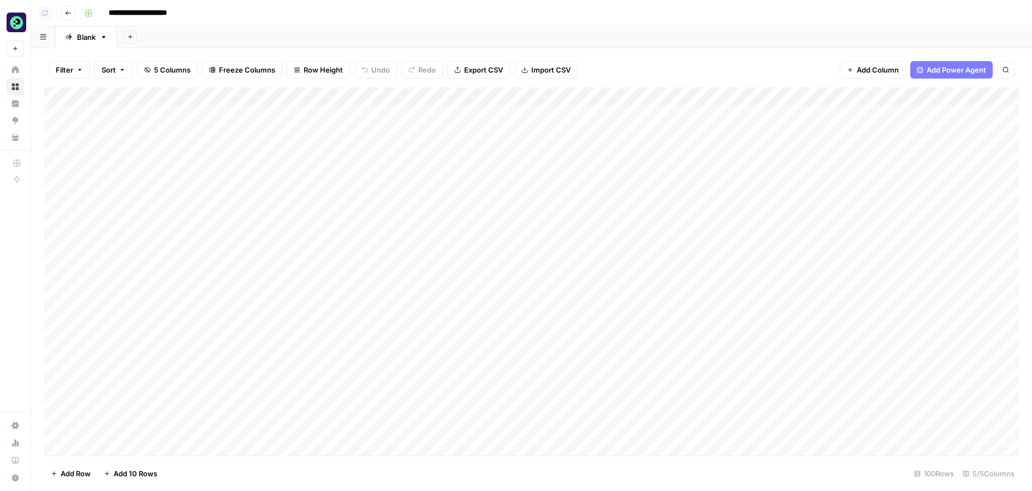
click at [874, 72] on span "Add Column" at bounding box center [878, 69] width 42 height 11
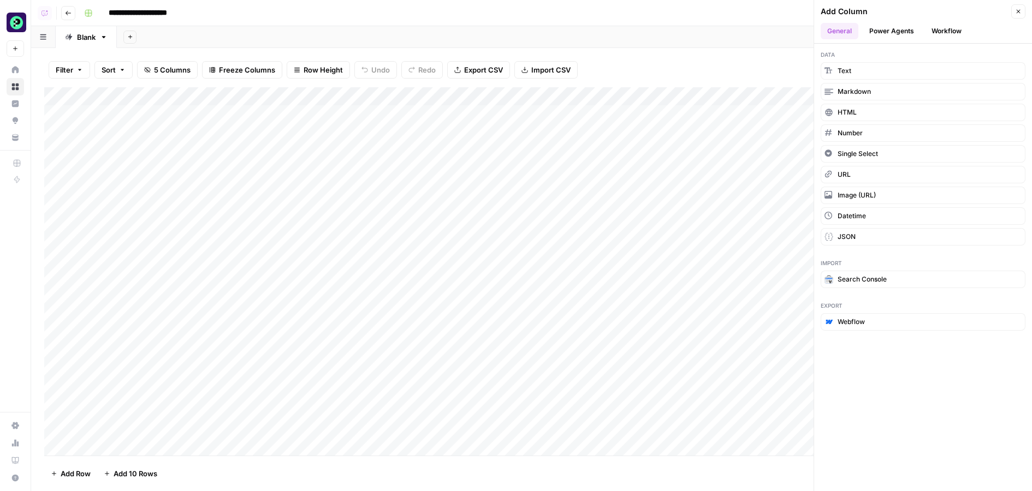
click at [958, 27] on button "Workflow" at bounding box center [946, 31] width 43 height 16
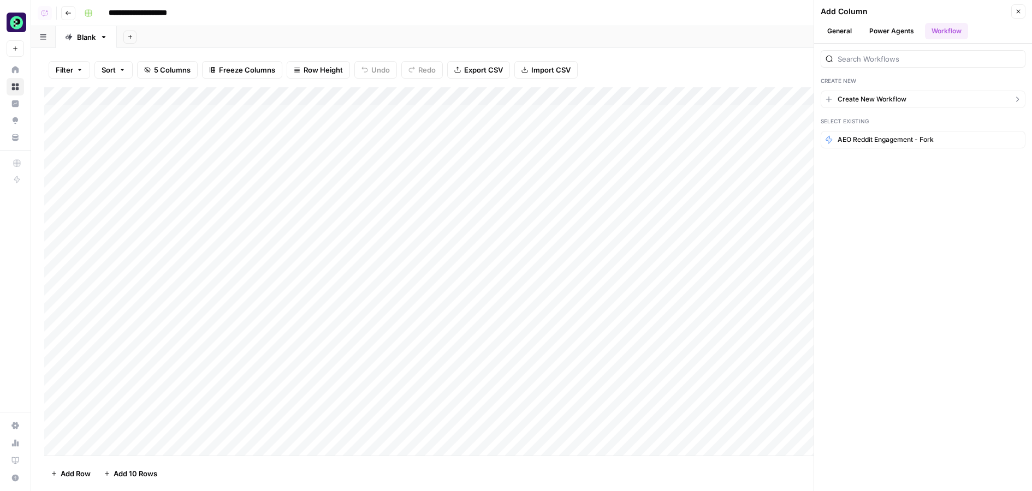
click at [904, 96] on span "Create New Workflow" at bounding box center [872, 99] width 69 height 10
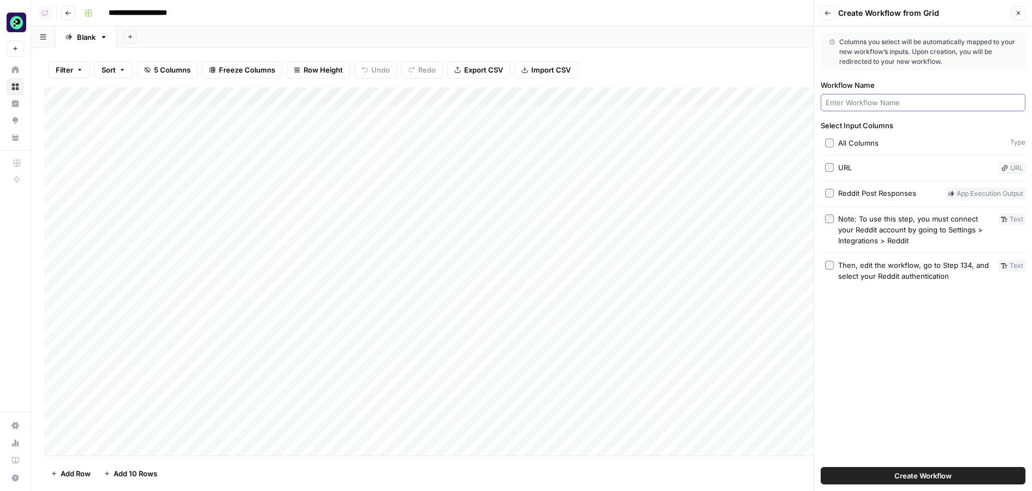
click at [925, 107] on input "Workflow Name" at bounding box center [923, 102] width 195 height 11
type input "reddfit"
click at [821, 467] on button "Create Workflow" at bounding box center [923, 475] width 205 height 17
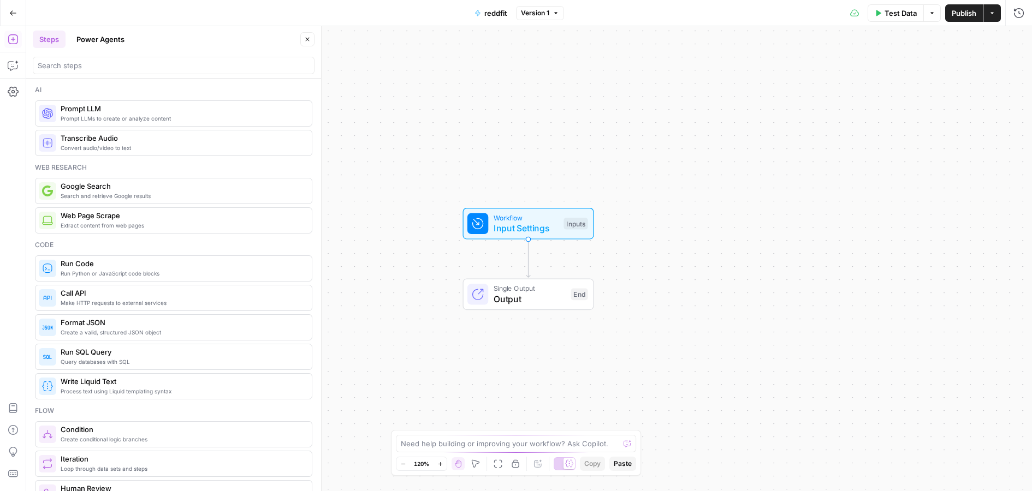
click at [571, 233] on div "Workflow Input Settings Inputs Test Step" at bounding box center [527, 223] width 121 height 22
click at [571, 226] on div "Inputs" at bounding box center [576, 224] width 24 height 12
click at [866, 74] on button "Add Field" at bounding box center [901, 74] width 208 height 17
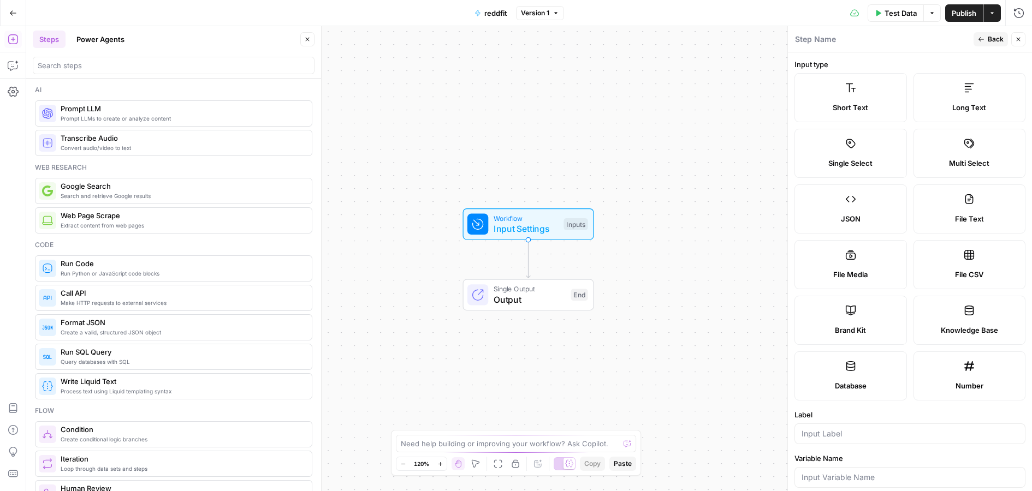
click at [1018, 87] on label "Long Text" at bounding box center [970, 97] width 112 height 49
click at [981, 94] on label "Long Text" at bounding box center [970, 97] width 112 height 49
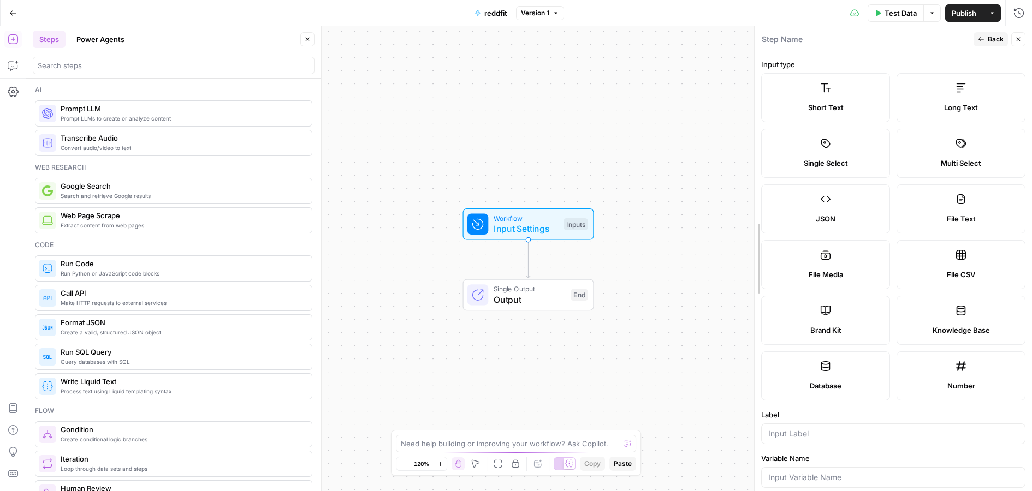
drag, startPoint x: 791, startPoint y: 106, endPoint x: 636, endPoint y: 112, distance: 154.7
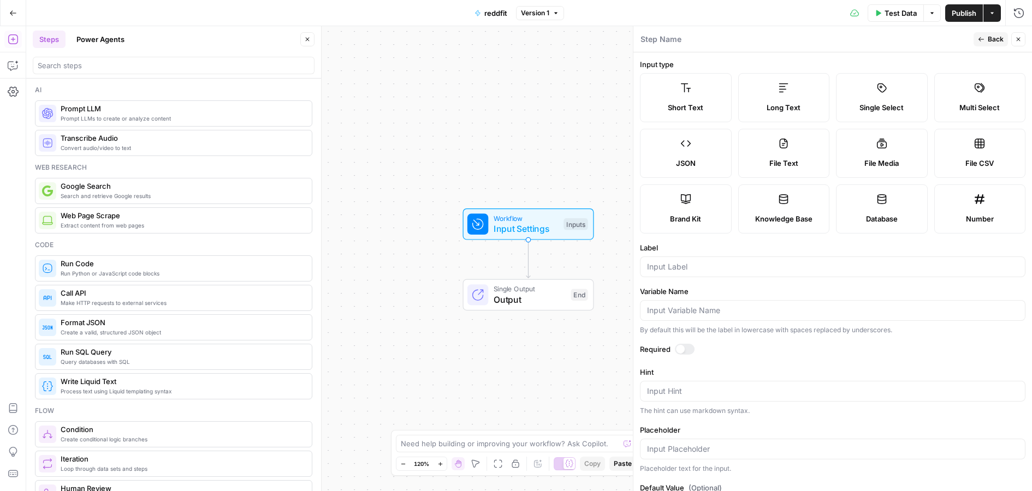
click at [774, 273] on div at bounding box center [833, 267] width 386 height 21
click at [744, 269] on input "Label" at bounding box center [832, 267] width 371 height 11
type input "post"
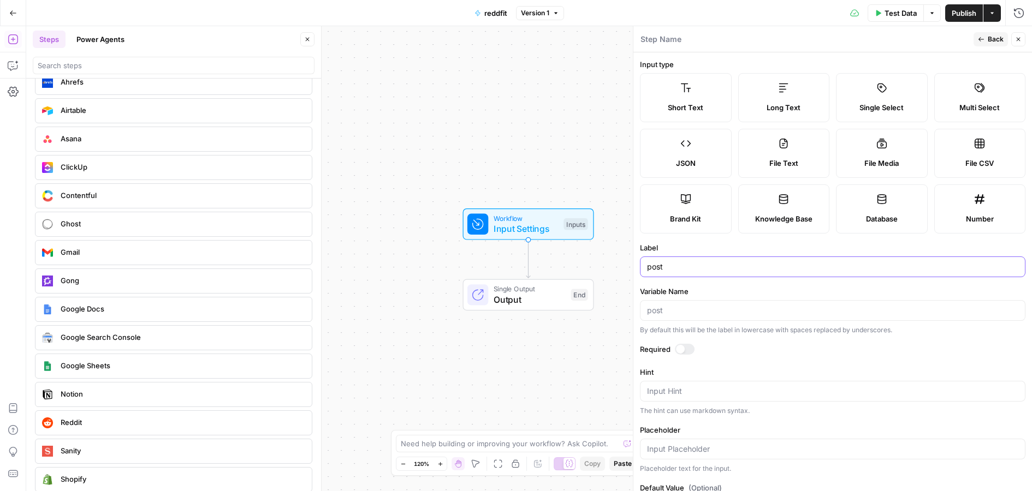
scroll to position [2046, 0]
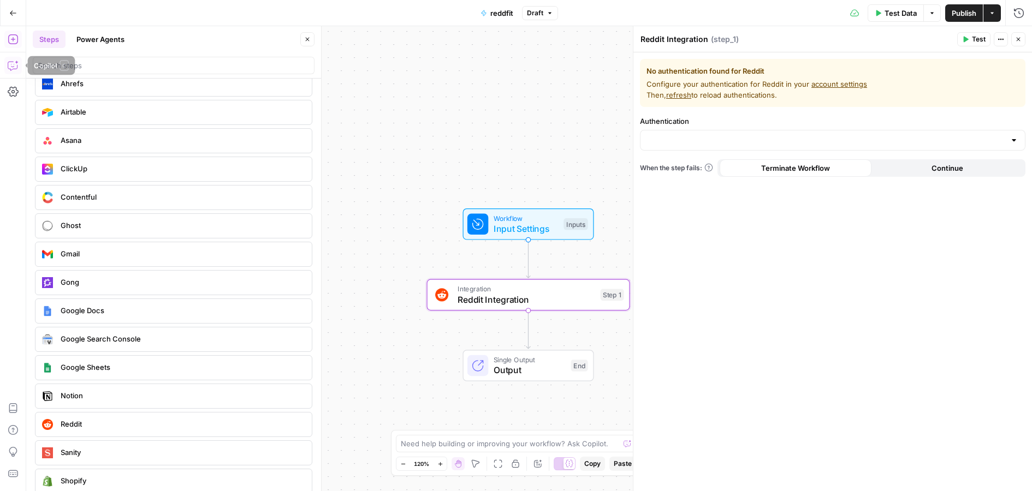
click at [11, 69] on icon "button" at bounding box center [13, 65] width 11 height 11
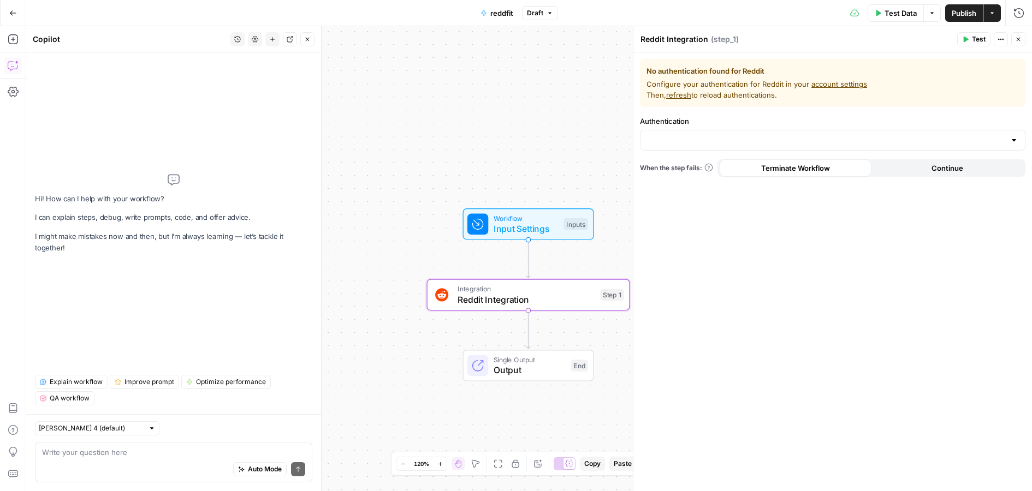
click at [959, 14] on span "Publish" at bounding box center [964, 13] width 25 height 11
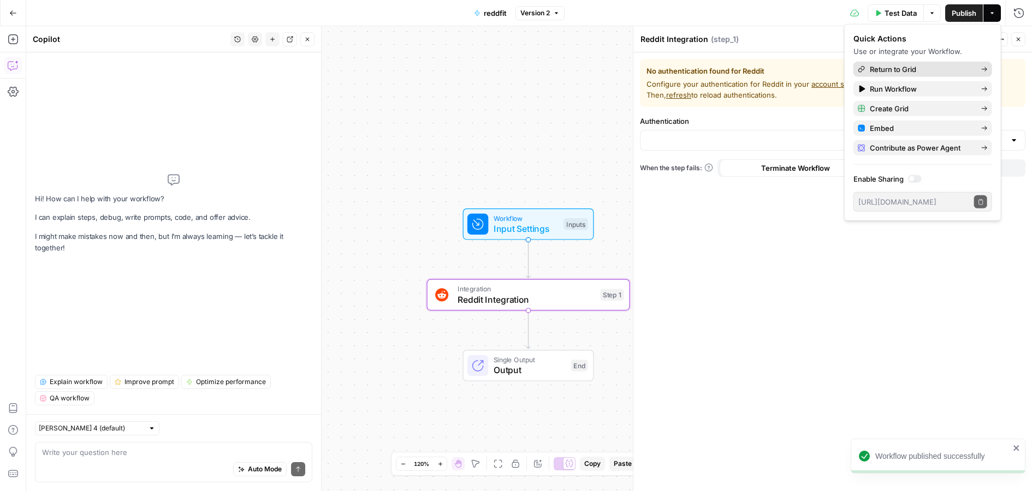
click at [898, 63] on link "Return to Grid" at bounding box center [923, 69] width 139 height 15
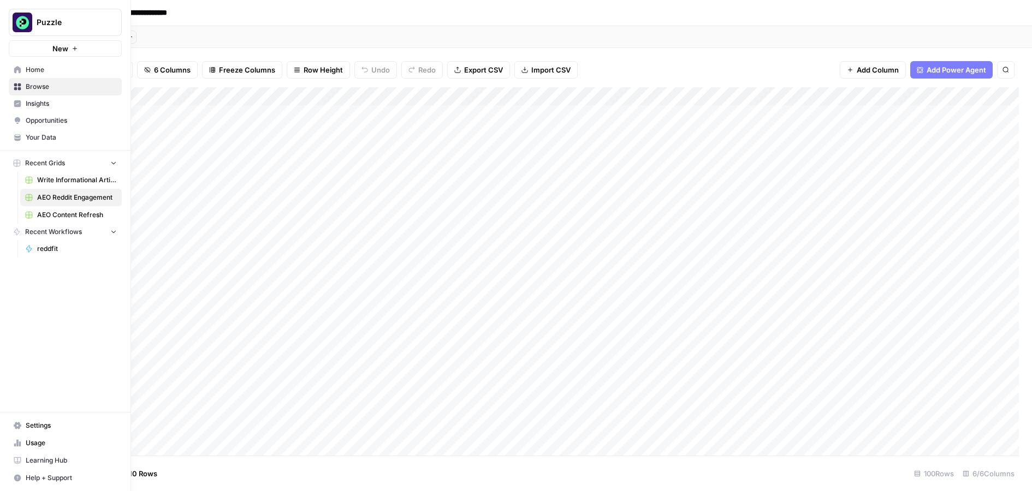
click at [29, 106] on span "Insights" at bounding box center [71, 104] width 91 height 10
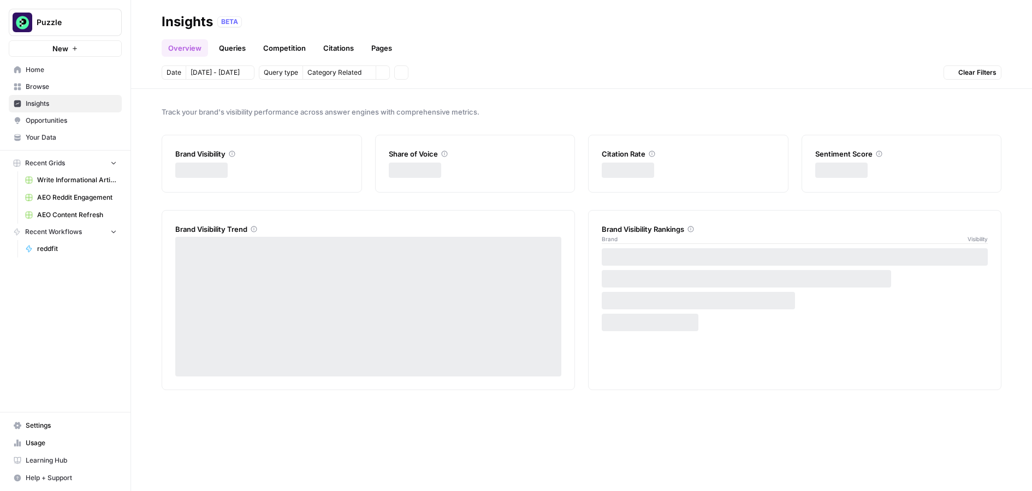
click at [56, 120] on span "Opportunities" at bounding box center [71, 121] width 91 height 10
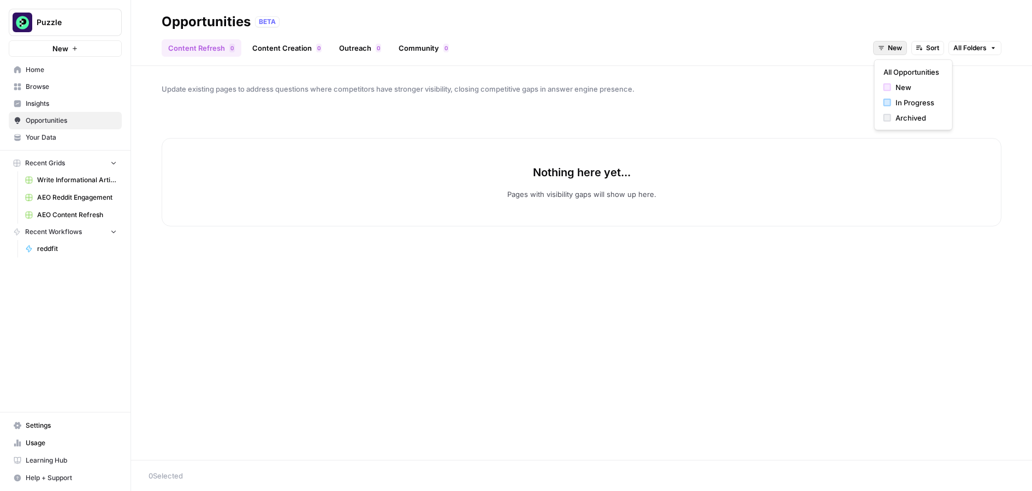
click at [886, 44] on button "New" at bounding box center [890, 48] width 34 height 14
click at [925, 74] on span "All Opportunities" at bounding box center [912, 72] width 56 height 11
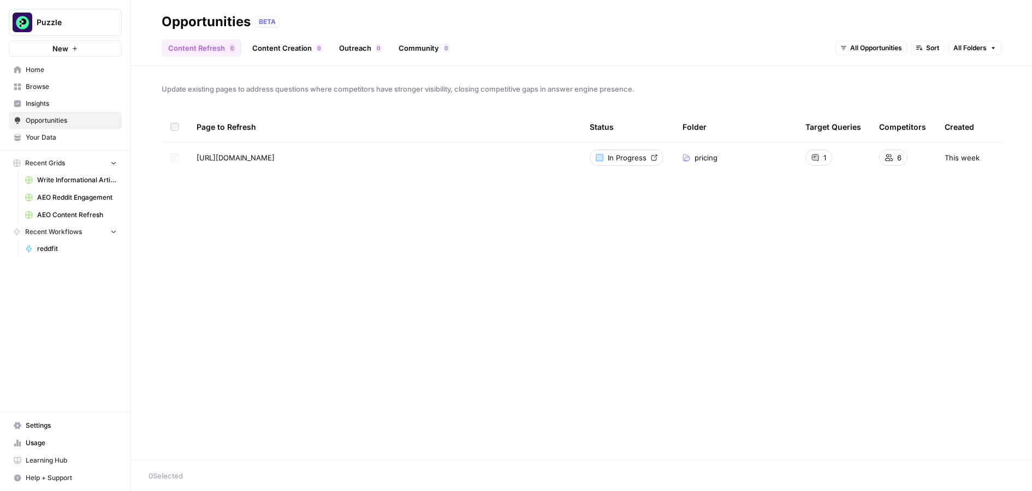
click at [72, 90] on span "Browse" at bounding box center [71, 87] width 91 height 10
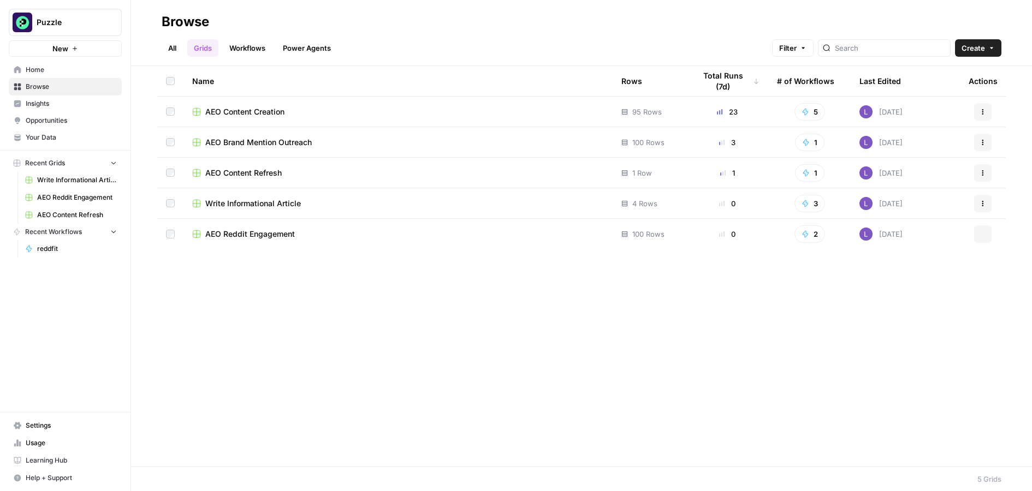
click at [245, 112] on span "AEO Content Creation" at bounding box center [244, 111] width 79 height 11
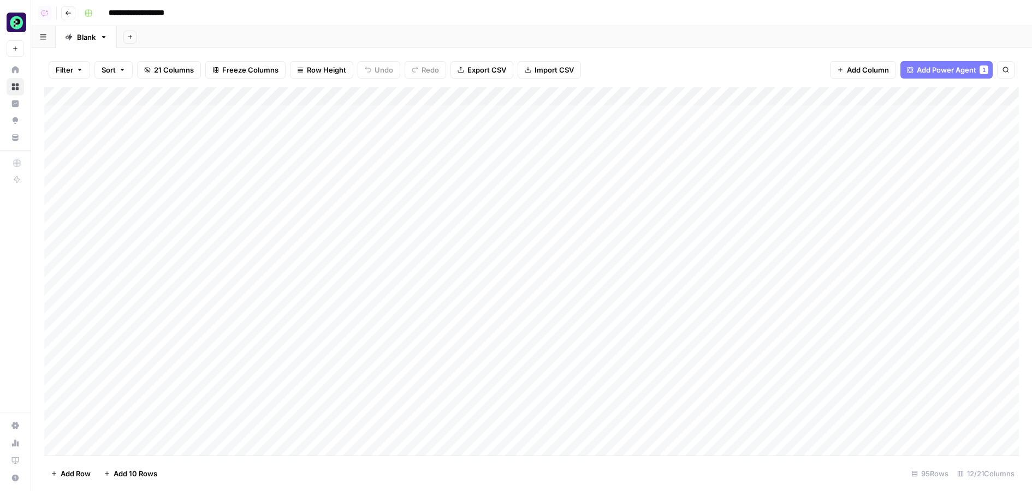
click at [67, 20] on header "**********" at bounding box center [531, 13] width 1001 height 26
click at [66, 13] on icon "button" at bounding box center [68, 13] width 5 height 4
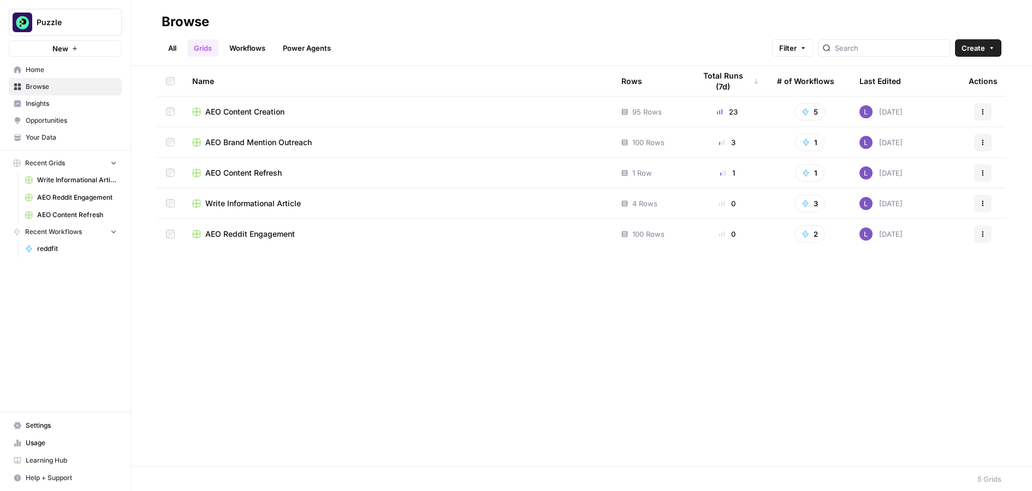
click at [33, 91] on span "Browse" at bounding box center [71, 87] width 91 height 10
click at [976, 49] on span "Create" at bounding box center [973, 48] width 23 height 11
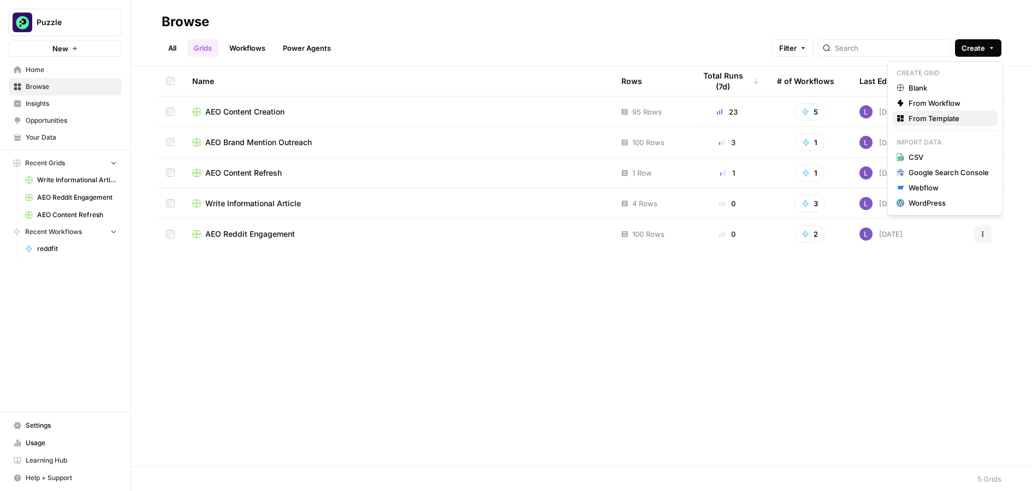
click at [946, 119] on span "From Template" at bounding box center [949, 118] width 80 height 11
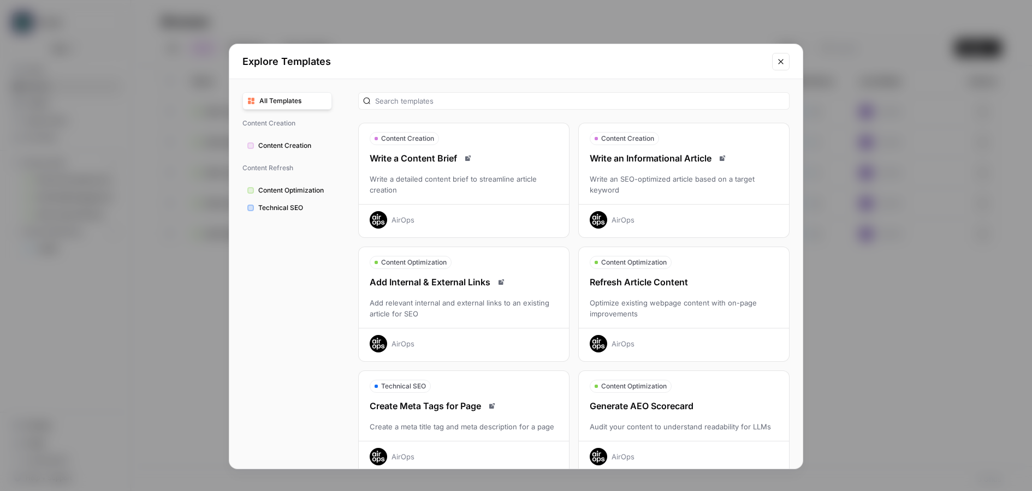
click at [647, 191] on div "Write an SEO-optimized article based on a target keyword" at bounding box center [684, 185] width 210 height 22
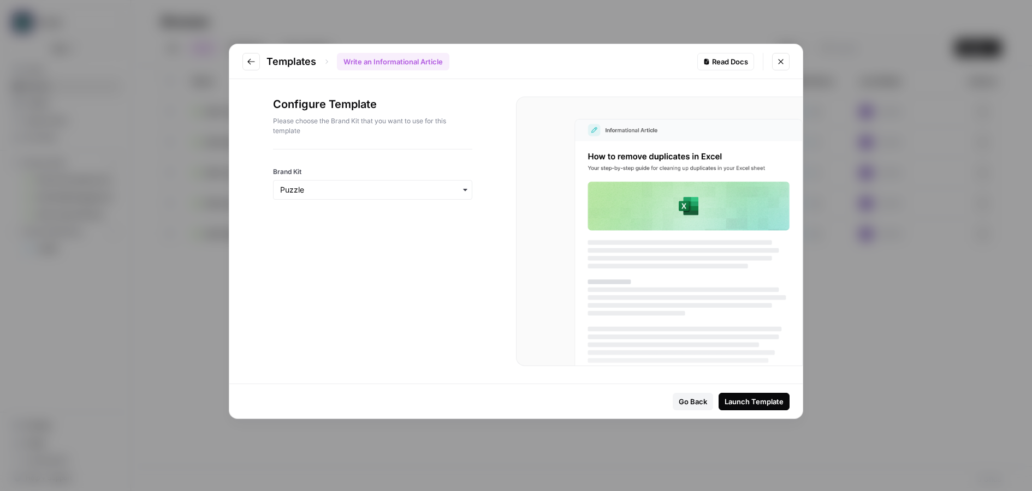
click at [753, 404] on div "Launch Template" at bounding box center [754, 401] width 59 height 11
